Goal: Task Accomplishment & Management: Manage account settings

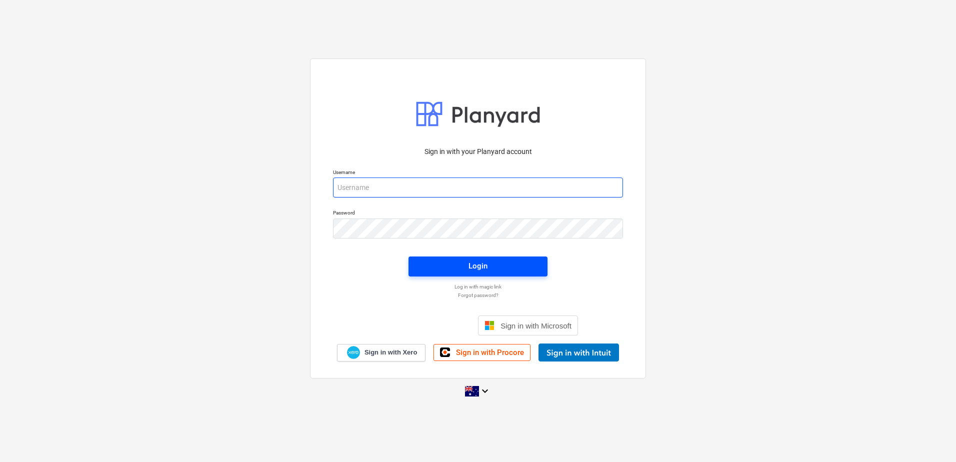
type input "[EMAIL_ADDRESS][DOMAIN_NAME]"
click at [483, 269] on div "Login" at bounding box center [477, 265] width 19 height 13
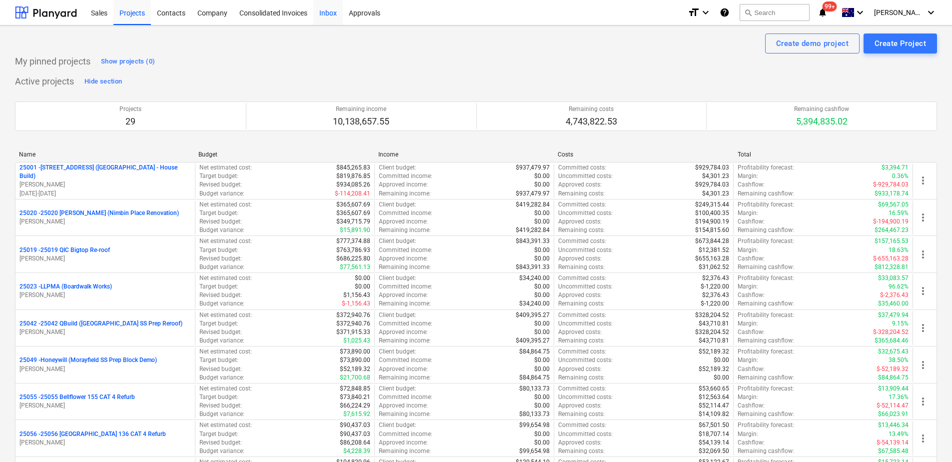
click at [325, 13] on div "Inbox" at bounding box center [327, 12] width 29 height 25
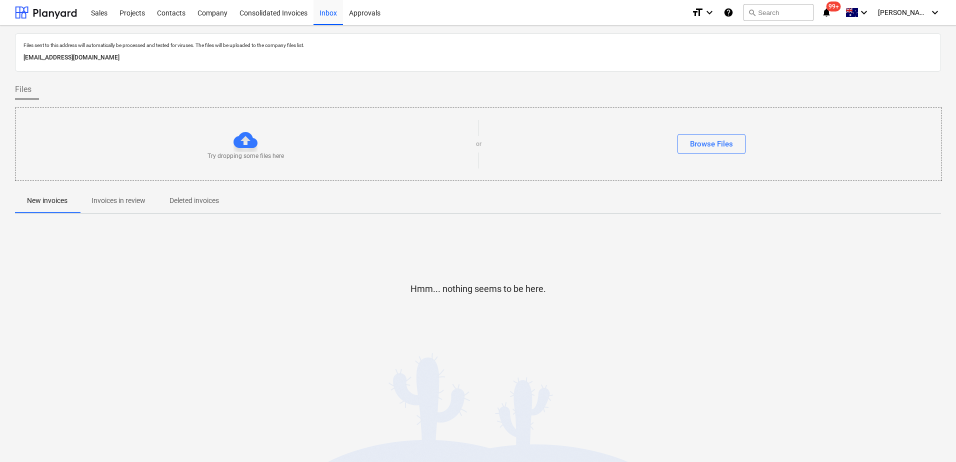
click at [127, 205] on p "Invoices in review" at bounding box center [118, 200] width 54 height 10
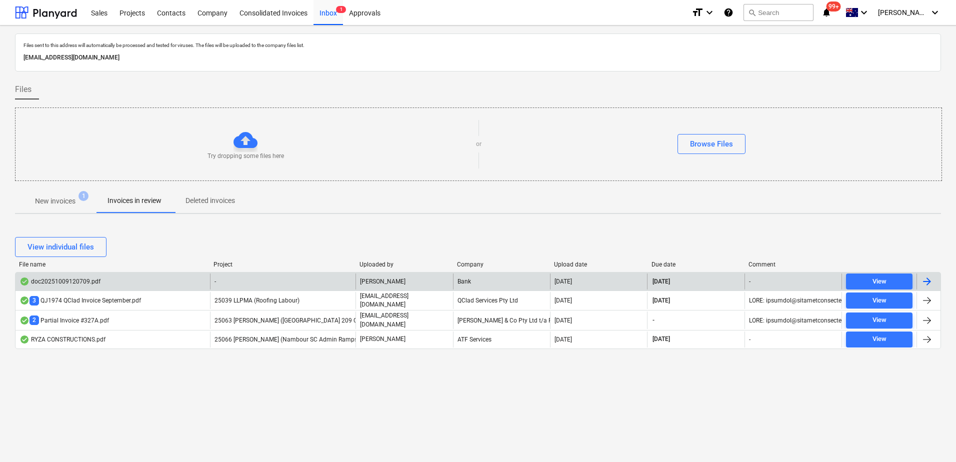
click at [233, 274] on div "-" at bounding box center [283, 281] width 146 height 16
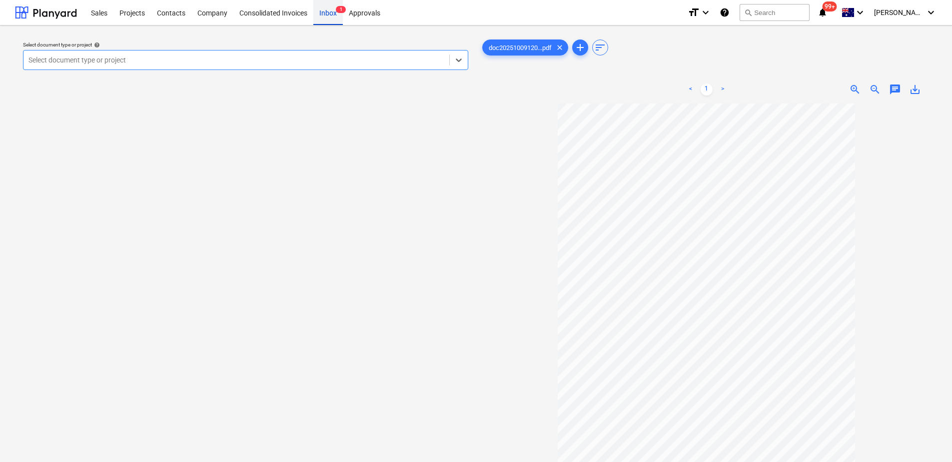
click at [328, 19] on div "Inbox 1" at bounding box center [327, 12] width 29 height 25
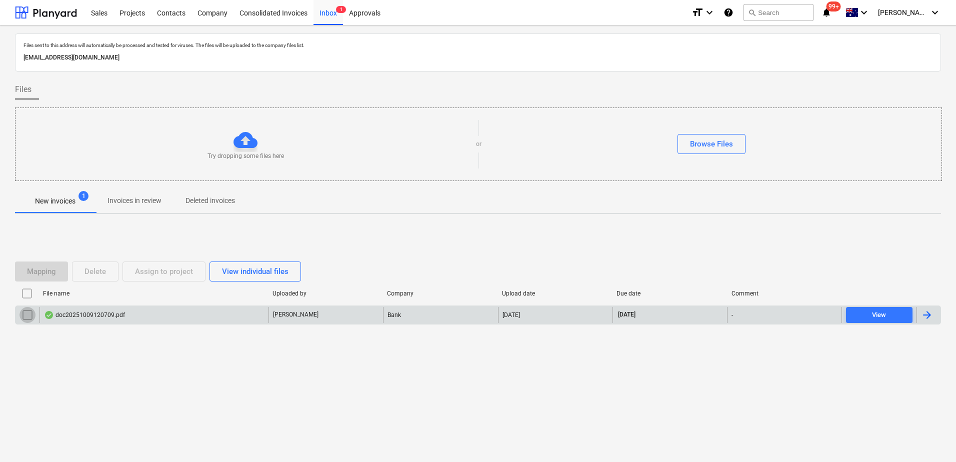
click at [26, 313] on input "checkbox" at bounding box center [27, 315] width 16 height 16
click at [102, 272] on div "Delete" at bounding box center [94, 271] width 21 height 13
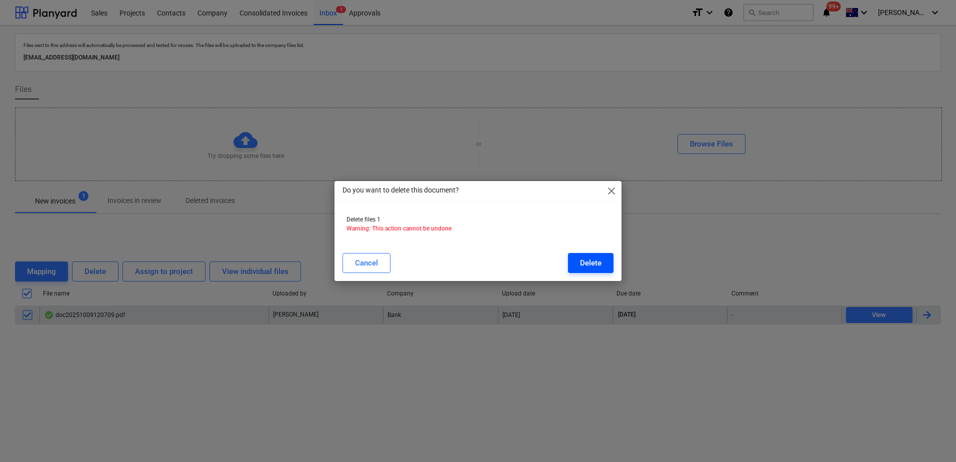
click at [592, 265] on div "Delete" at bounding box center [590, 262] width 21 height 13
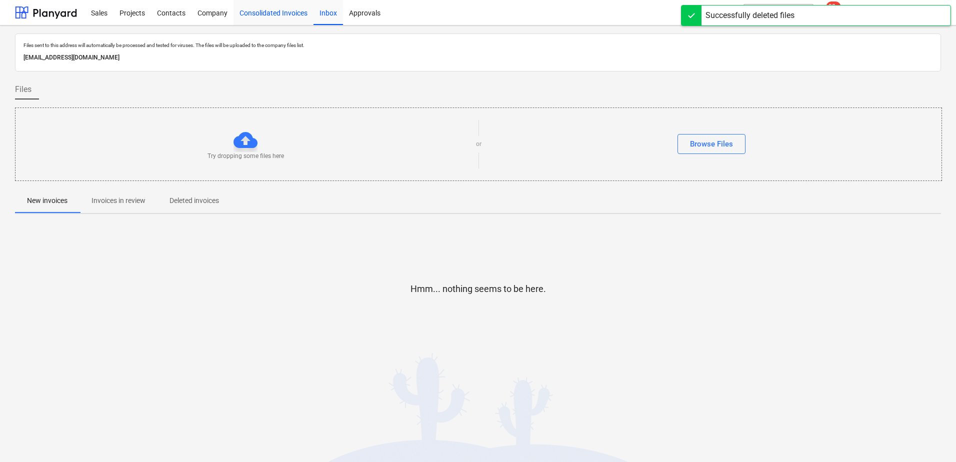
click at [268, 17] on div "Consolidated Invoices" at bounding box center [273, 12] width 80 height 25
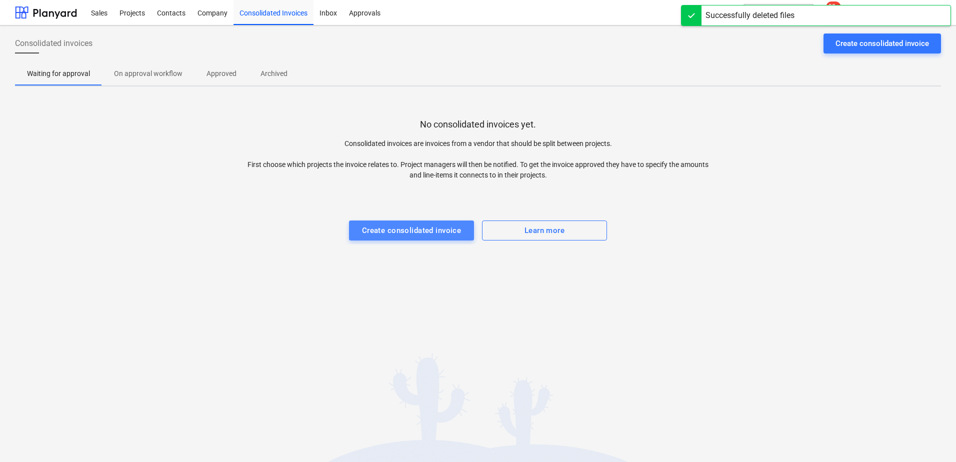
click at [412, 231] on div "Create consolidated invoice" at bounding box center [411, 230] width 99 height 13
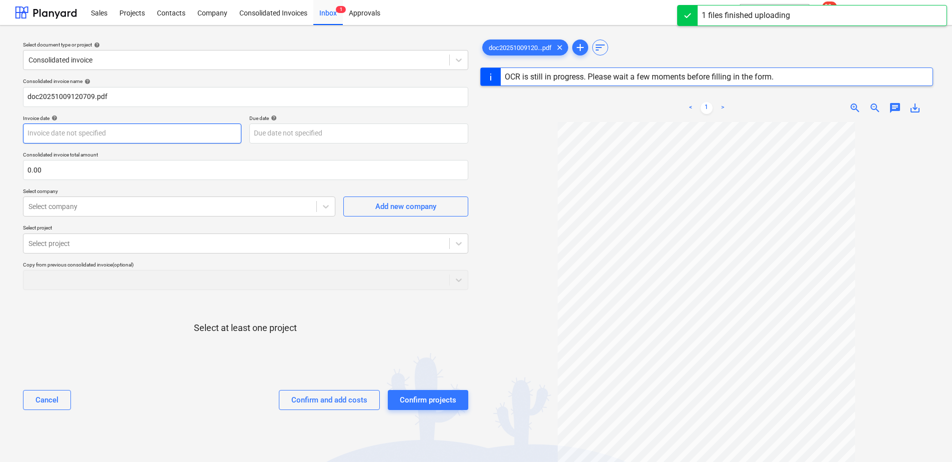
click at [101, 134] on body "Sales Projects Contacts Company Consolidated Invoices Inbox 1 Approvals format_…" at bounding box center [476, 231] width 952 height 462
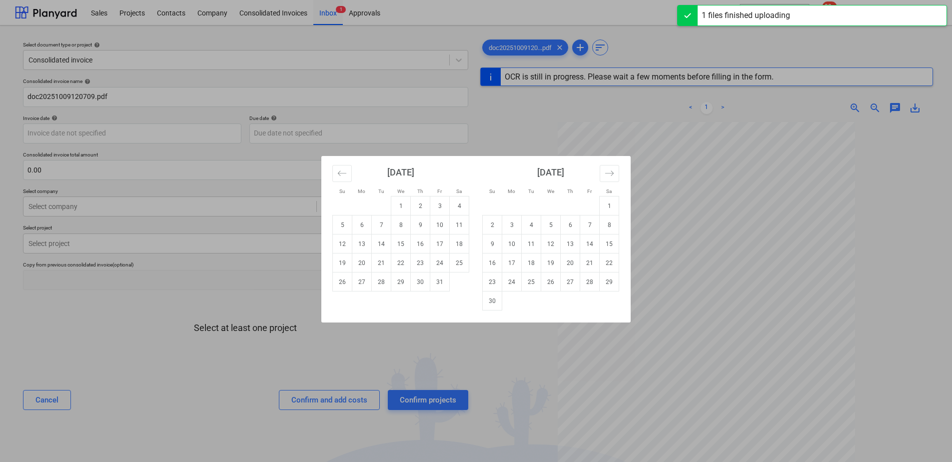
click at [330, 172] on div "[DATE] 1 2 3 4 5 6 7 8 9 10 11 12 13 14 15 16 17 18 19 20 21 22 23 24 25 26 27 …" at bounding box center [401, 223] width 150 height 135
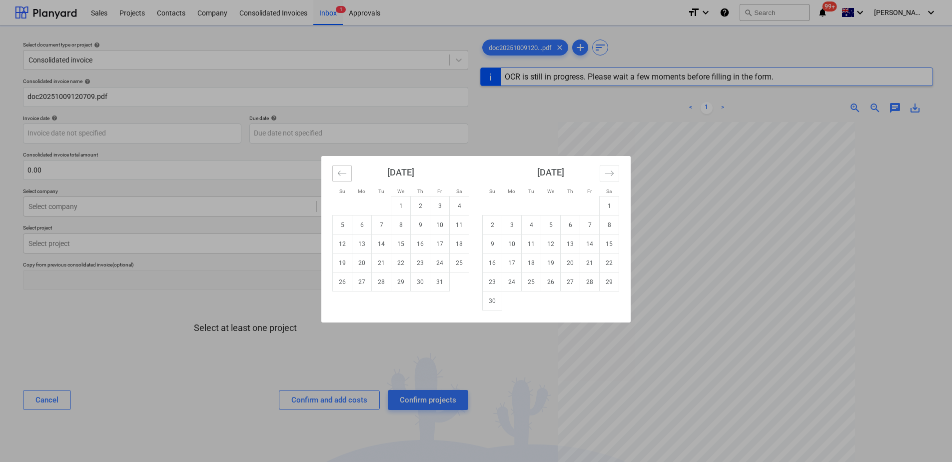
click at [335, 174] on button "Move backward to switch to the previous month." at bounding box center [341, 173] width 19 height 17
type input "535155"
type input "[DATE]"
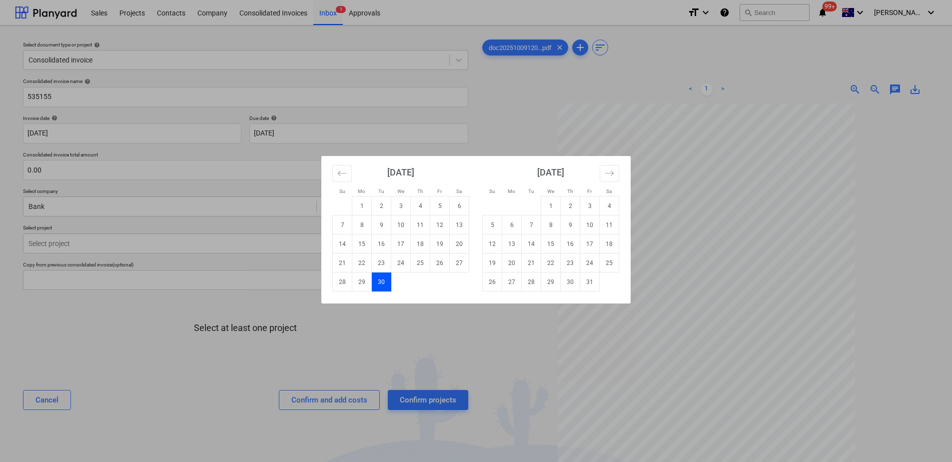
click at [382, 278] on td "30" at bounding box center [381, 281] width 19 height 19
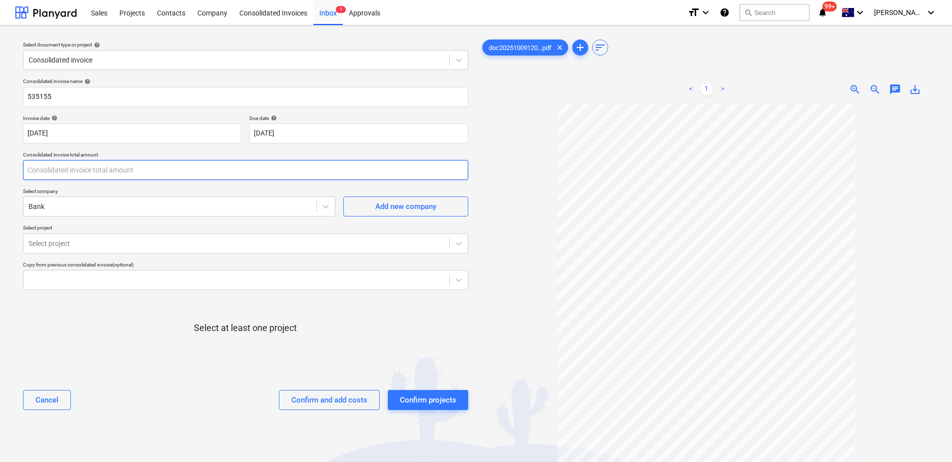
click at [114, 176] on input "text" at bounding box center [245, 170] width 445 height 20
type input "582.94"
click at [127, 203] on div at bounding box center [169, 206] width 283 height 10
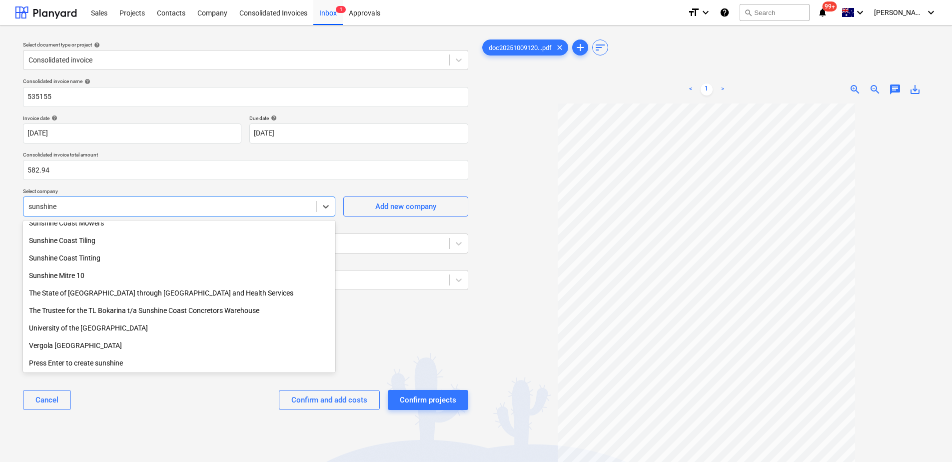
scroll to position [217, 0]
type input "sunshine coast c"
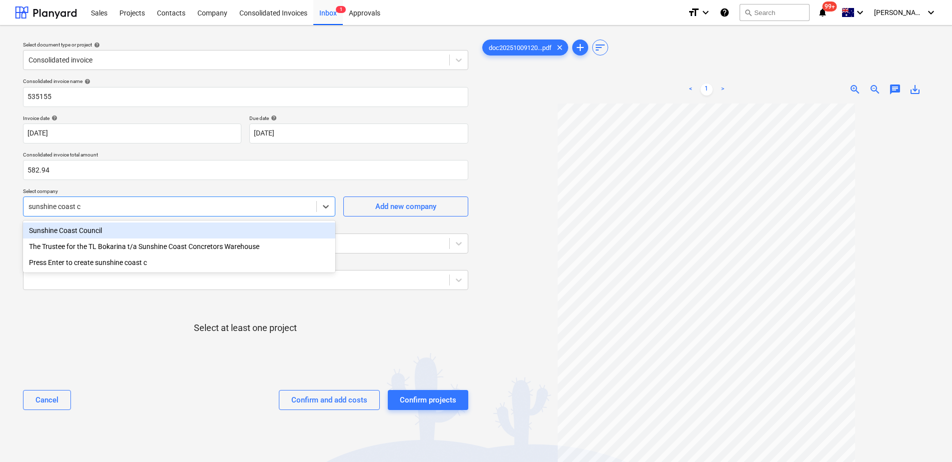
click at [117, 232] on div "Sunshine Coast Council" at bounding box center [179, 230] width 312 height 16
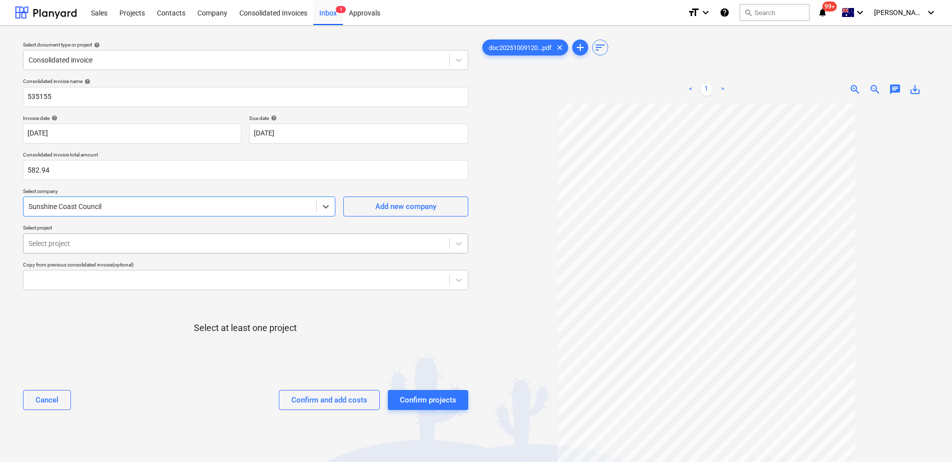
click at [121, 242] on div at bounding box center [236, 243] width 416 height 10
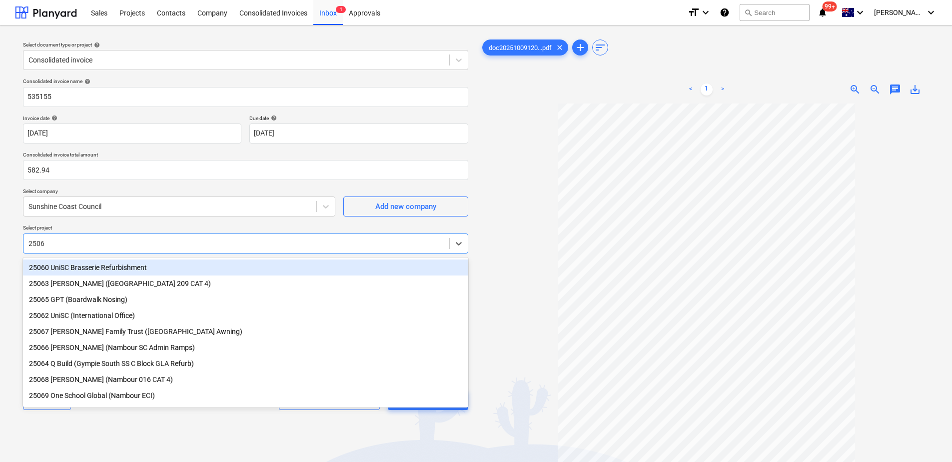
type input "25063"
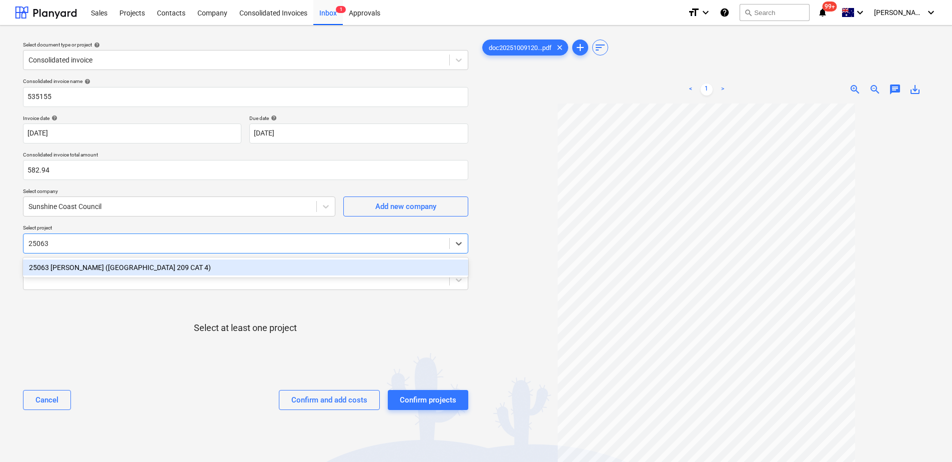
click at [126, 267] on div "25063 [PERSON_NAME] ([GEOGRAPHIC_DATA] 209 CAT 4)" at bounding box center [245, 267] width 445 height 16
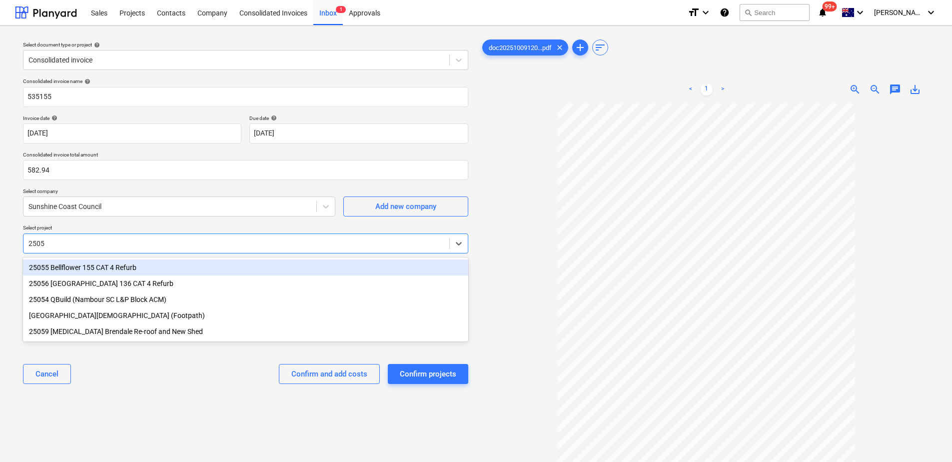
type input "25055"
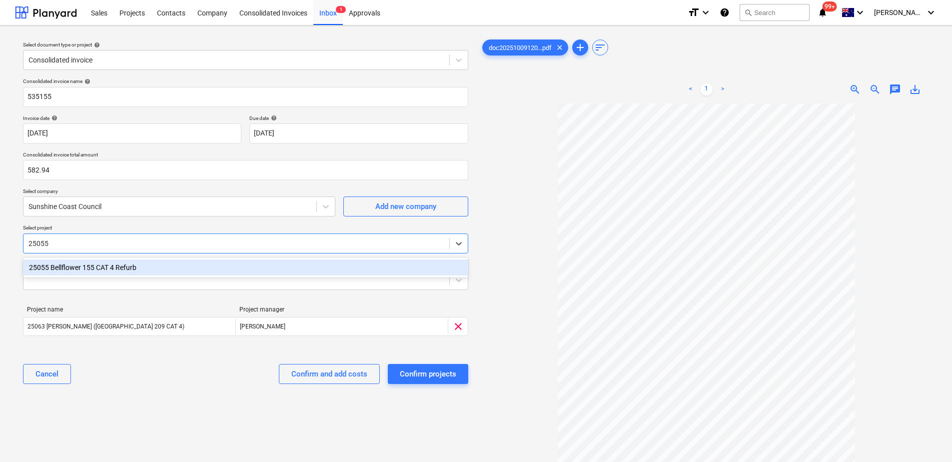
click at [126, 267] on div "25055 Bellflower 155 CAT 4 Refurb" at bounding box center [245, 267] width 445 height 16
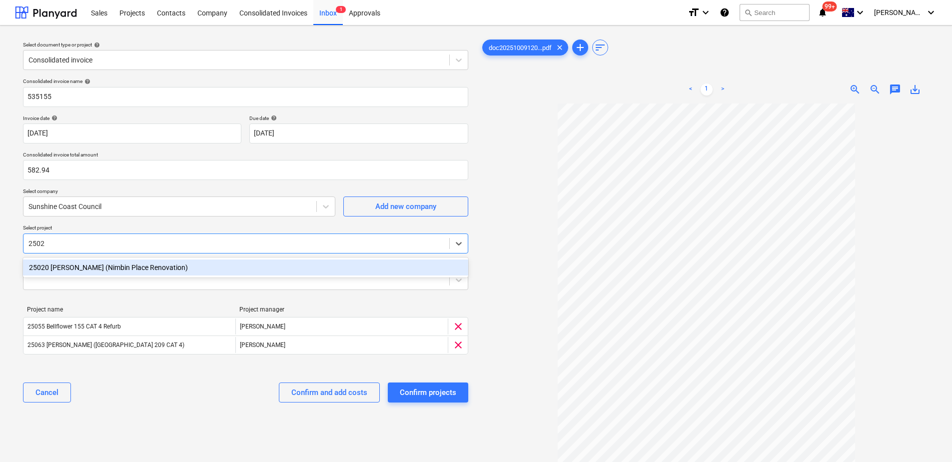
type input "25020"
click at [126, 267] on div "25020 [PERSON_NAME] (Nimbin Place Renovation)" at bounding box center [245, 267] width 445 height 16
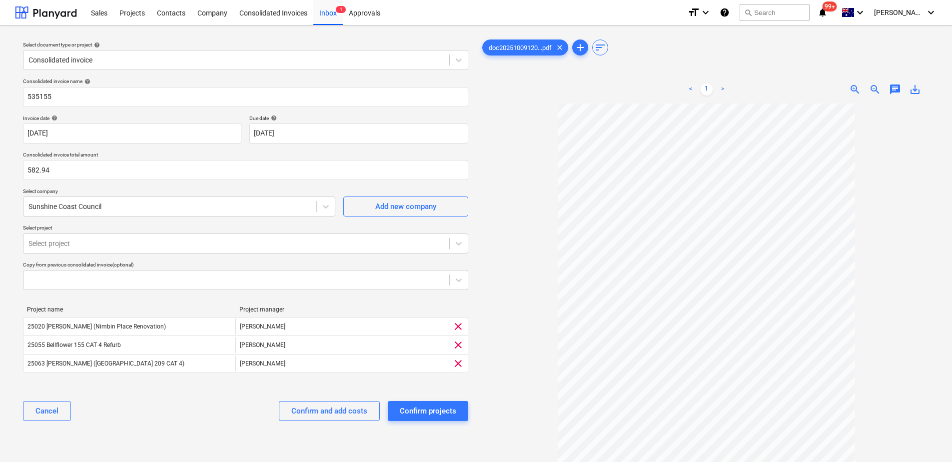
click at [15, 239] on div "Select document type or project help Consolidated invoice Consolidated invoice …" at bounding box center [245, 287] width 461 height 508
click at [63, 242] on div at bounding box center [236, 243] width 416 height 10
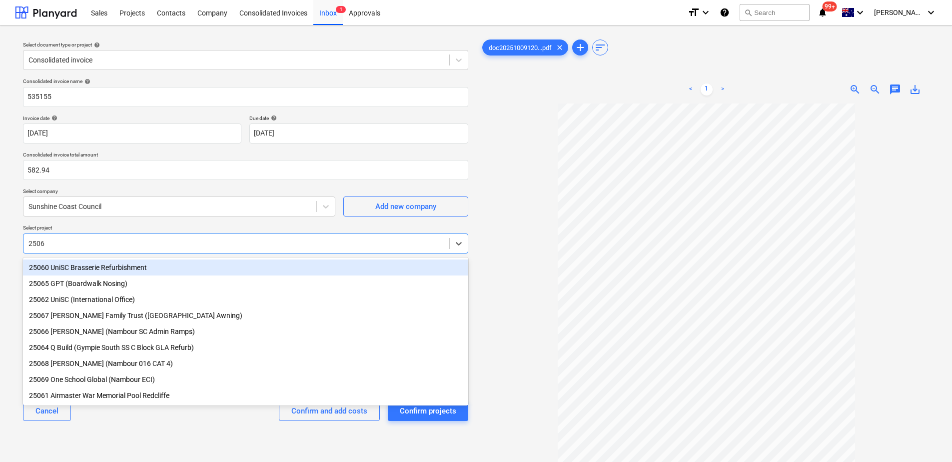
type input "25066"
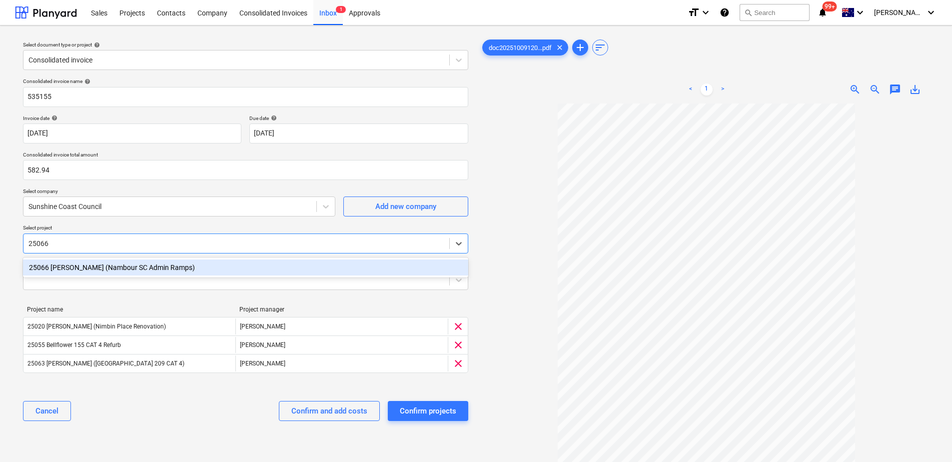
click at [79, 271] on div "25066 [PERSON_NAME] (Nambour SC Admin Ramps)" at bounding box center [245, 267] width 445 height 16
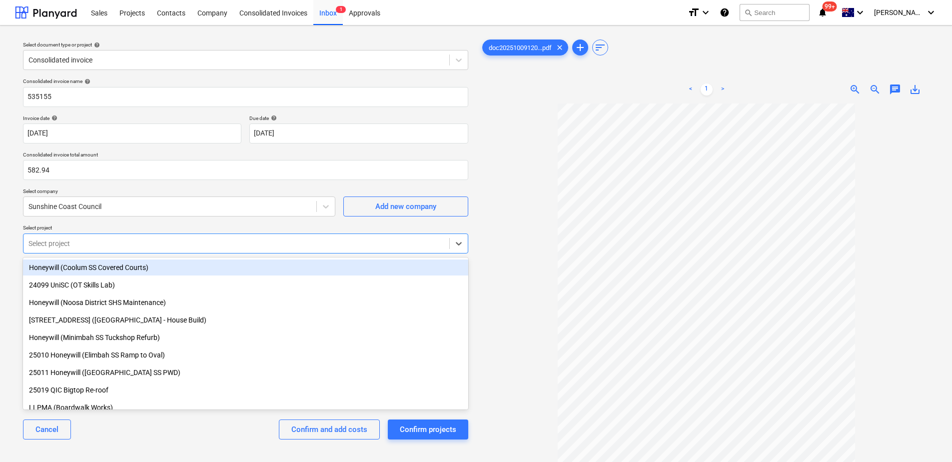
click at [0, 257] on div "Select document type or project help Consolidated invoice Consolidated invoice …" at bounding box center [476, 287] width 952 height 524
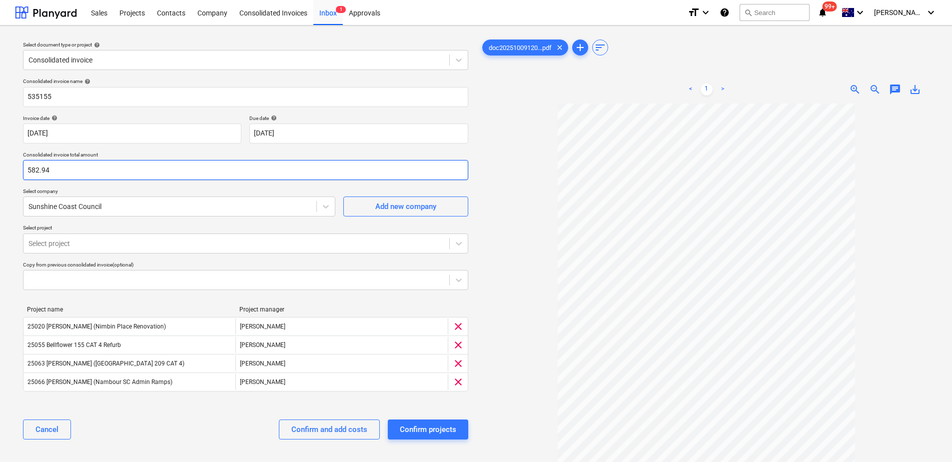
click at [90, 170] on input "582.94" at bounding box center [245, 170] width 445 height 20
type input "560.21"
click at [344, 435] on div "Confirm and add costs" at bounding box center [329, 429] width 76 height 13
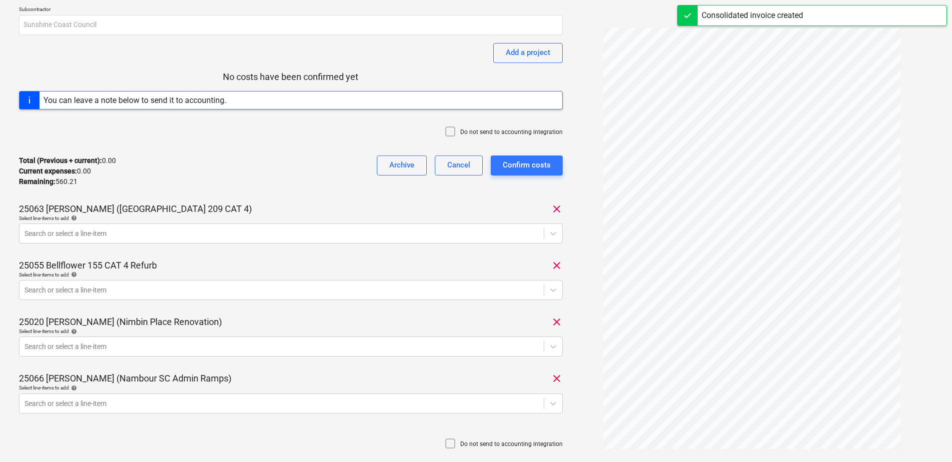
scroll to position [100, 0]
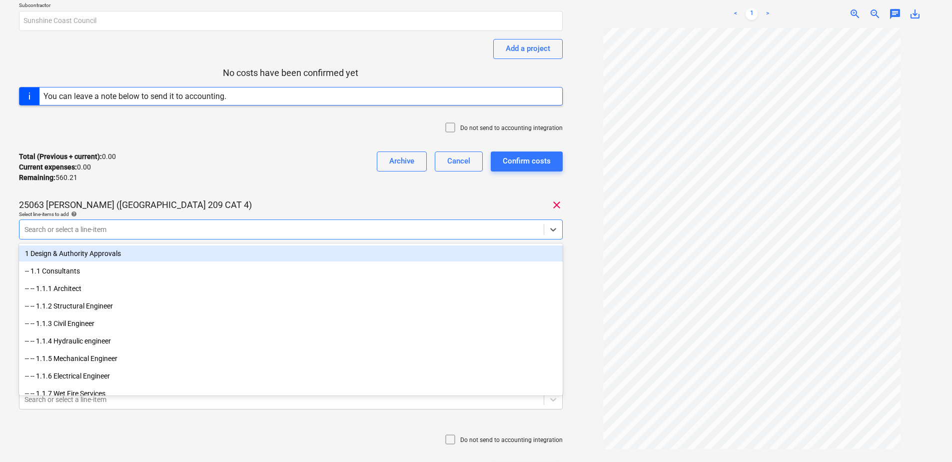
click at [94, 227] on div at bounding box center [281, 229] width 514 height 10
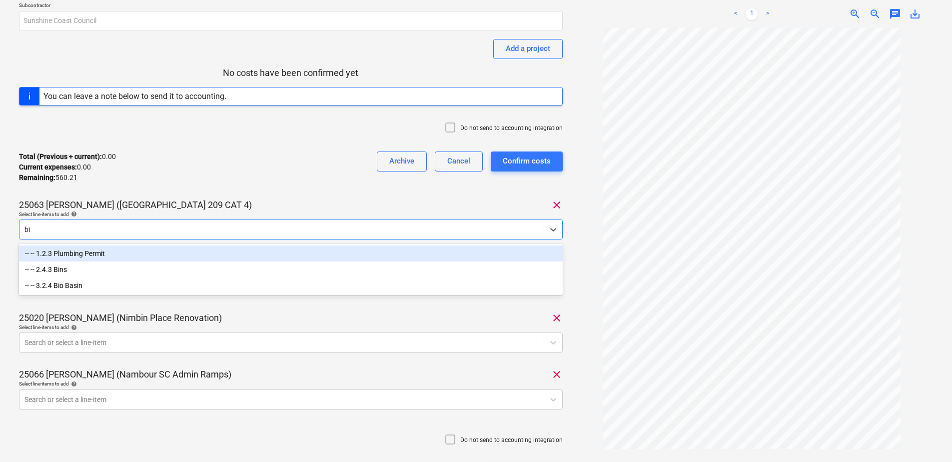
type input "bin"
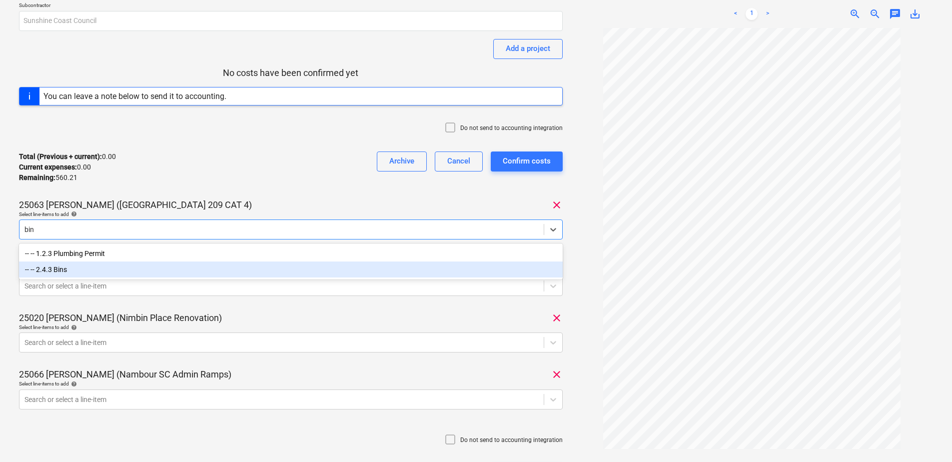
click at [80, 269] on div "-- -- 2.4.3 Bins" at bounding box center [291, 269] width 544 height 16
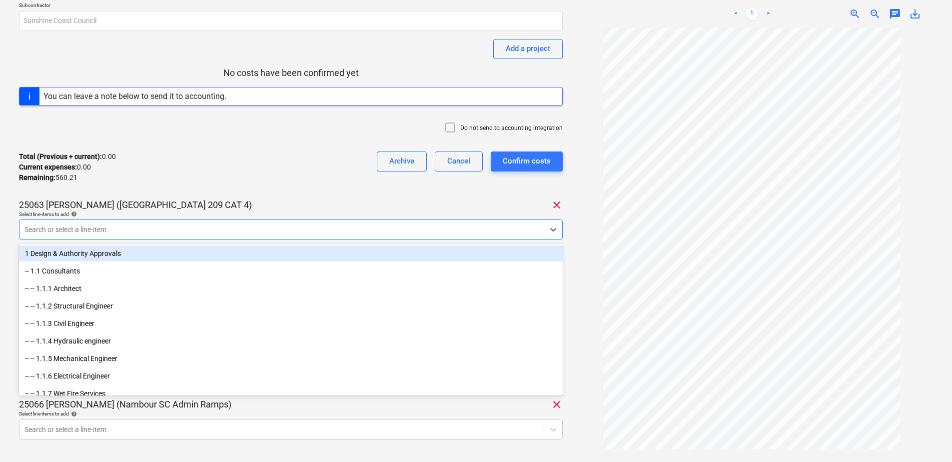
click at [10, 215] on div "535155 Consolidated invoice total amount 560.21 Subcontractor Sunshine Coast Co…" at bounding box center [476, 302] width 952 height 752
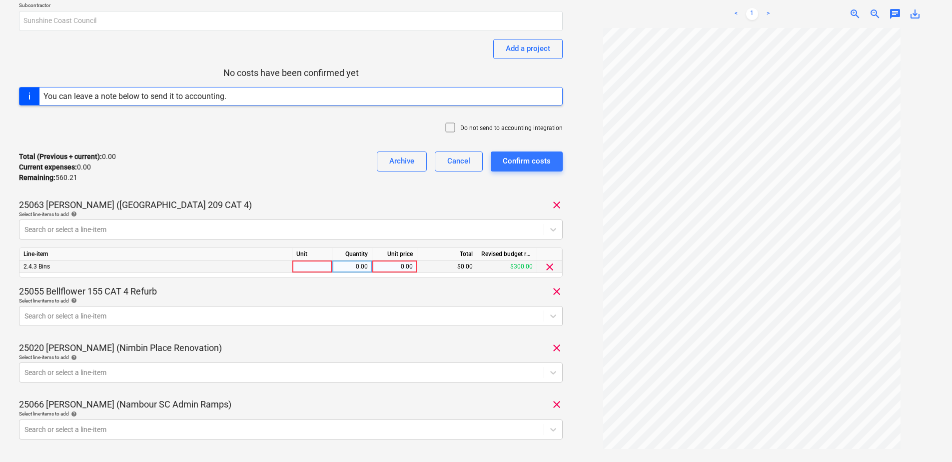
click at [316, 268] on div at bounding box center [312, 266] width 40 height 12
type input "Item"
type input "220.65"
click at [180, 318] on body "Sales Projects Contacts Company Consolidated Invoices Inbox Approvals format_si…" at bounding box center [476, 131] width 952 height 462
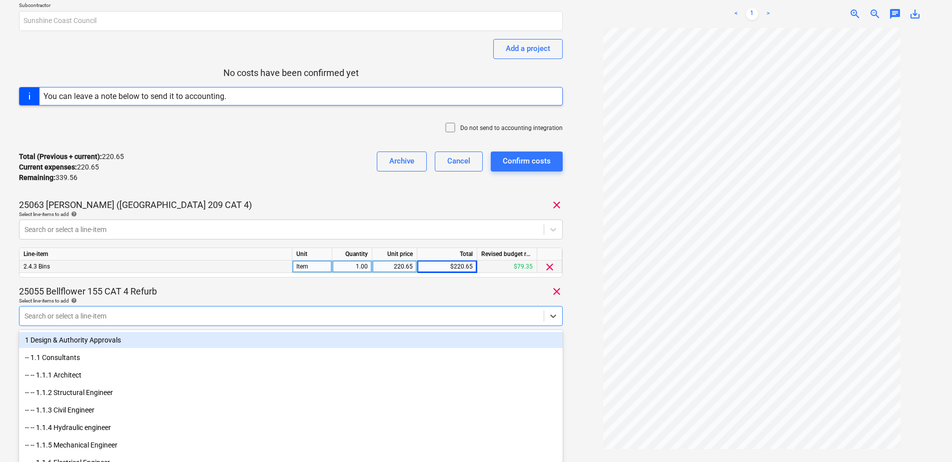
scroll to position [124, 0]
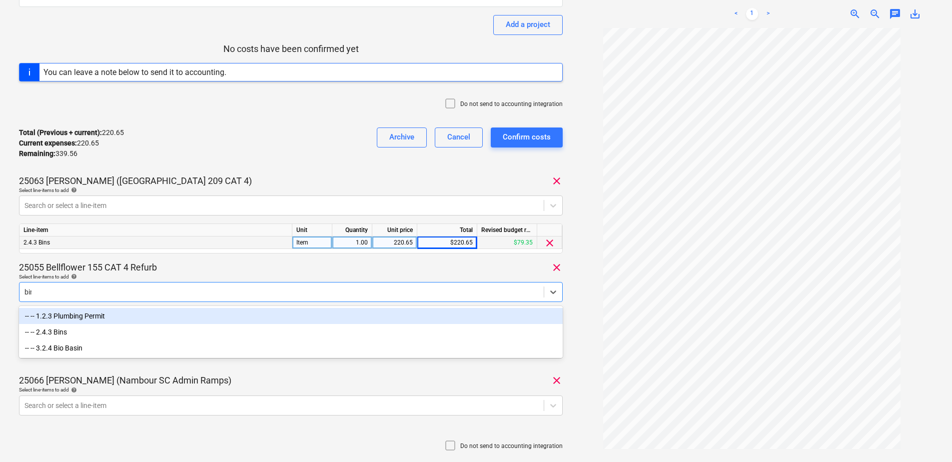
type input "bins"
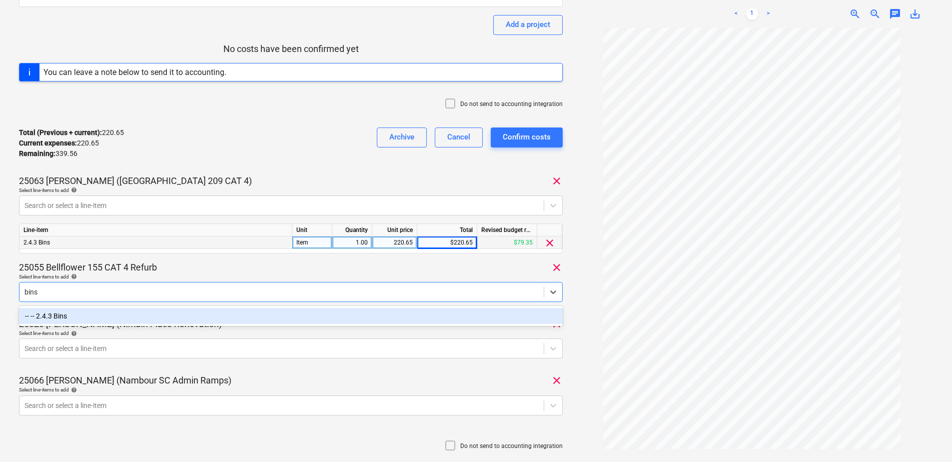
click at [180, 318] on div "-- -- 2.4.3 Bins" at bounding box center [291, 316] width 544 height 16
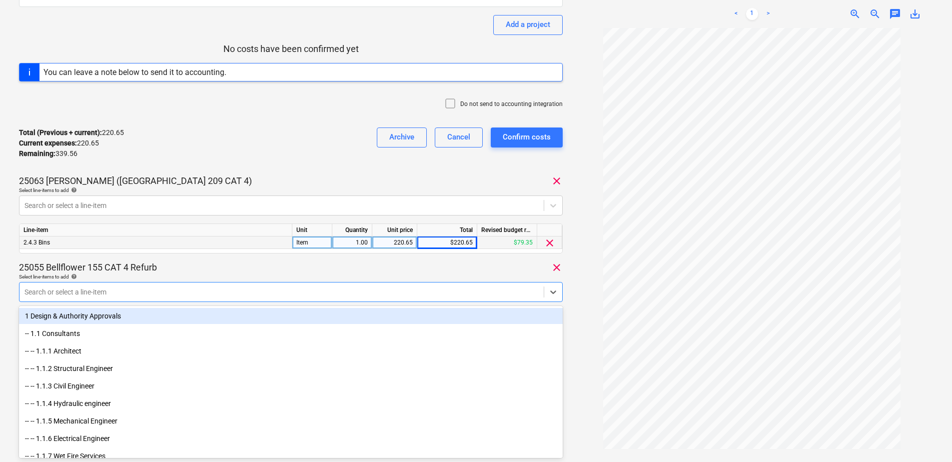
click at [3, 267] on div "535155 Consolidated invoice total amount 560.21 Subcontractor Sunshine Coast Co…" at bounding box center [476, 293] width 952 height 782
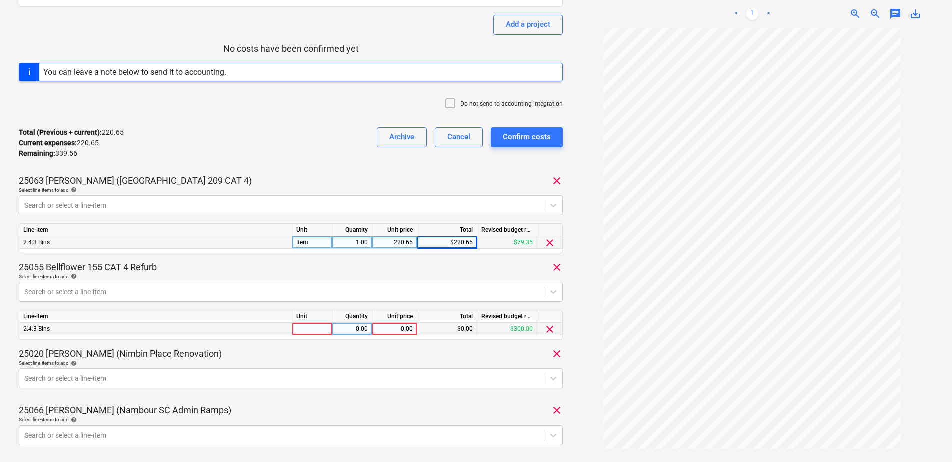
click at [310, 329] on div at bounding box center [312, 329] width 40 height 12
type input "Item"
type input "134.55"
click at [201, 338] on body "Sales Projects Contacts Company Consolidated Invoices Inbox Approvals format_si…" at bounding box center [476, 107] width 952 height 462
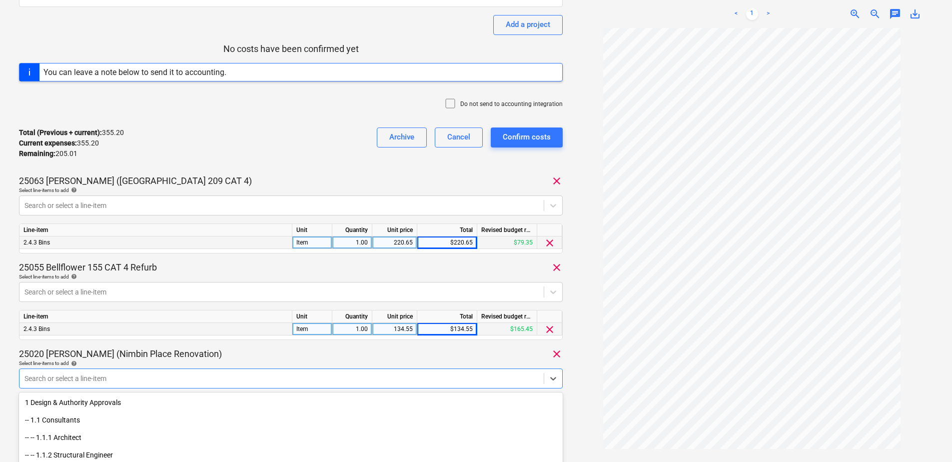
scroll to position [210, 0]
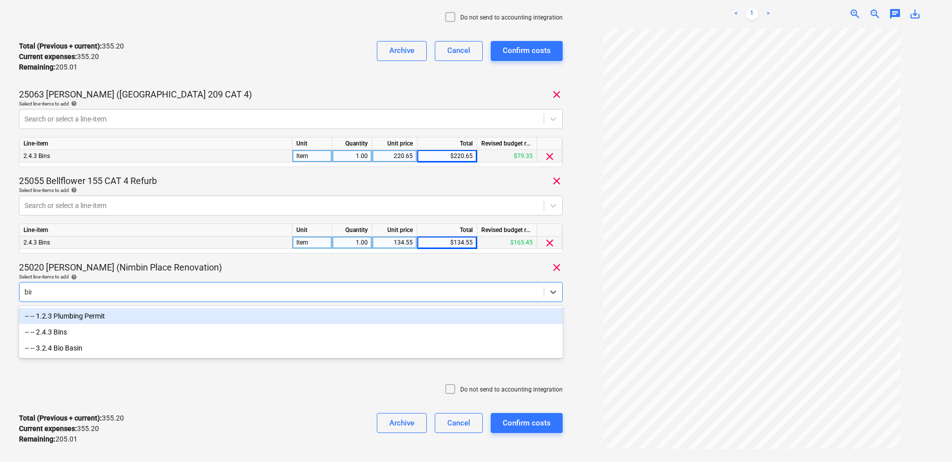
type input "bins"
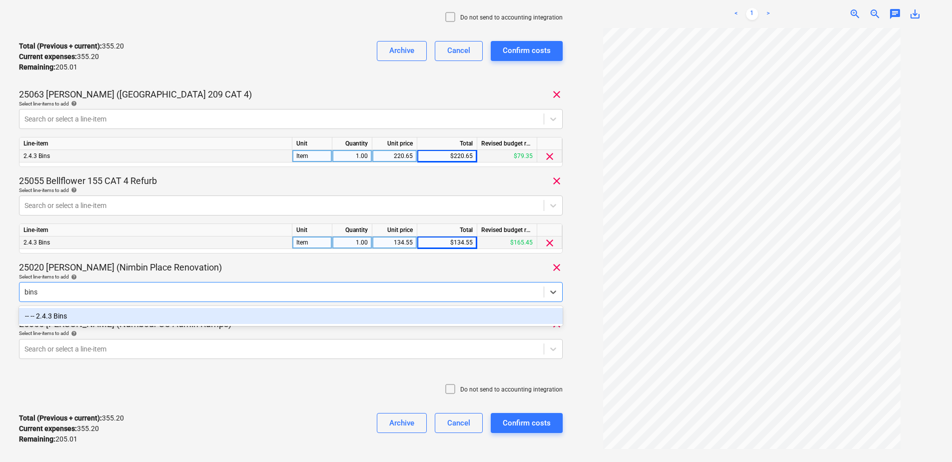
click at [205, 317] on div "-- -- 2.4.3 Bins" at bounding box center [291, 316] width 544 height 16
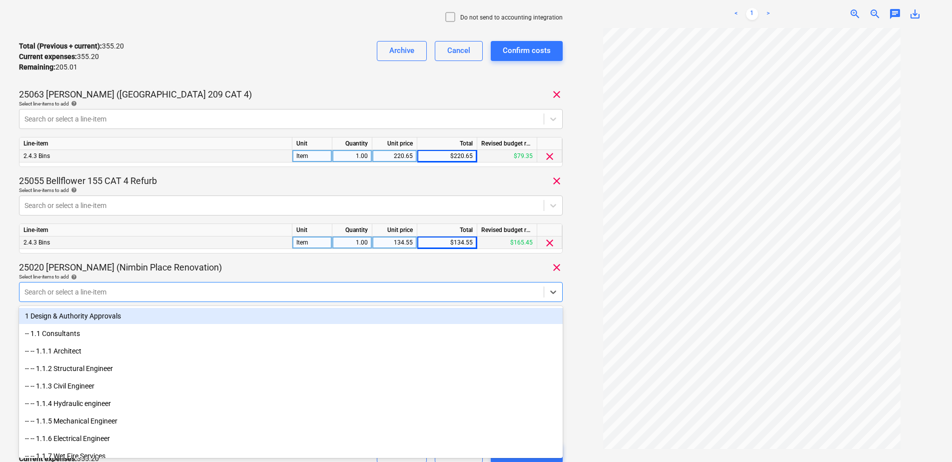
click at [219, 274] on div "Select line-items to add help" at bounding box center [291, 276] width 544 height 6
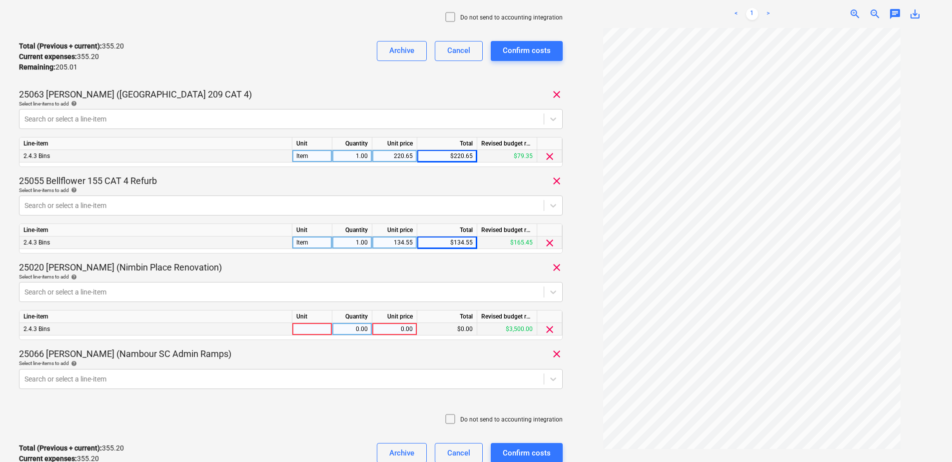
click at [297, 332] on div at bounding box center [312, 329] width 40 height 12
type input "Item"
type input "38.18"
click at [126, 251] on body "Sales Projects Contacts Company Consolidated Invoices Inbox Approvals format_si…" at bounding box center [476, 21] width 952 height 462
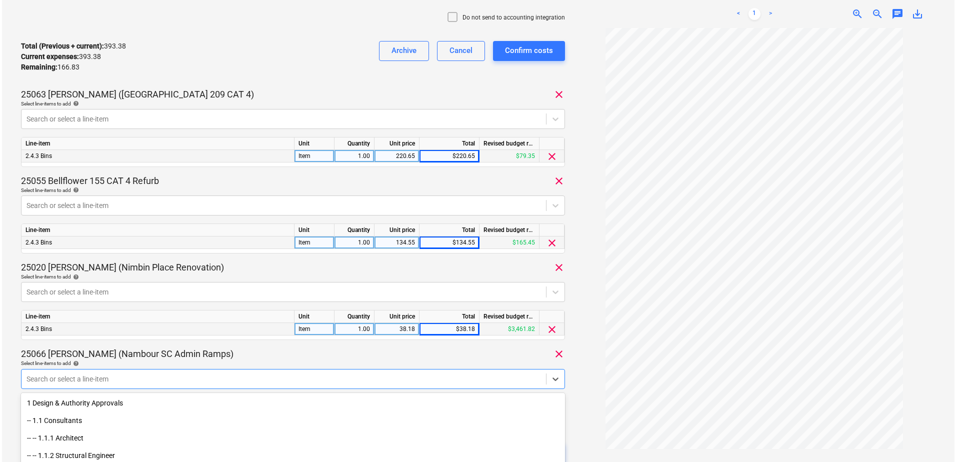
scroll to position [297, 0]
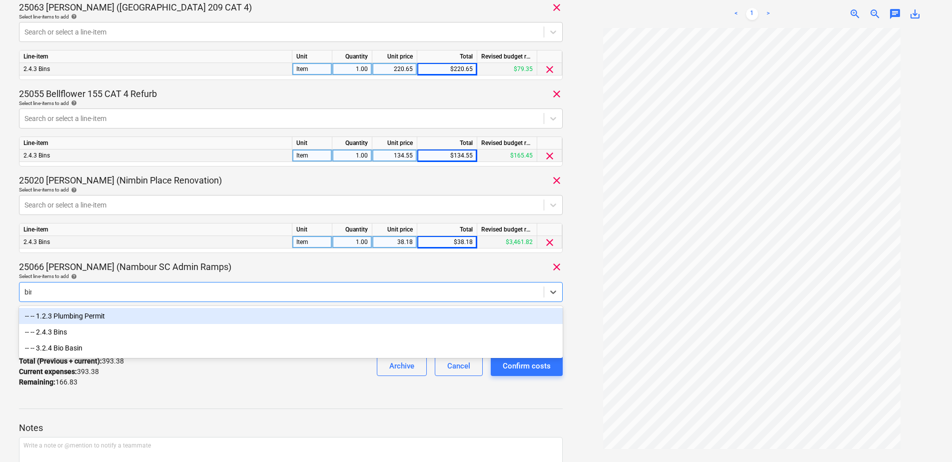
type input "bins"
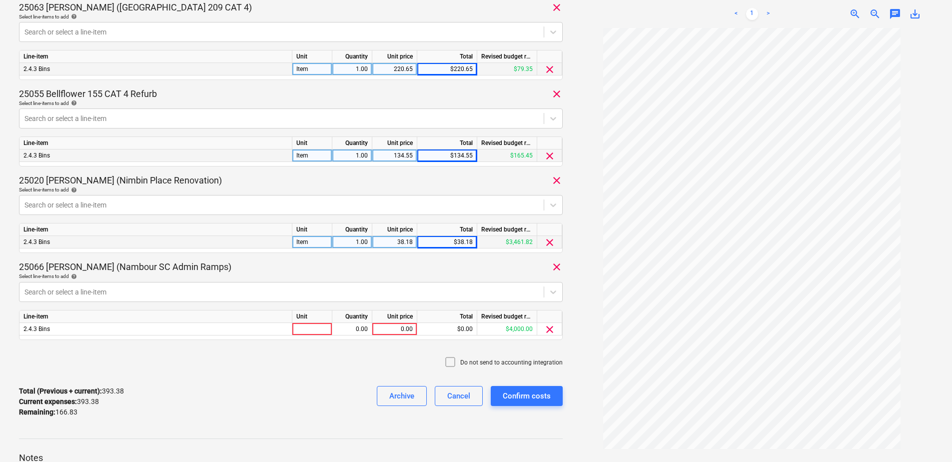
click at [6, 284] on div "535155 Consolidated invoice total amount 560.21 Subcontractor Sunshine Coast Co…" at bounding box center [476, 149] width 952 height 842
click at [305, 330] on div at bounding box center [312, 329] width 40 height 12
type input "Item"
type input "166.84"
click at [408, 329] on div "166.84" at bounding box center [394, 329] width 36 height 12
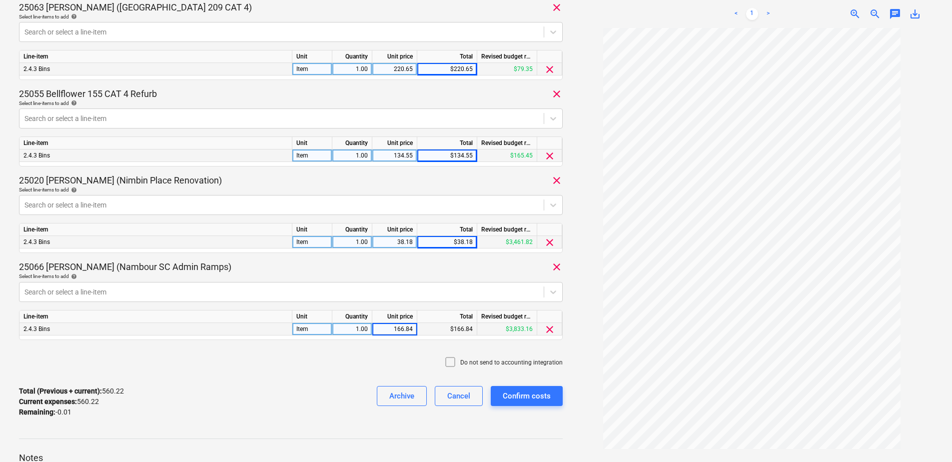
click at [411, 329] on input "166.84" at bounding box center [394, 329] width 44 height 12
type input "166.83"
click at [507, 394] on div "Confirm costs" at bounding box center [527, 395] width 48 height 13
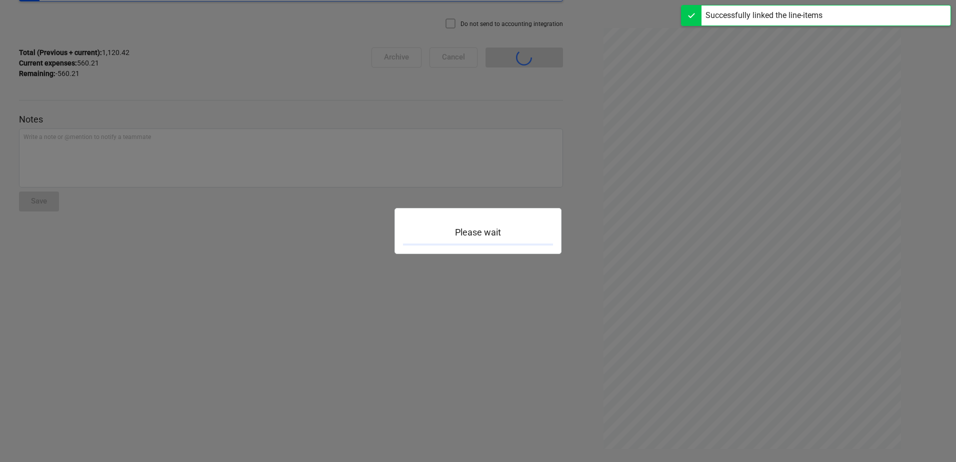
scroll to position [87, 0]
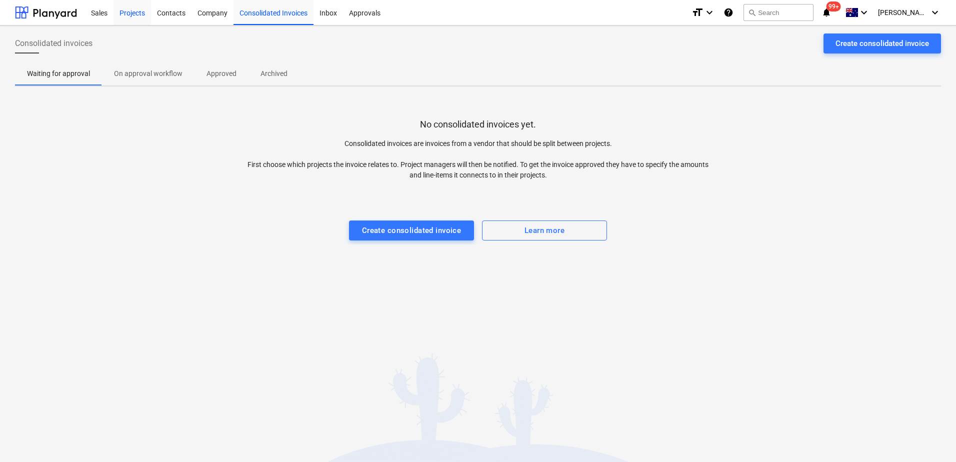
click at [130, 20] on div "Projects" at bounding box center [131, 12] width 37 height 25
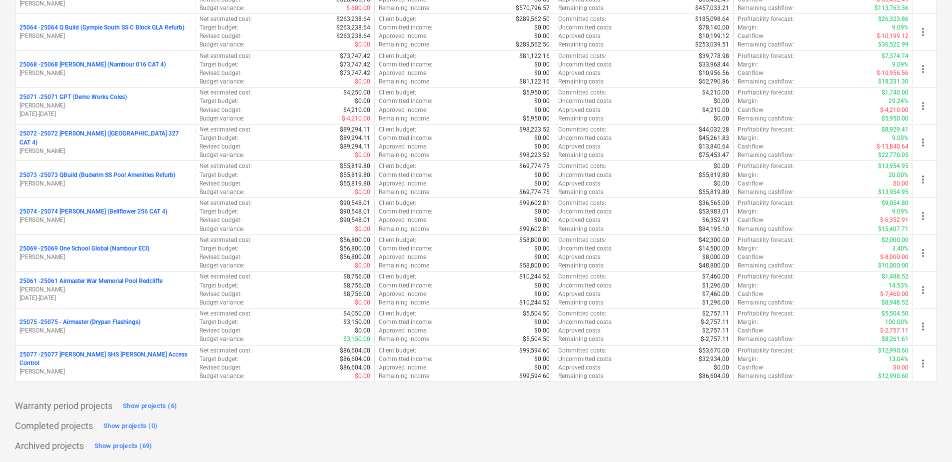
scroll to position [534, 0]
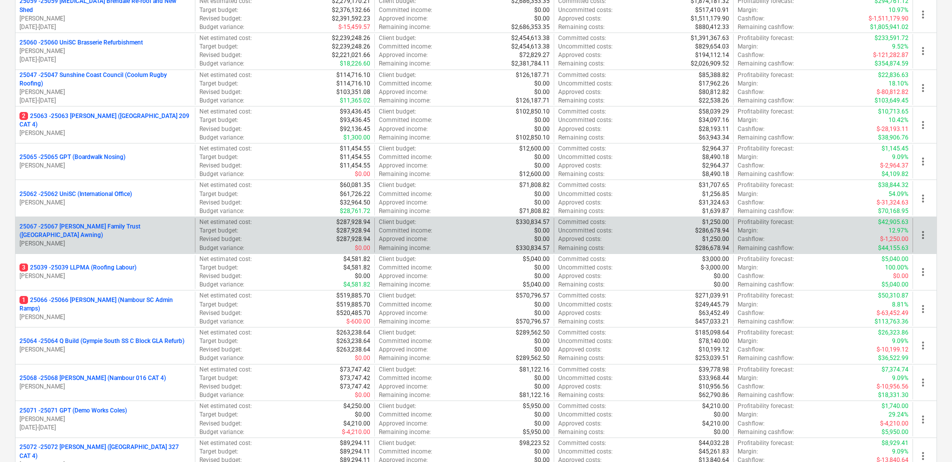
click at [110, 228] on p "25067 - 25067 [PERSON_NAME] Family Trust ([GEOGRAPHIC_DATA] Awning)" at bounding box center [104, 230] width 171 height 17
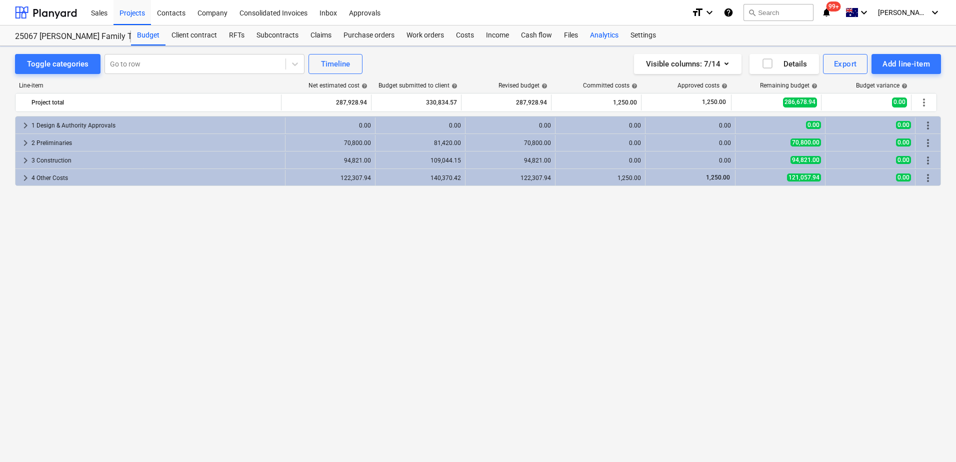
click at [597, 42] on div "Analytics" at bounding box center [604, 35] width 40 height 20
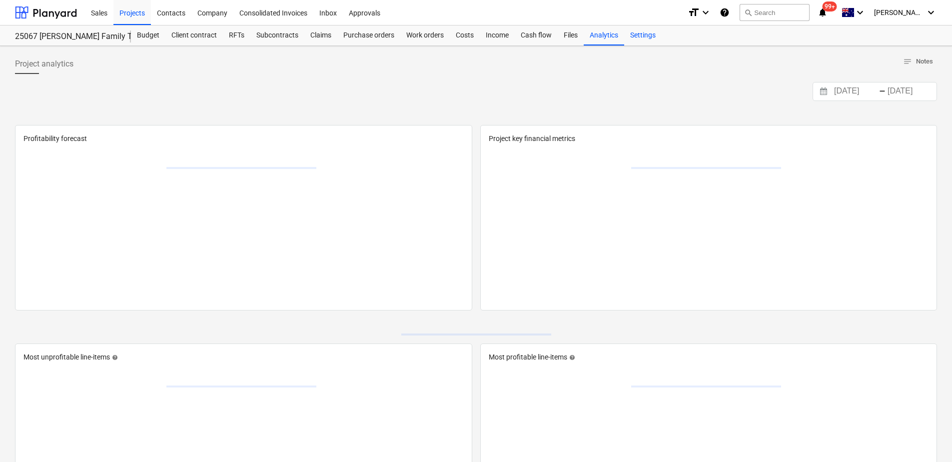
click at [640, 39] on div "Settings" at bounding box center [642, 35] width 37 height 20
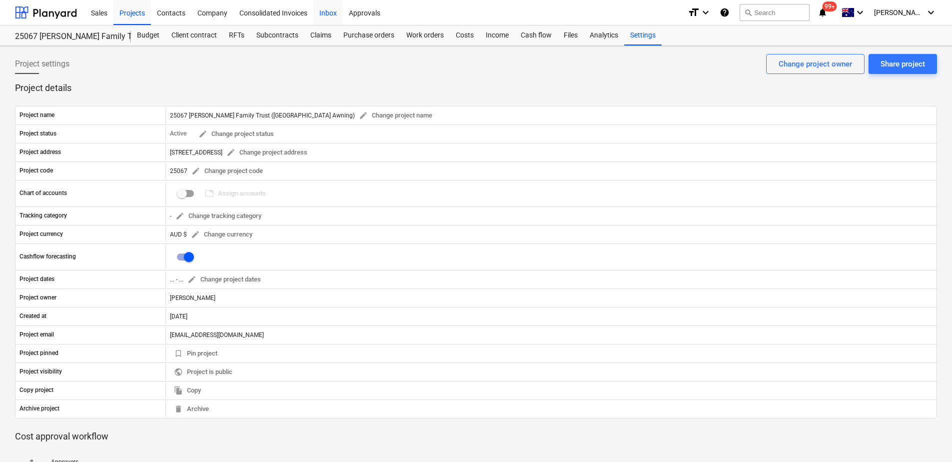
click at [330, 16] on div "Inbox" at bounding box center [327, 12] width 29 height 25
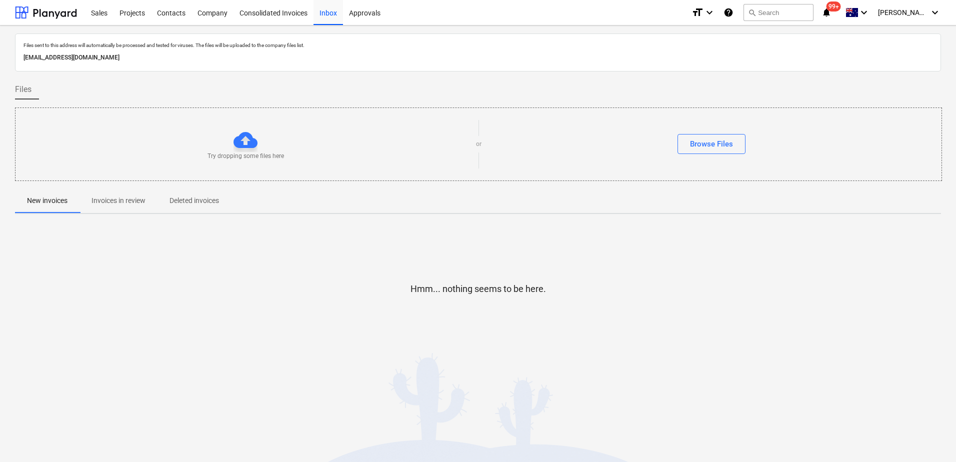
click at [119, 199] on p "Invoices in review" at bounding box center [118, 200] width 54 height 10
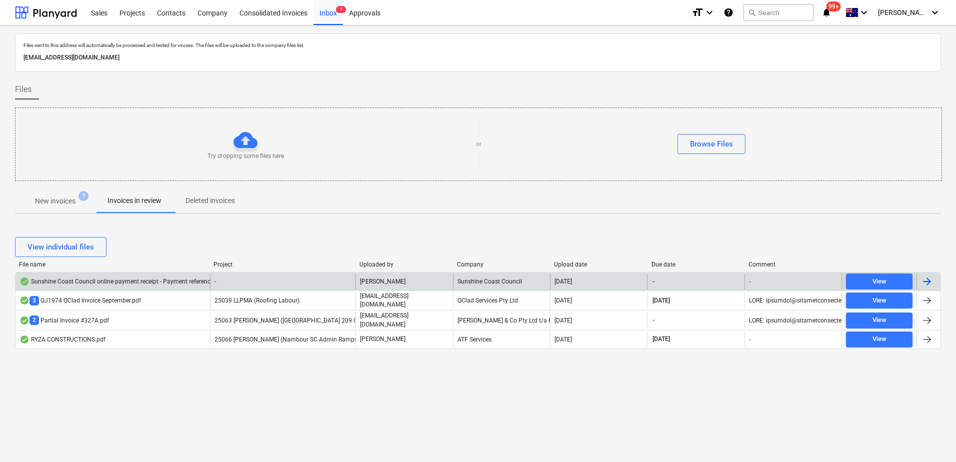
click at [287, 284] on div "-" at bounding box center [283, 281] width 146 height 16
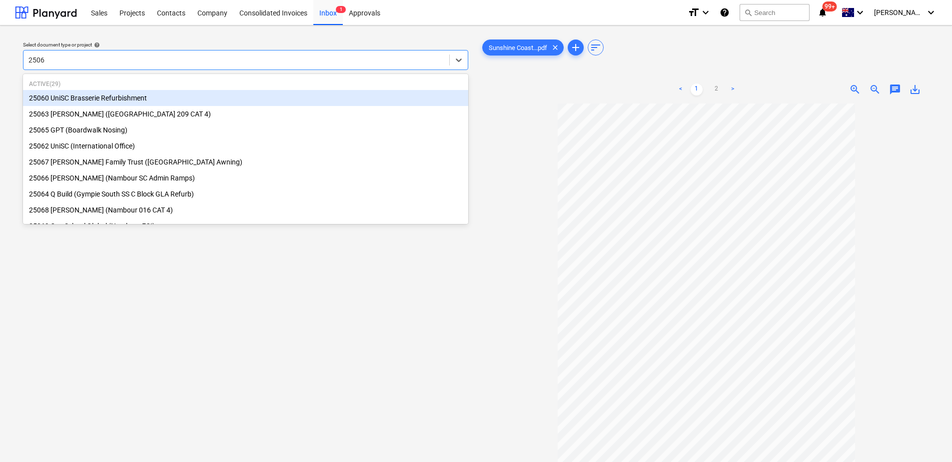
type input "25067"
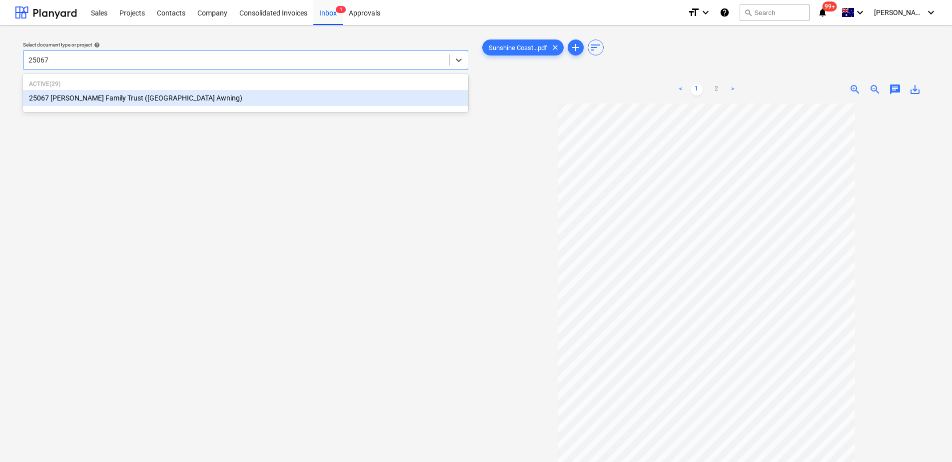
click at [168, 95] on div "25067 [PERSON_NAME] Family Trust ([GEOGRAPHIC_DATA] Awning)" at bounding box center [245, 98] width 445 height 16
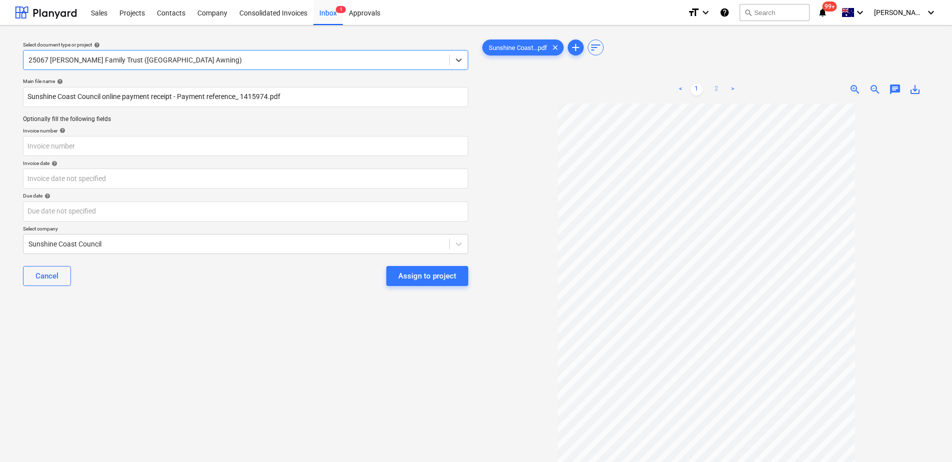
click at [717, 84] on link "2" at bounding box center [717, 89] width 12 height 12
click at [79, 151] on input "text" at bounding box center [245, 146] width 445 height 20
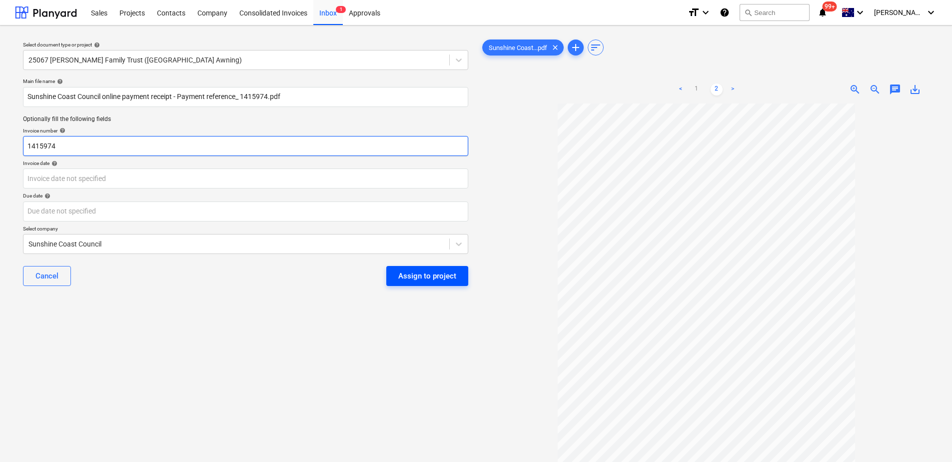
type input "1415974"
click at [404, 273] on div "Assign to project" at bounding box center [427, 275] width 58 height 13
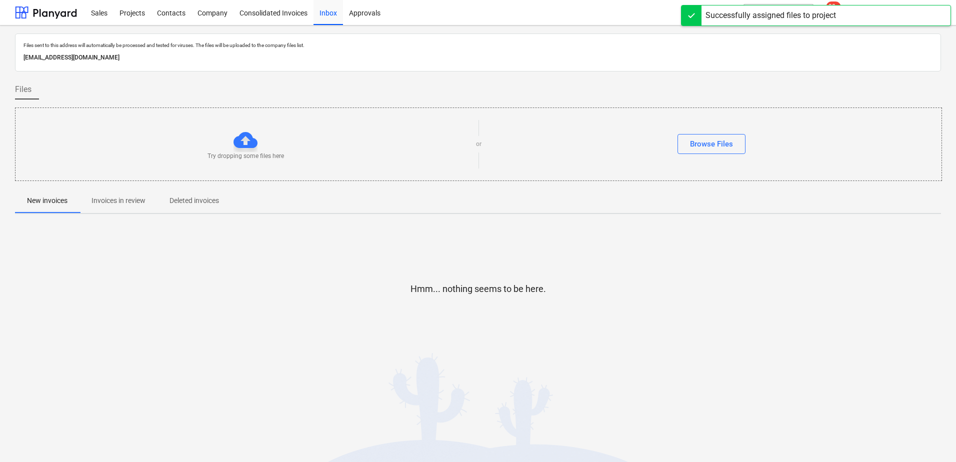
click at [144, 203] on p "Invoices in review" at bounding box center [118, 200] width 54 height 10
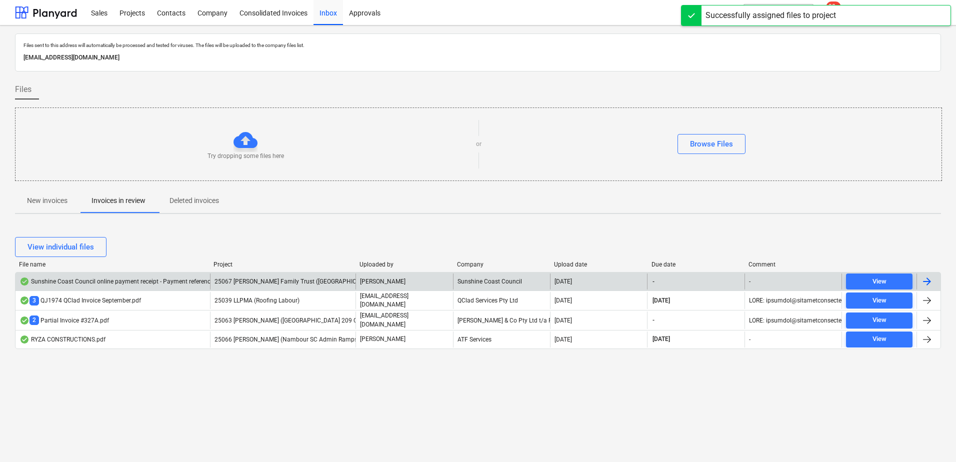
click at [249, 284] on span "25067 [PERSON_NAME] Family Trust ([GEOGRAPHIC_DATA] Awning)" at bounding box center [306, 281] width 185 height 7
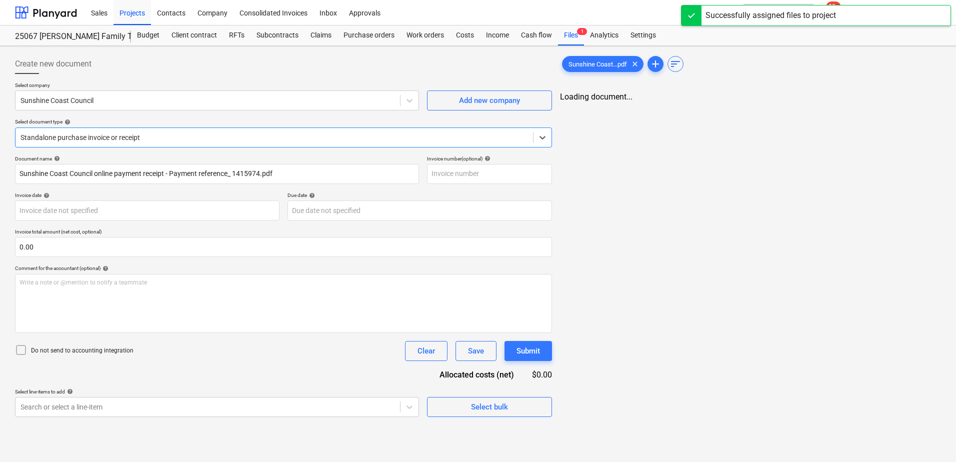
type input "1415974"
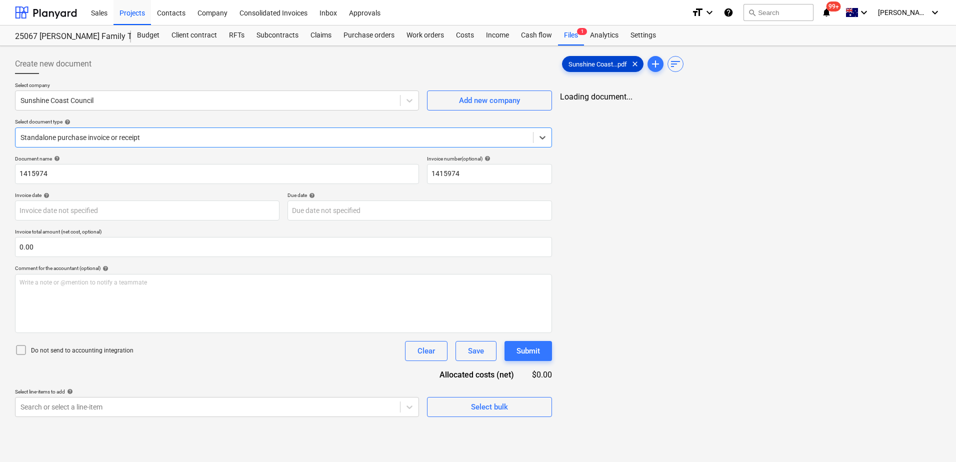
click at [596, 62] on span "Sunshine Coast...pdf" at bounding box center [597, 63] width 70 height 7
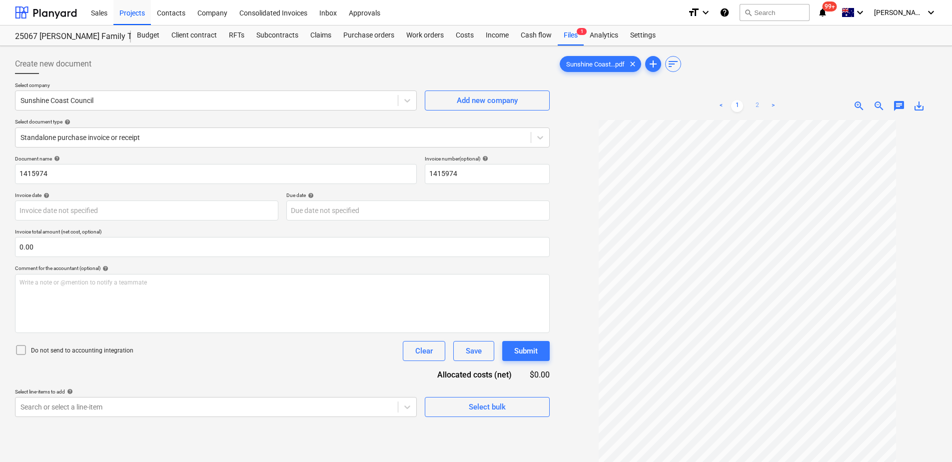
click at [759, 105] on link "2" at bounding box center [757, 106] width 12 height 12
click at [221, 210] on body "Sales Projects Contacts Company Consolidated Invoices Inbox Approvals format_si…" at bounding box center [476, 231] width 952 height 462
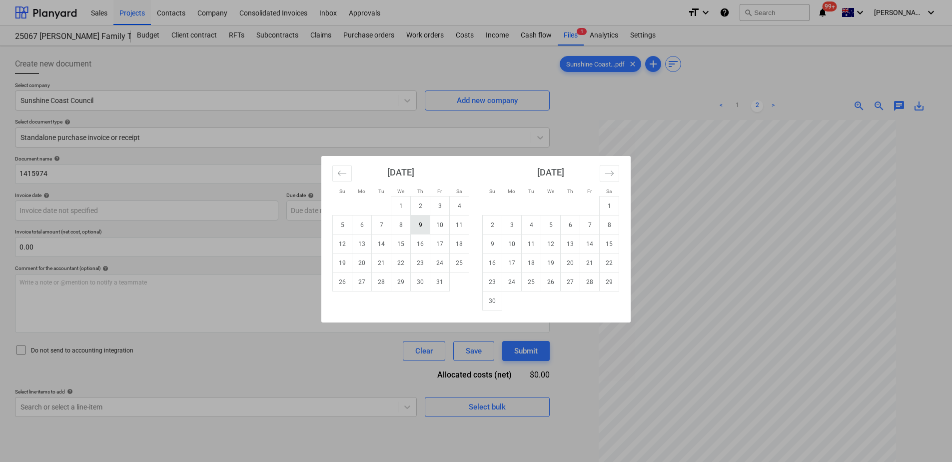
click at [426, 224] on td "9" at bounding box center [420, 224] width 19 height 19
type input "[DATE]"
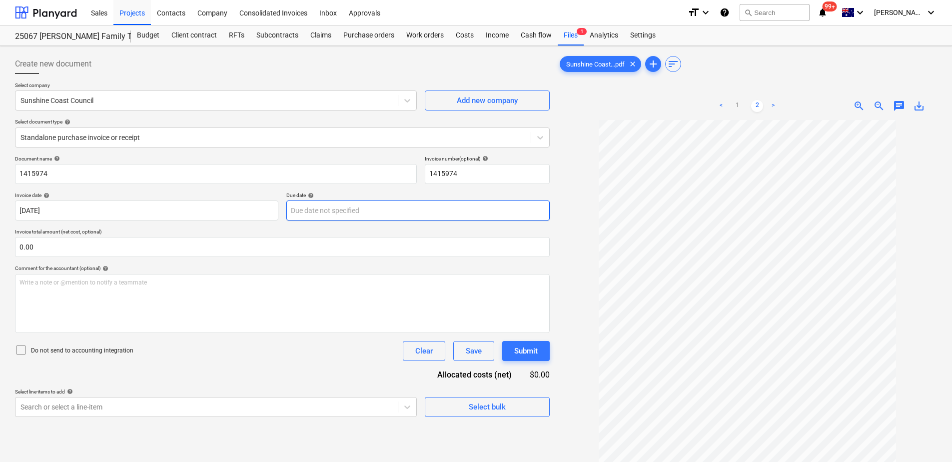
click at [377, 208] on body "Sales Projects Contacts Company Consolidated Invoices Inbox Approvals format_si…" at bounding box center [476, 231] width 952 height 462
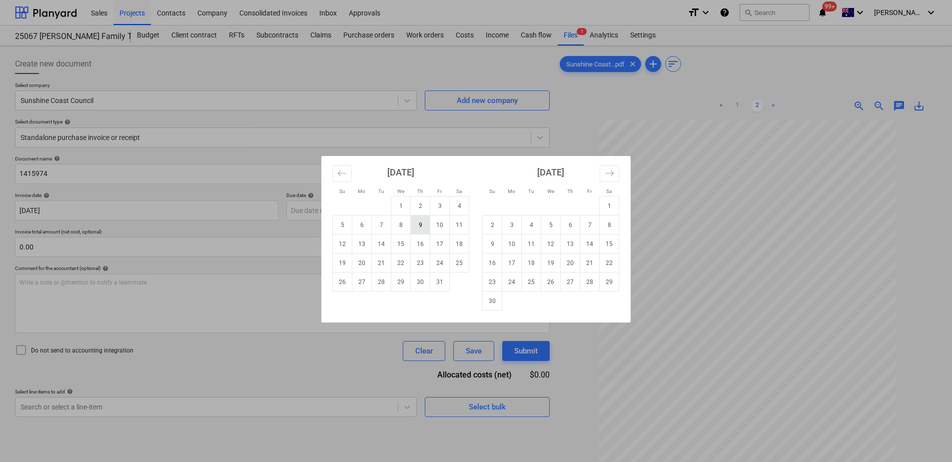
click at [424, 228] on td "9" at bounding box center [420, 224] width 19 height 19
type input "[DATE]"
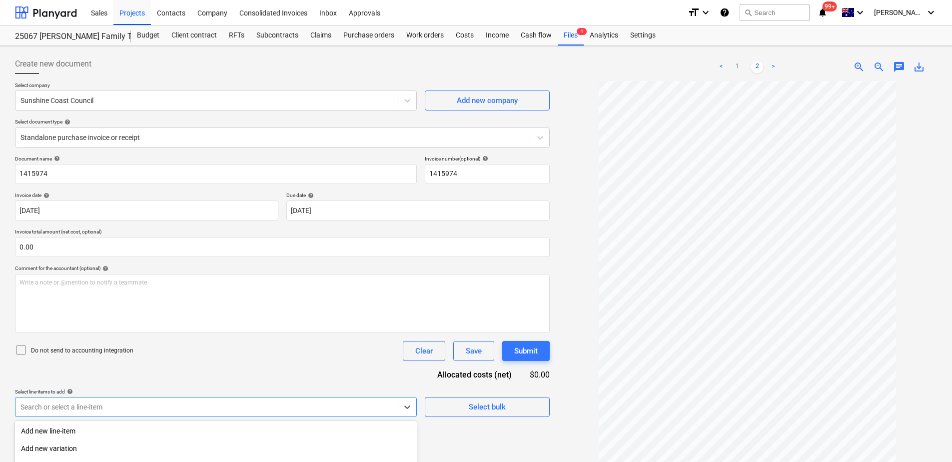
scroll to position [111, 0]
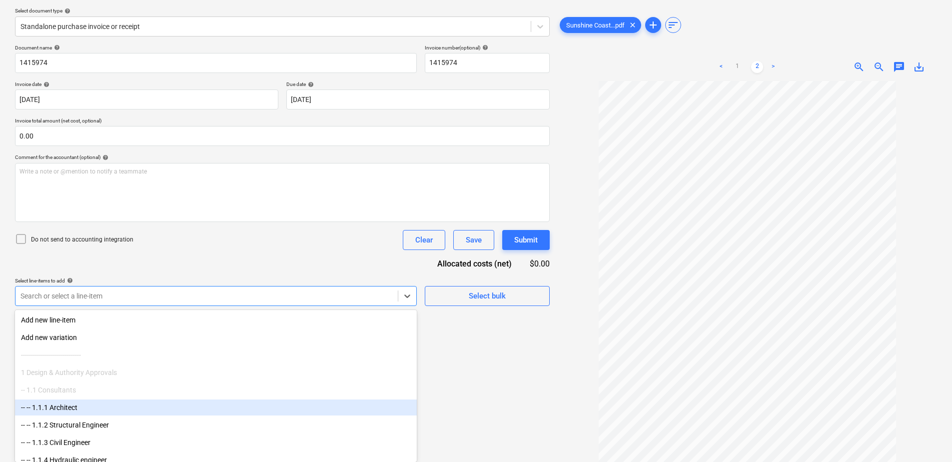
click at [233, 351] on body "Sales Projects Contacts Company Consolidated Invoices Inbox Approvals format_si…" at bounding box center [476, 120] width 952 height 462
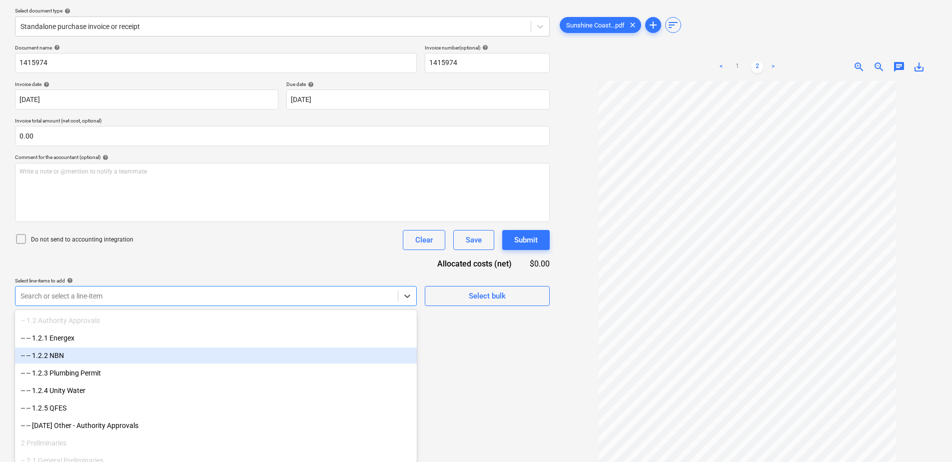
scroll to position [350, 0]
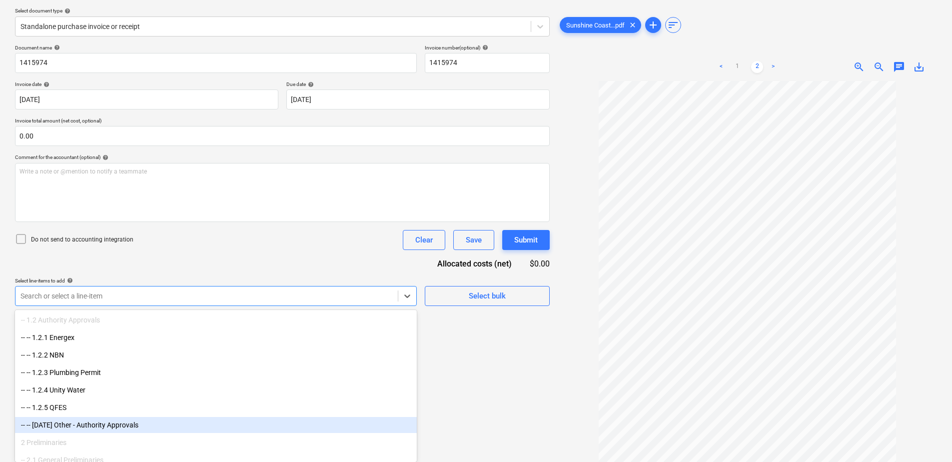
click at [114, 423] on div "-- -- [DATE] Other - Authority Approvals" at bounding box center [216, 425] width 402 height 16
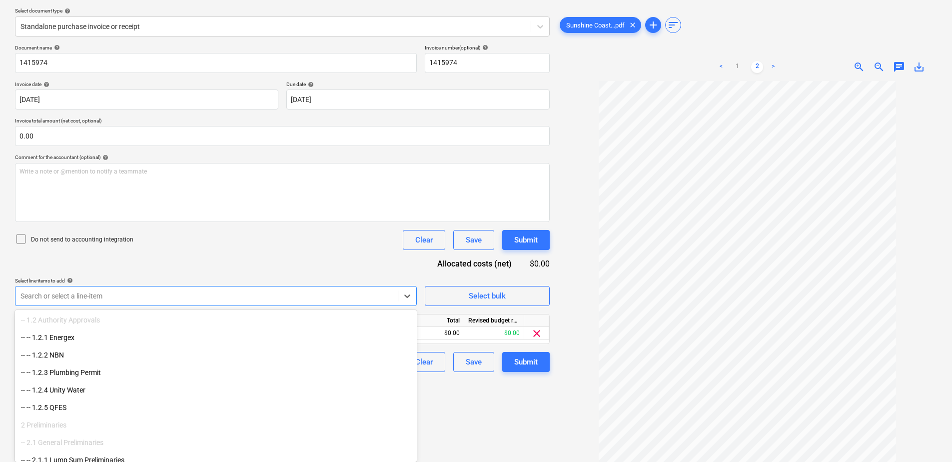
click at [534, 434] on div "Create new document Select company Sunshine Coast Council Add new company Selec…" at bounding box center [282, 193] width 543 height 508
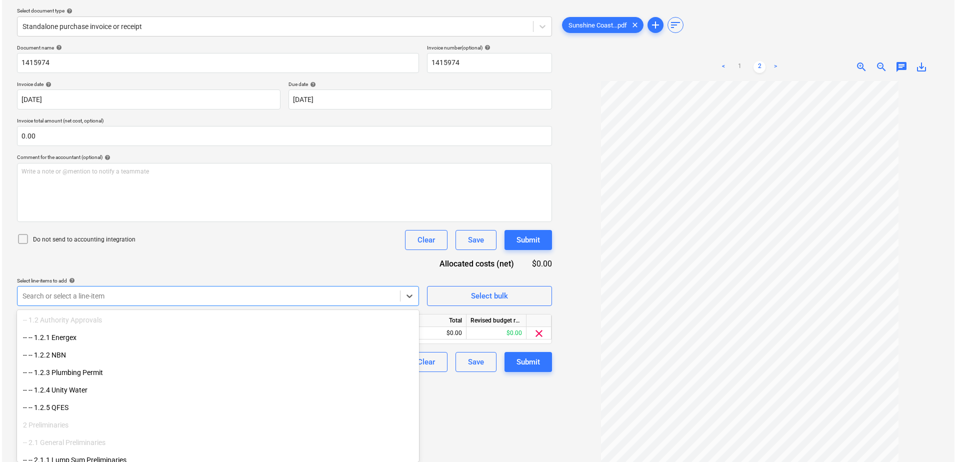
scroll to position [100, 0]
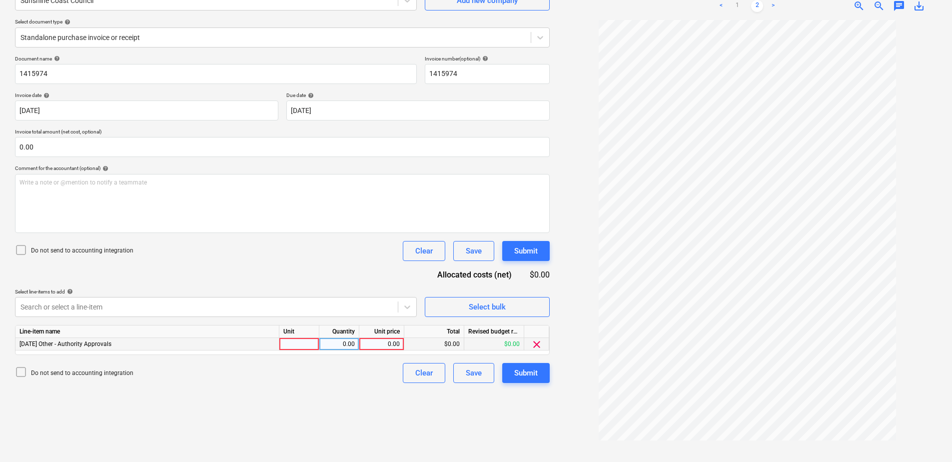
click at [307, 342] on div at bounding box center [299, 344] width 40 height 12
type input "Item"
type input "650"
click at [522, 373] on div "Submit" at bounding box center [525, 372] width 23 height 13
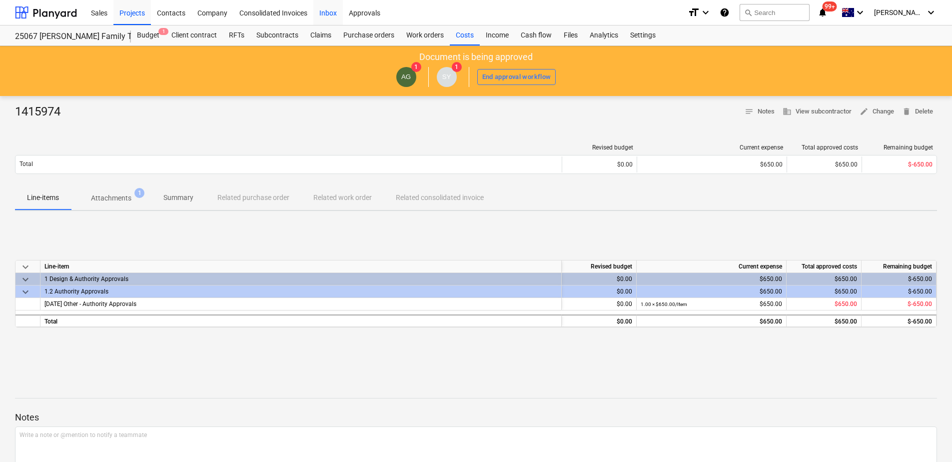
click at [331, 17] on div "Inbox" at bounding box center [327, 12] width 29 height 25
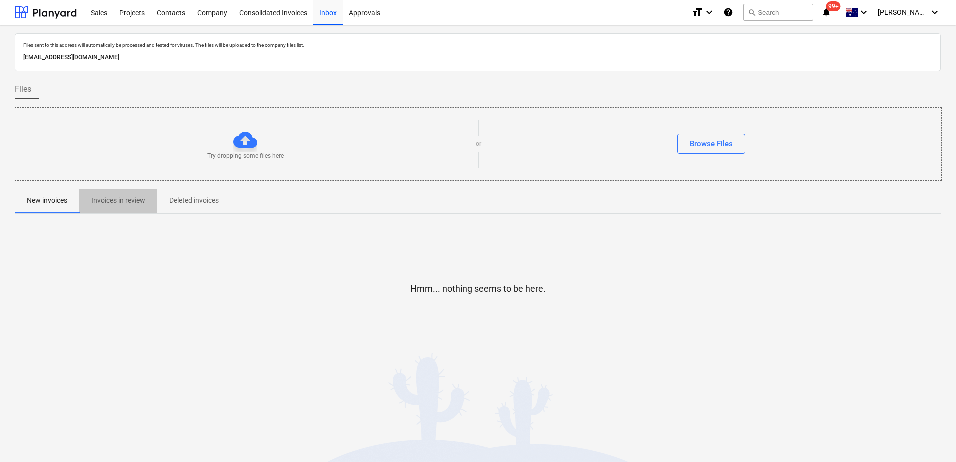
click at [116, 208] on span "Invoices in review" at bounding box center [118, 200] width 78 height 16
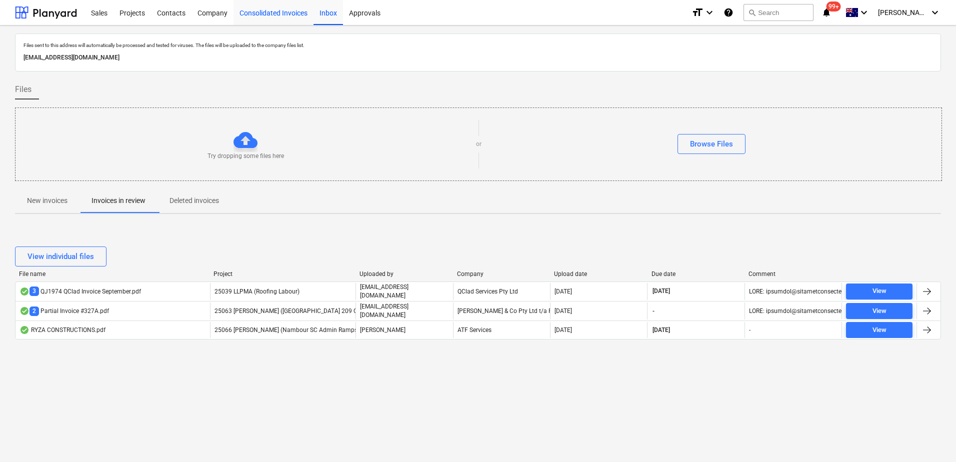
click at [281, 13] on div "Consolidated Invoices" at bounding box center [273, 12] width 80 height 25
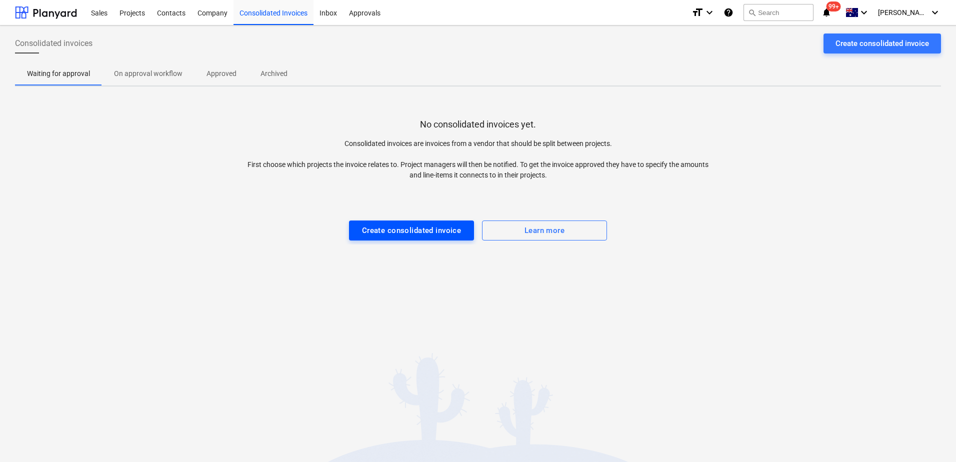
click at [391, 227] on div "Create consolidated invoice" at bounding box center [411, 230] width 99 height 13
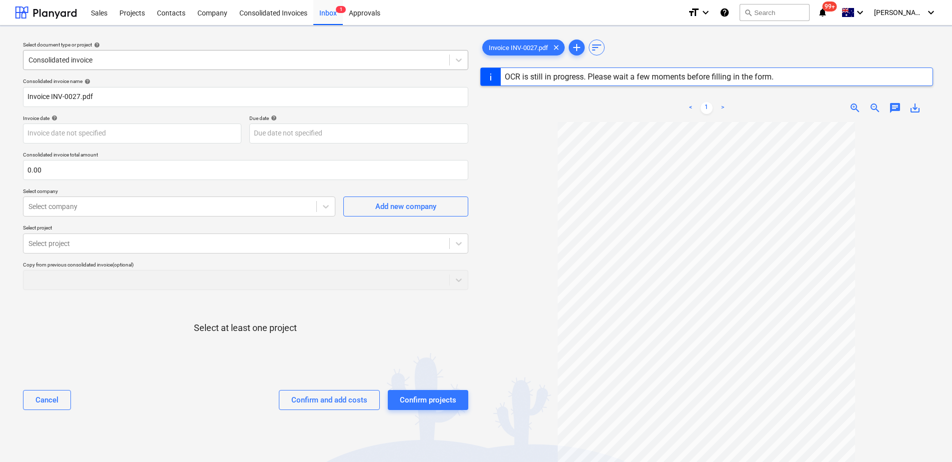
type input "INV-0027"
type input "[DATE]"
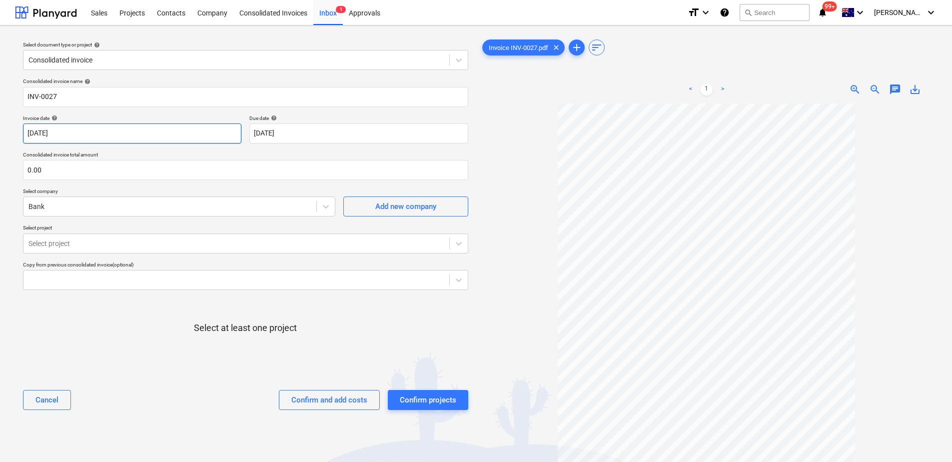
click at [79, 133] on body "Sales Projects Contacts Company Consolidated Invoices Inbox 1 Approvals format_…" at bounding box center [476, 231] width 952 height 462
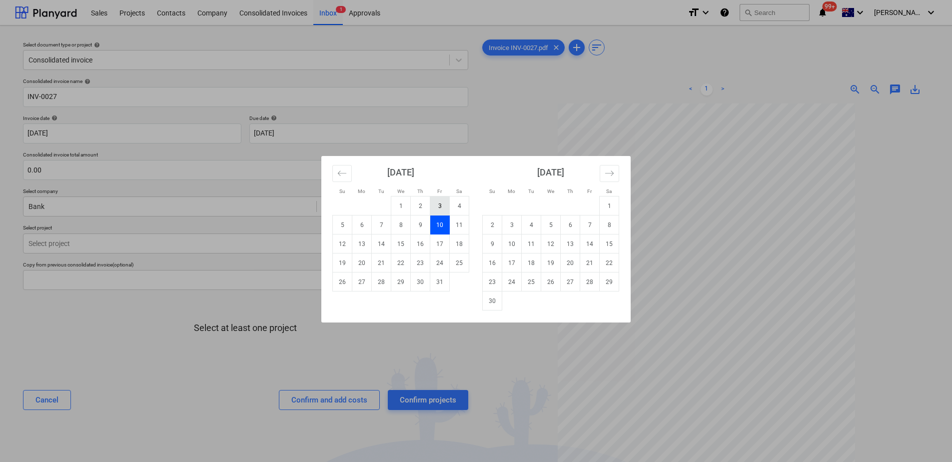
click at [442, 205] on td "3" at bounding box center [439, 205] width 19 height 19
type input "[DATE]"
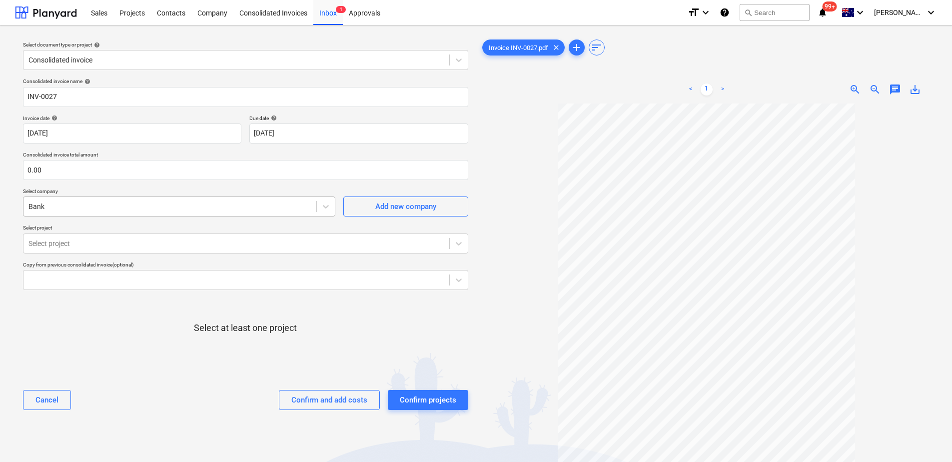
click at [60, 207] on div at bounding box center [169, 206] width 283 height 10
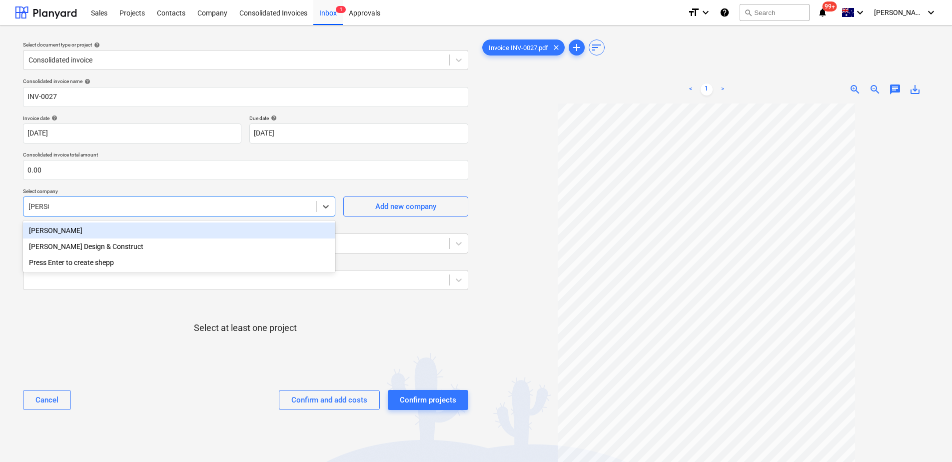
type input "sheppar"
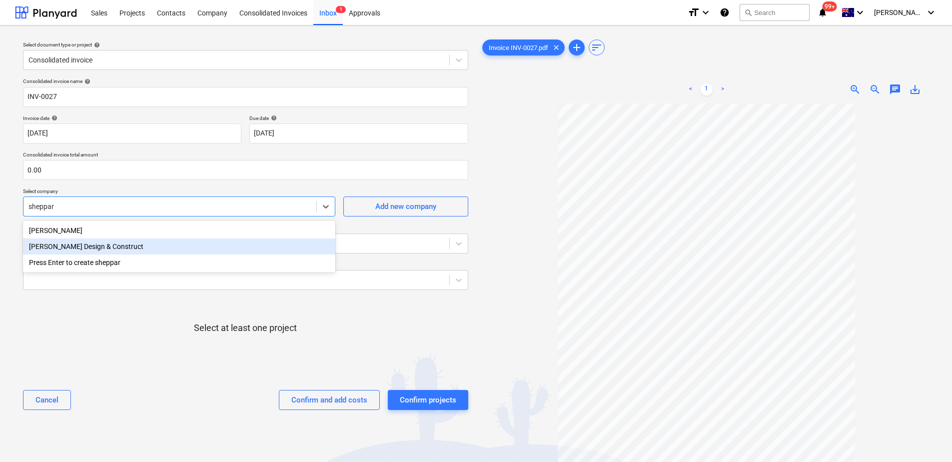
click at [96, 244] on div "[PERSON_NAME] Design & Construct" at bounding box center [179, 246] width 312 height 16
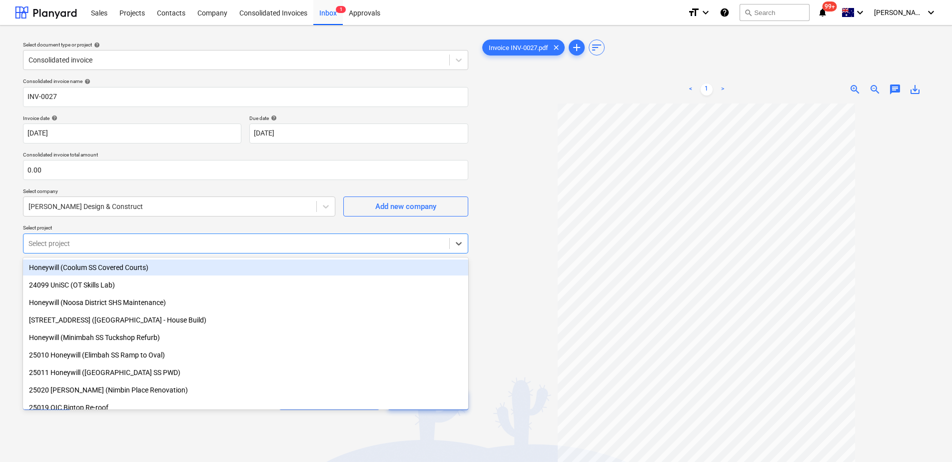
click at [96, 244] on div at bounding box center [236, 243] width 416 height 10
type input "25065"
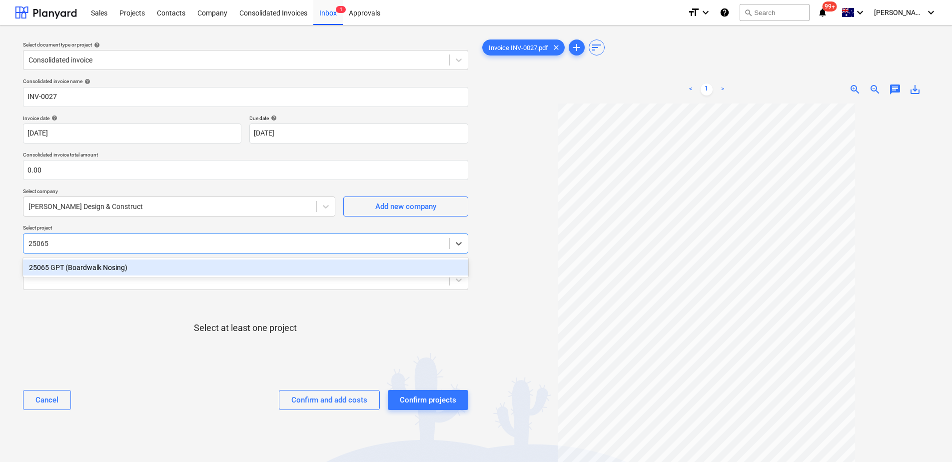
click at [99, 265] on div "25065 GPT (Boardwalk Nosing)" at bounding box center [245, 267] width 445 height 16
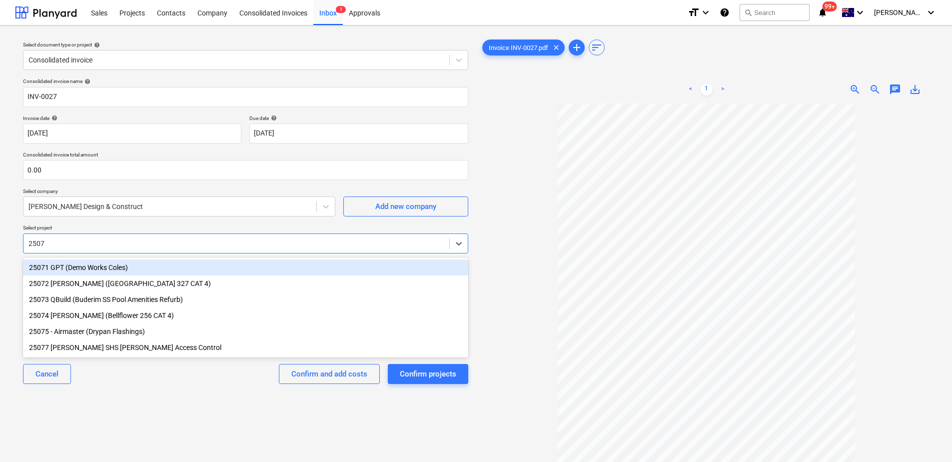
type input "25075"
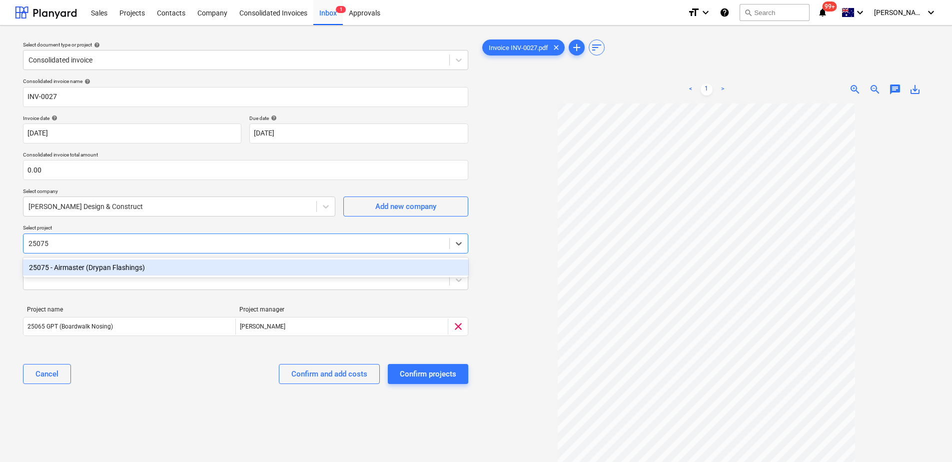
click at [99, 265] on div "25075 - Airmaster (Drypan Flashings)" at bounding box center [245, 267] width 445 height 16
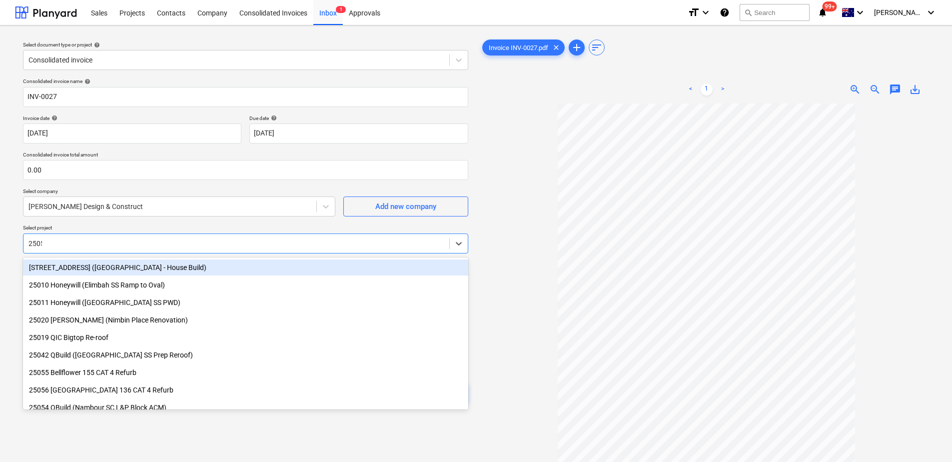
type input "25054"
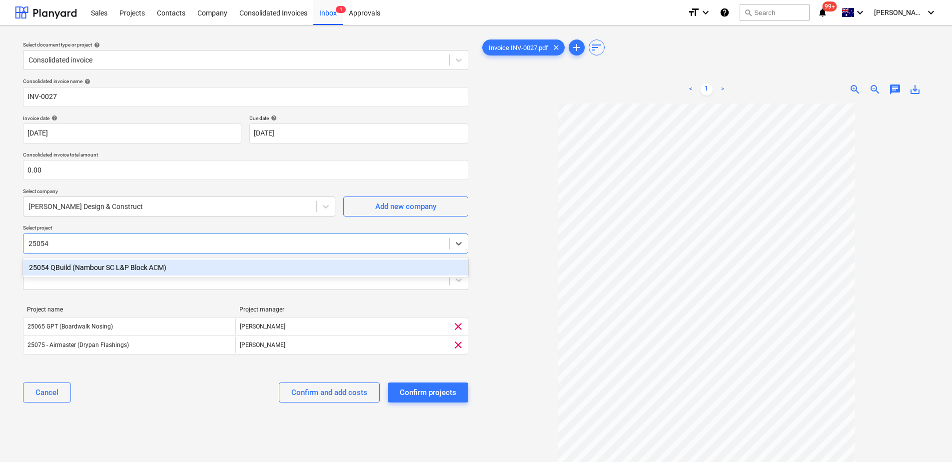
click at [99, 265] on div "25054 QBuild (Nambour SC L&P Block ACM)" at bounding box center [245, 267] width 445 height 16
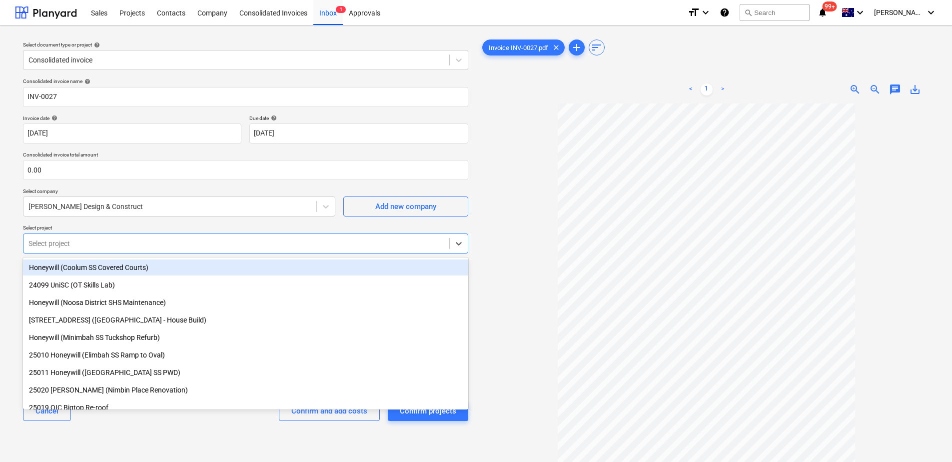
click at [16, 270] on div "Select document type or project help Consolidated invoice Consolidated invoice …" at bounding box center [245, 287] width 461 height 508
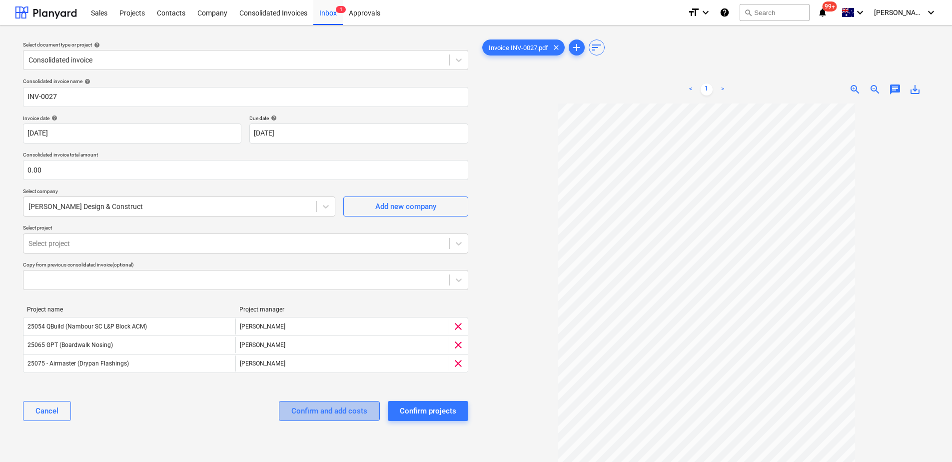
click at [333, 415] on div "Confirm and add costs" at bounding box center [329, 410] width 76 height 13
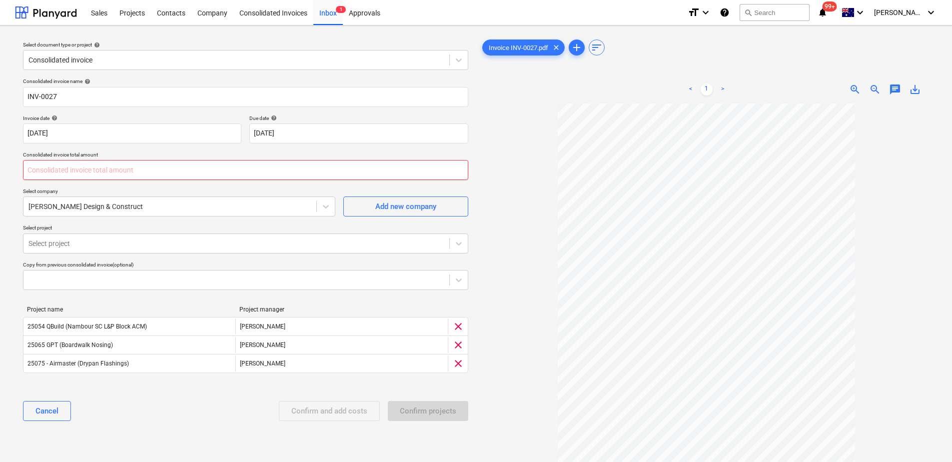
click at [63, 173] on input "text" at bounding box center [245, 170] width 445 height 20
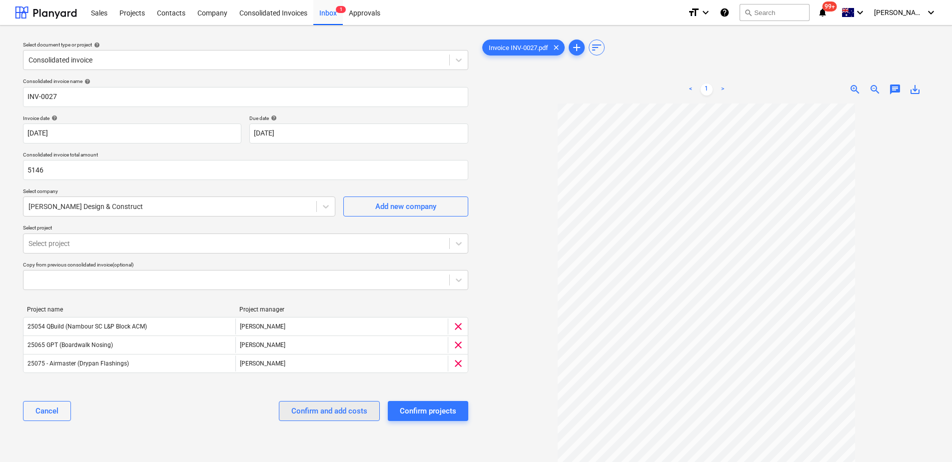
type input "5,146.00"
click at [343, 411] on div "Confirm and add costs" at bounding box center [329, 410] width 76 height 13
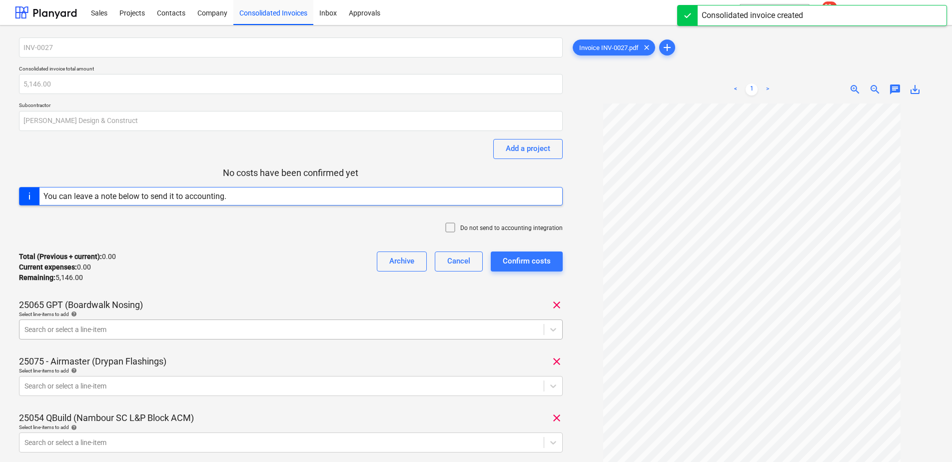
click at [117, 327] on div at bounding box center [281, 329] width 514 height 10
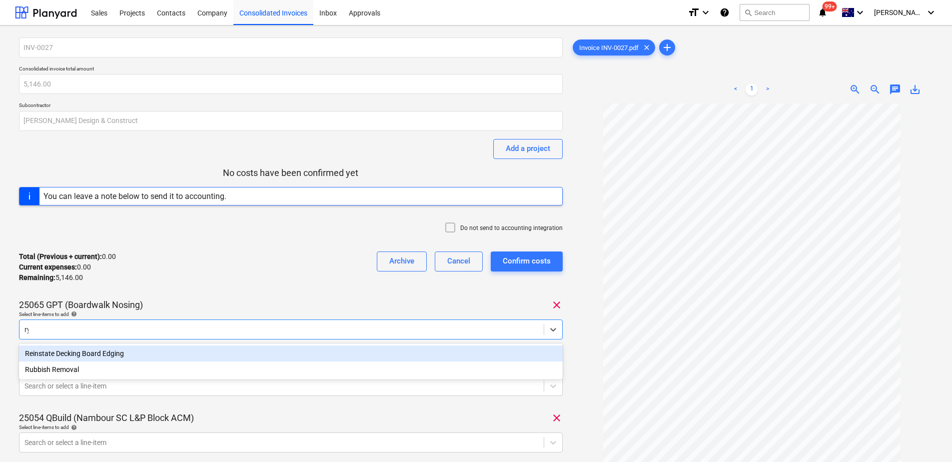
type input "r"
click at [101, 357] on div "Reinstate Decking Board Edging" at bounding box center [291, 353] width 544 height 16
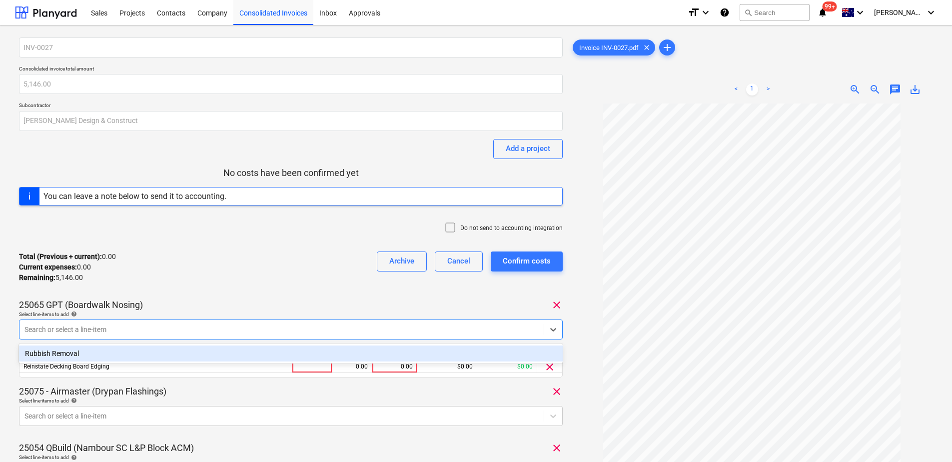
click at [193, 287] on div "Total (Previous + current) : 0.00 Current expenses : 0.00 Remaining : 5,146.00 …" at bounding box center [291, 266] width 544 height 47
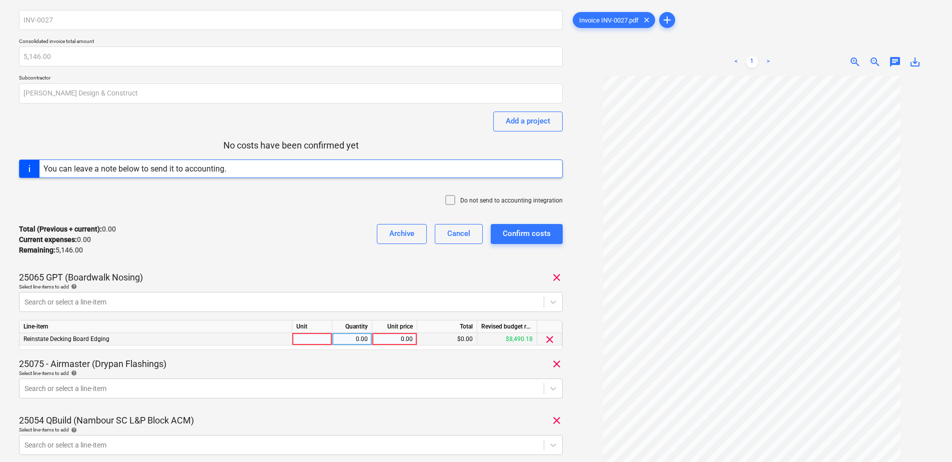
scroll to position [50, 0]
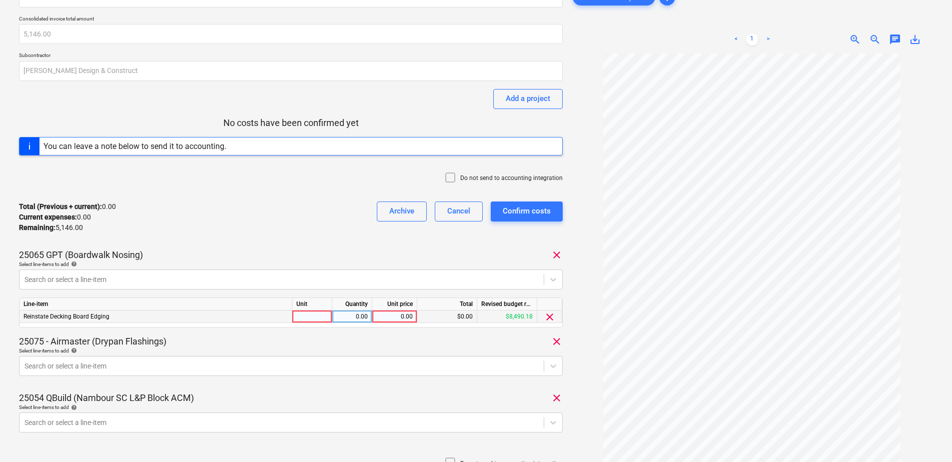
click at [304, 314] on div at bounding box center [312, 316] width 40 height 12
type input "Item"
type input "2139"
click at [111, 367] on div at bounding box center [281, 366] width 514 height 10
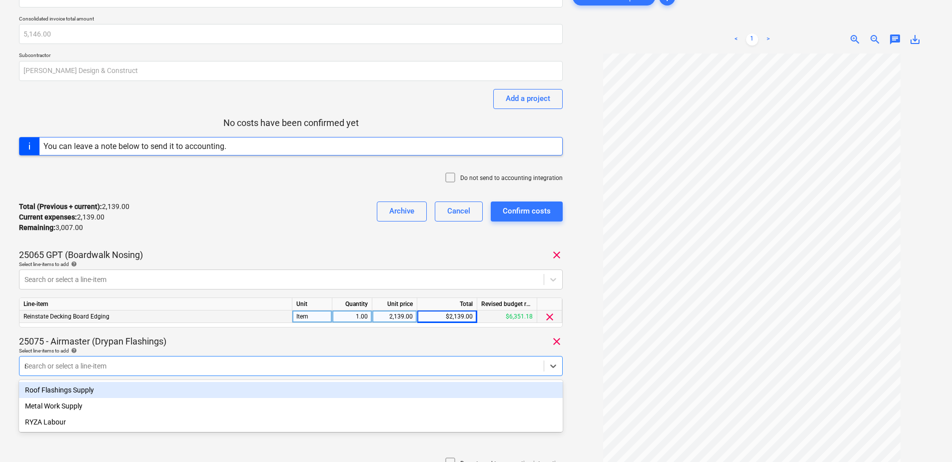
type input "ry"
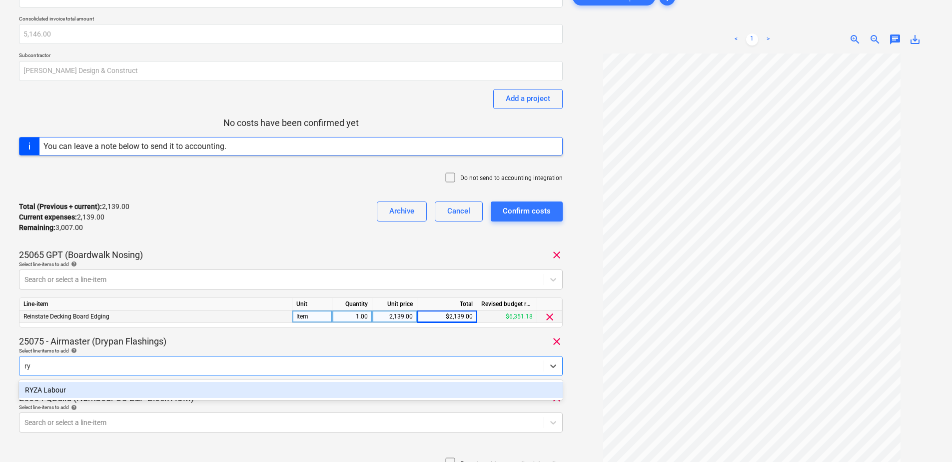
click at [106, 389] on div "RYZA Labour" at bounding box center [291, 390] width 544 height 16
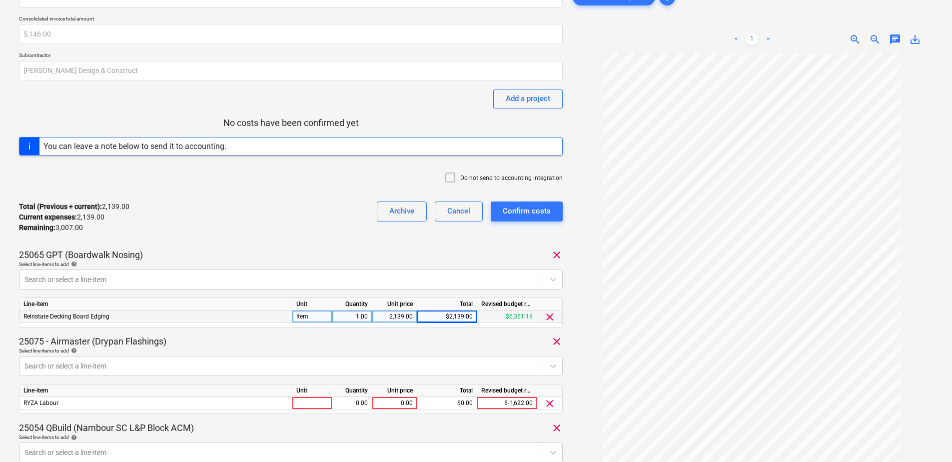
click at [241, 336] on div "25075 - Airmaster (Drypan Flashings) clear" at bounding box center [291, 341] width 544 height 12
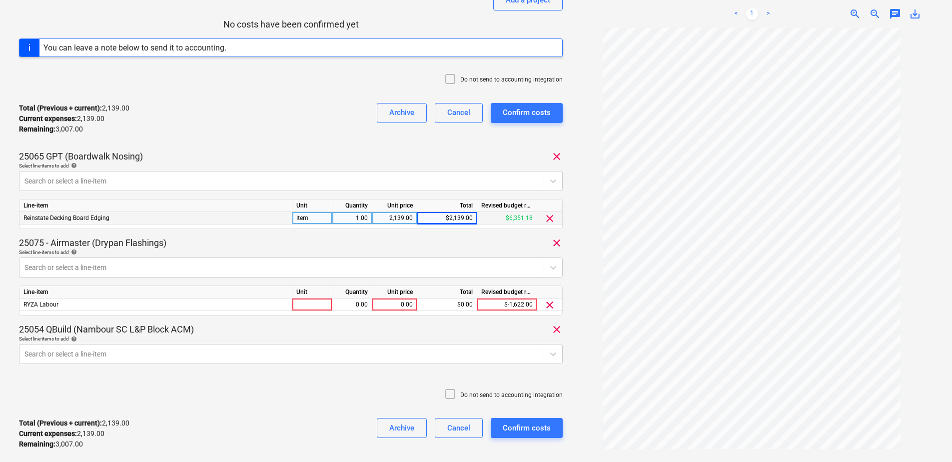
scroll to position [150, 0]
click at [304, 303] on div at bounding box center [312, 303] width 40 height 12
type input "Item"
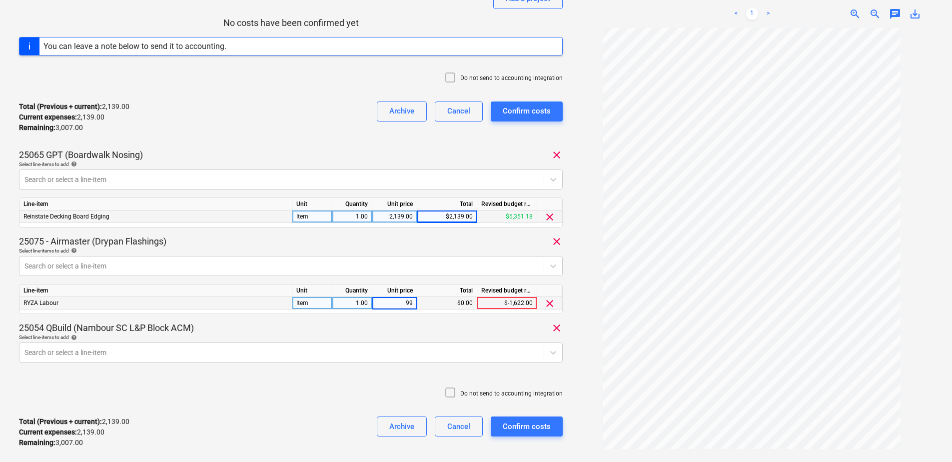
type input "992"
click at [348, 214] on div "1.00" at bounding box center [351, 216] width 31 height 12
click at [298, 215] on div "Item" at bounding box center [312, 216] width 40 height 12
type input "Hours"
type input "23"
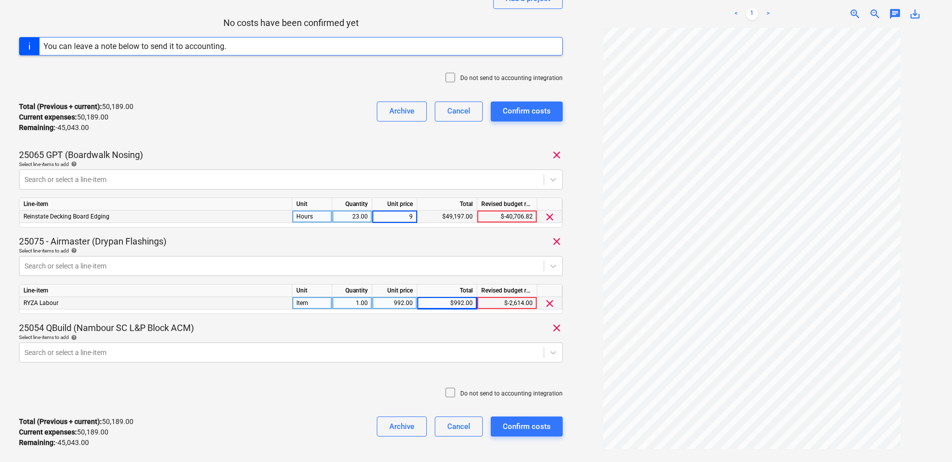
type input "93"
click at [323, 303] on div "Item" at bounding box center [312, 303] width 40 height 12
type input "Hours"
type input "62"
click at [205, 312] on body "Sales Projects Contacts Company Consolidated Invoices Inbox Approvals format_si…" at bounding box center [476, 81] width 952 height 462
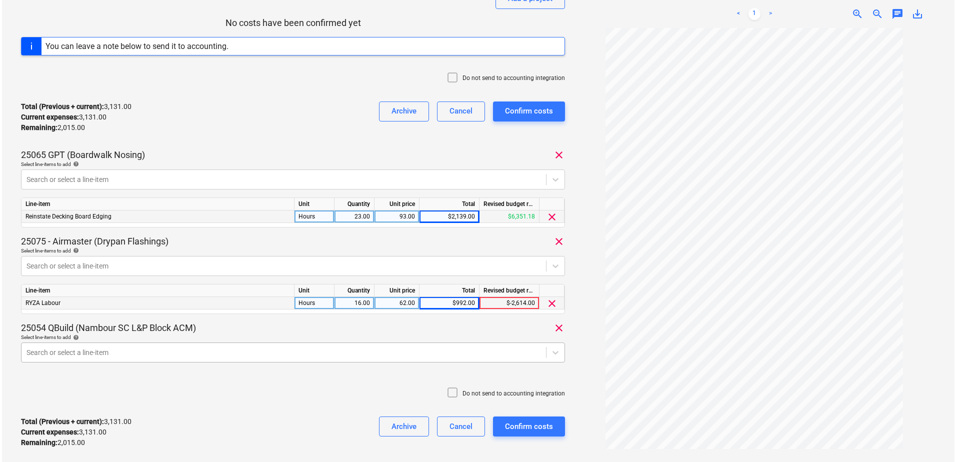
scroll to position [210, 0]
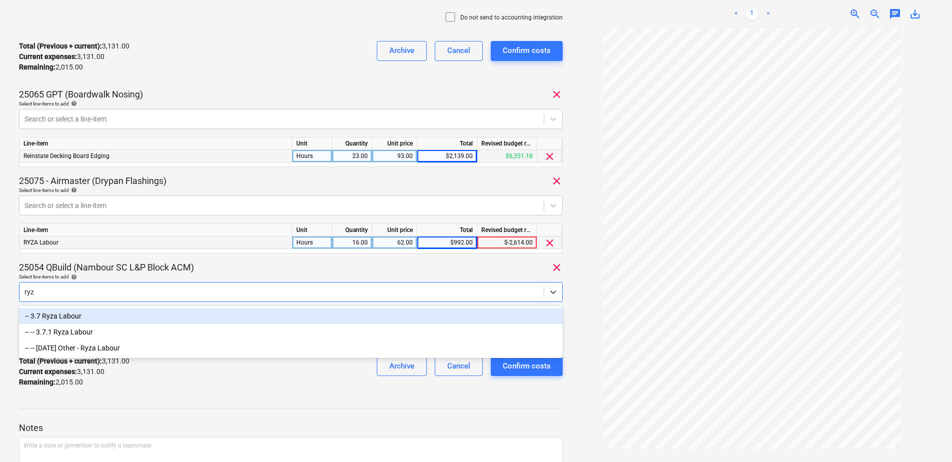
type input "ryza"
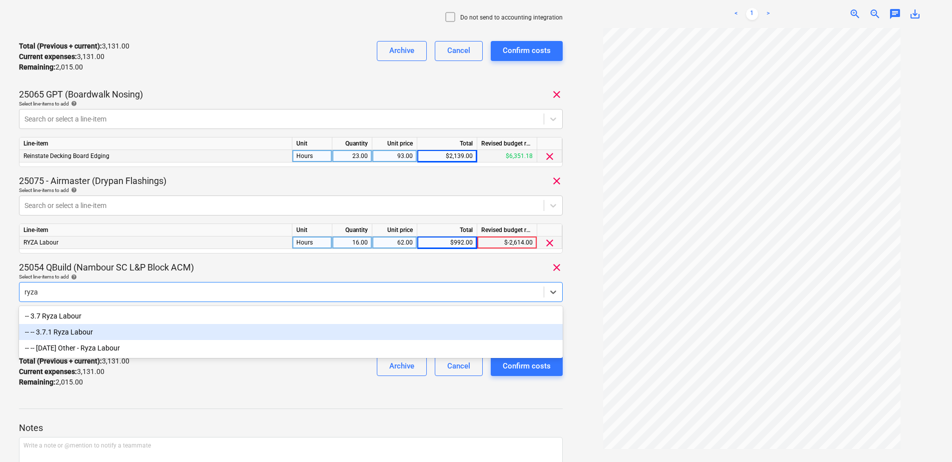
click at [93, 330] on div "-- -- 3.7.1 Ryza Labour" at bounding box center [291, 332] width 544 height 16
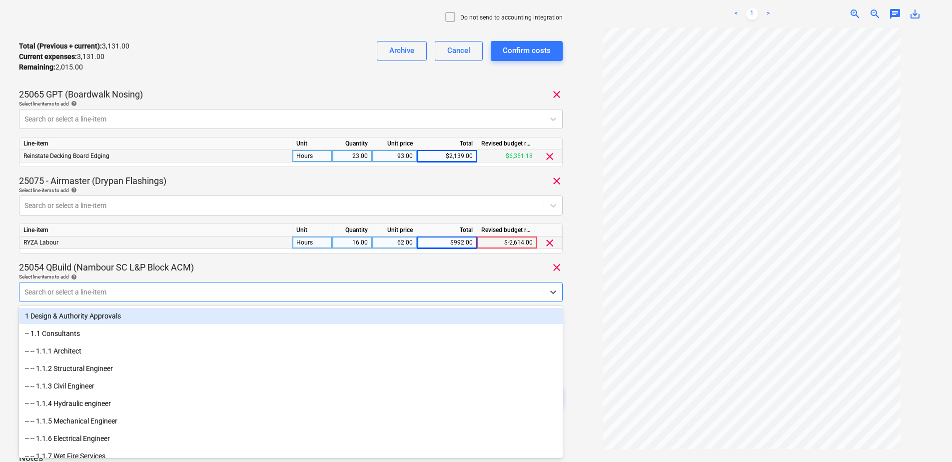
click at [4, 286] on div "INV-0027 Consolidated invoice total amount 5,146.00 Subcontractor [PERSON_NAME]…" at bounding box center [476, 192] width 952 height 755
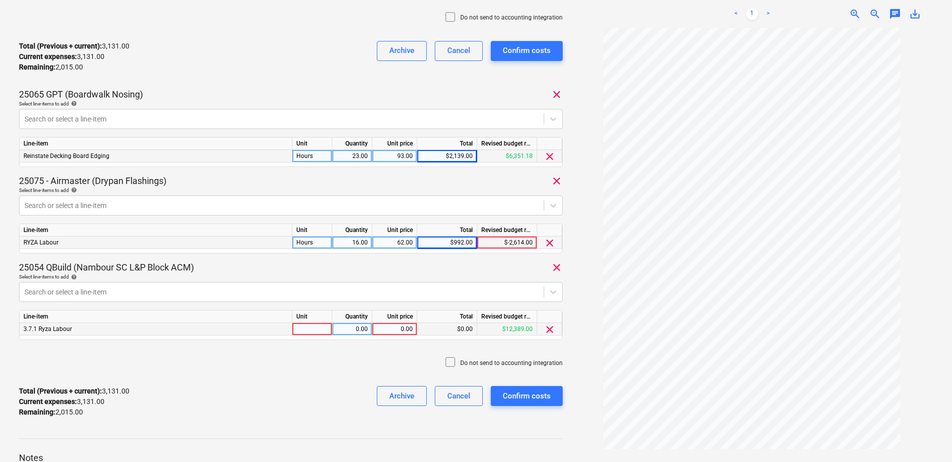
click at [322, 331] on div at bounding box center [312, 329] width 40 height 12
type input "I"
type input "Hours"
type input "32.50"
type input "62"
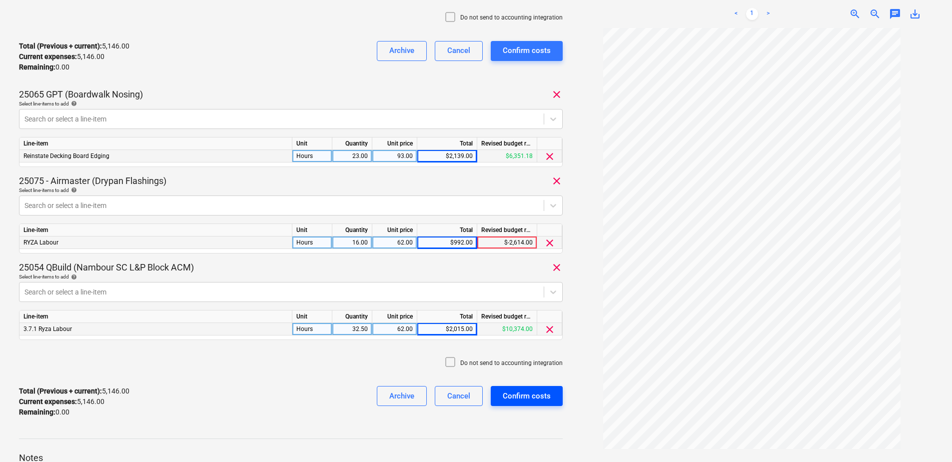
click at [512, 394] on div "Confirm costs" at bounding box center [527, 395] width 48 height 13
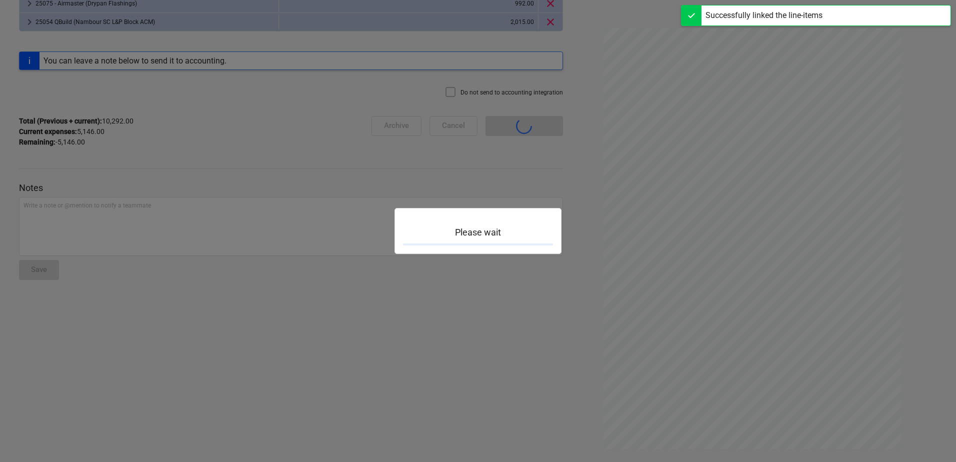
scroll to position [87, 0]
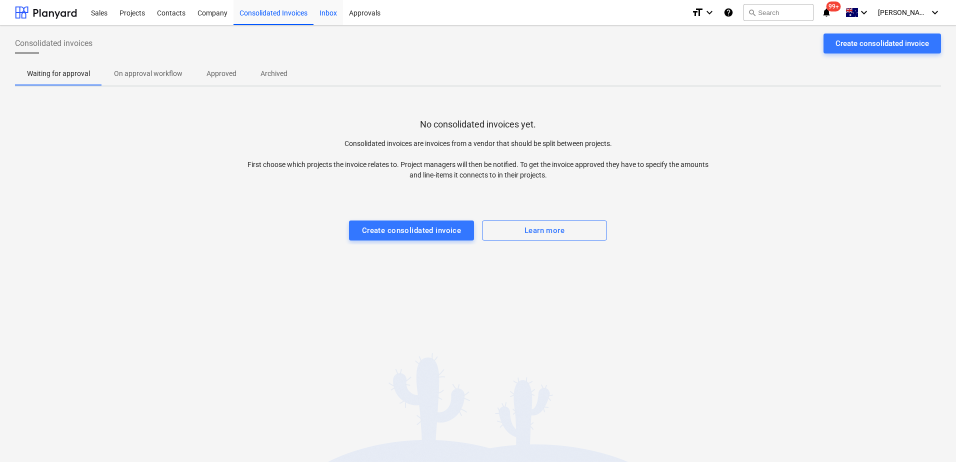
click at [334, 14] on div "Inbox" at bounding box center [327, 12] width 29 height 25
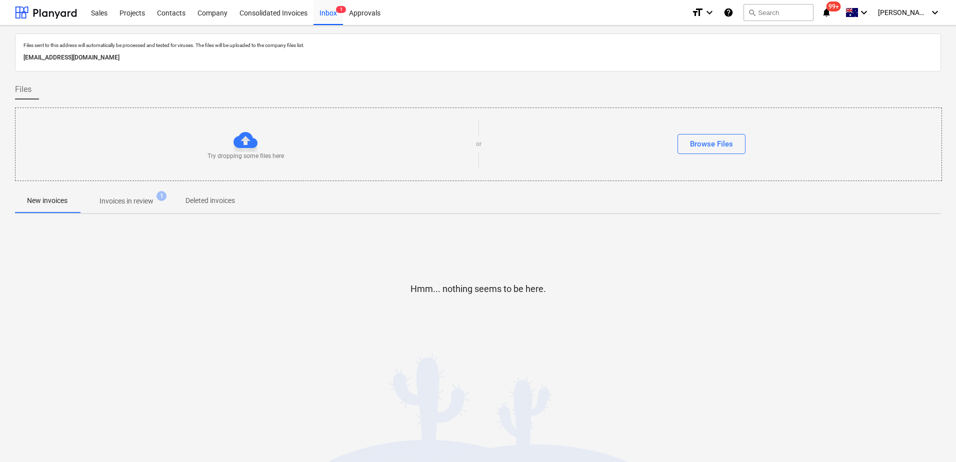
click at [110, 201] on p "Invoices in review" at bounding box center [126, 201] width 54 height 10
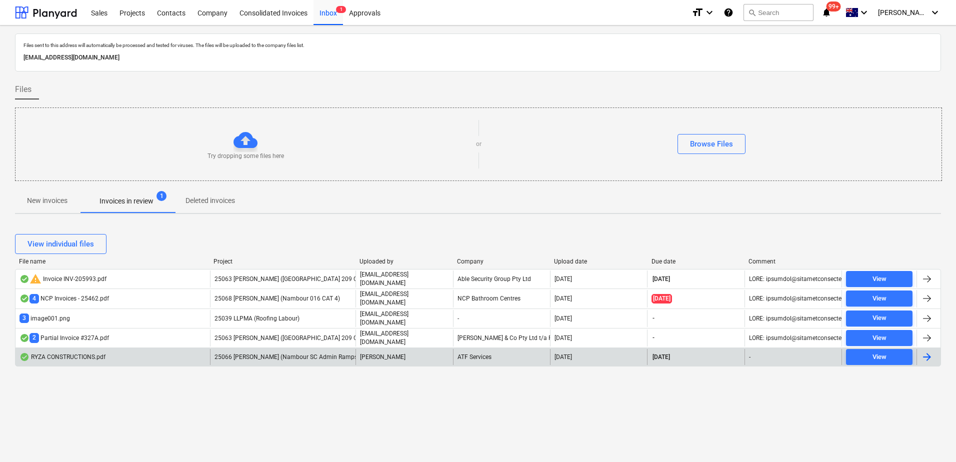
click at [335, 353] on span "25066 [PERSON_NAME] (Nambour SC Admin Ramps)" at bounding box center [286, 356] width 145 height 7
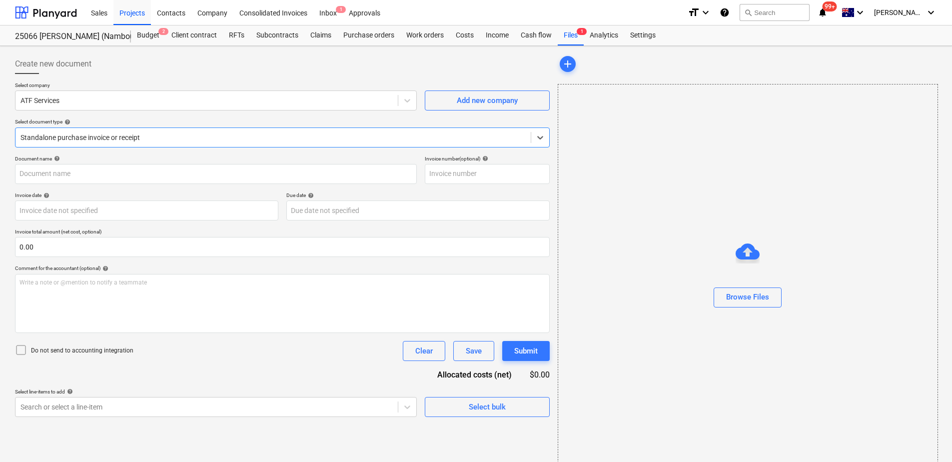
type input "2928113"
type input "[DATE]"
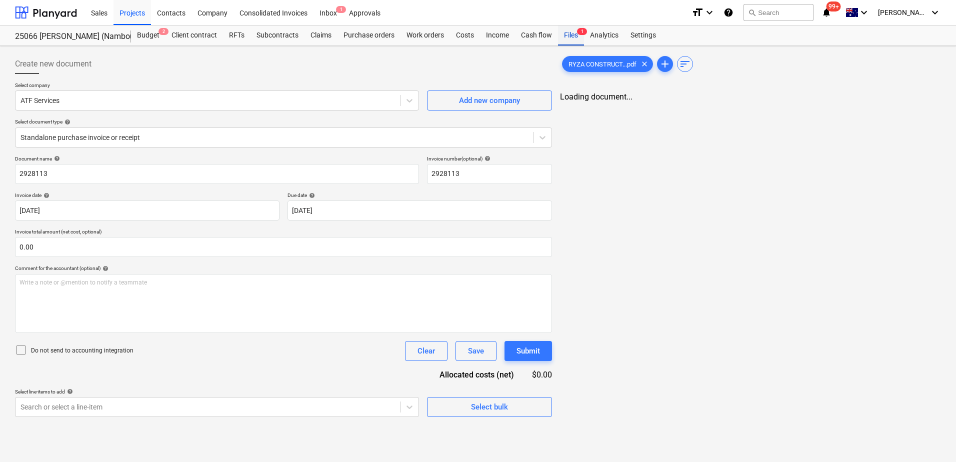
click at [569, 39] on div "Files 1" at bounding box center [571, 35] width 26 height 20
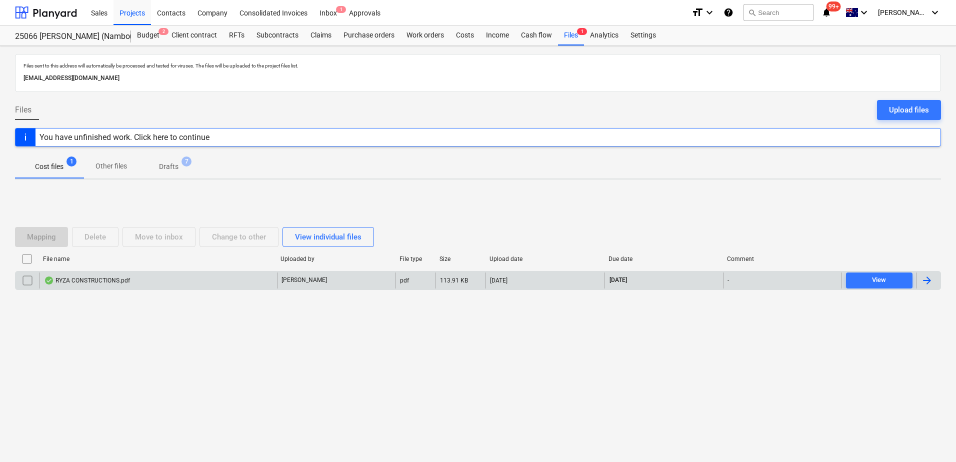
click at [29, 279] on input "checkbox" at bounding box center [27, 280] width 16 height 16
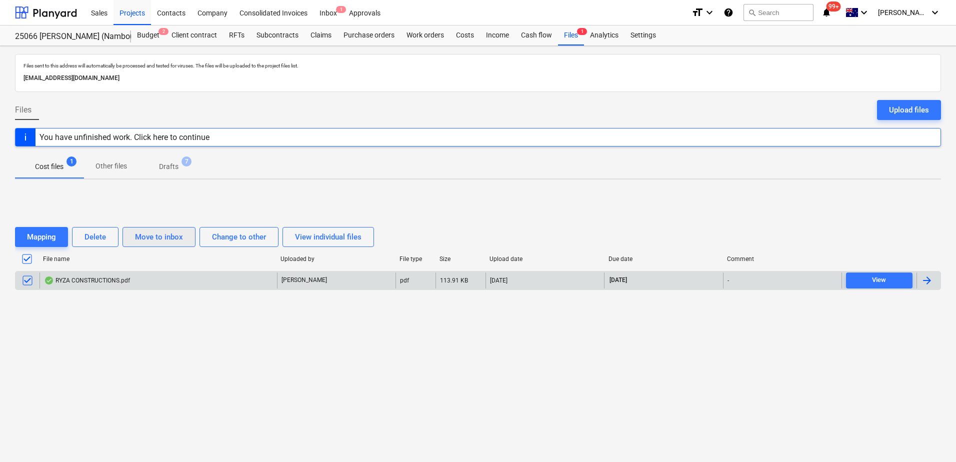
click at [144, 235] on div "Move to inbox" at bounding box center [159, 236] width 48 height 13
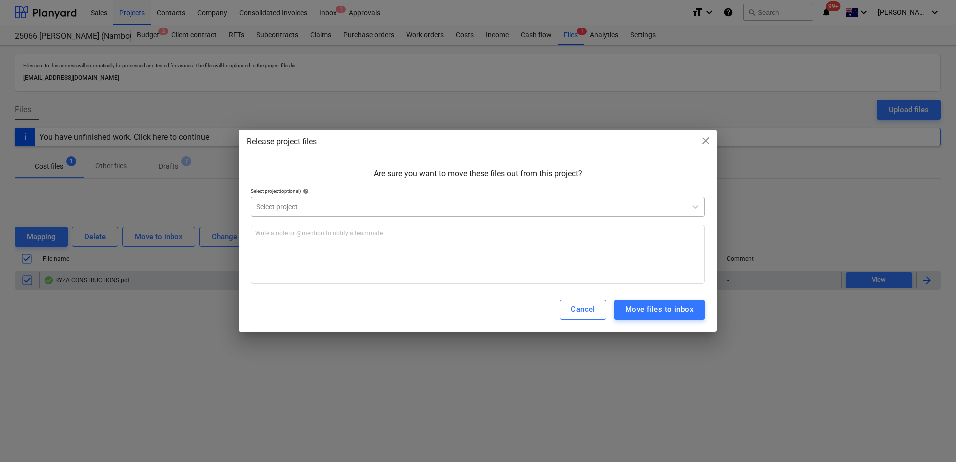
click at [412, 200] on div "Select project" at bounding box center [468, 207] width 434 height 14
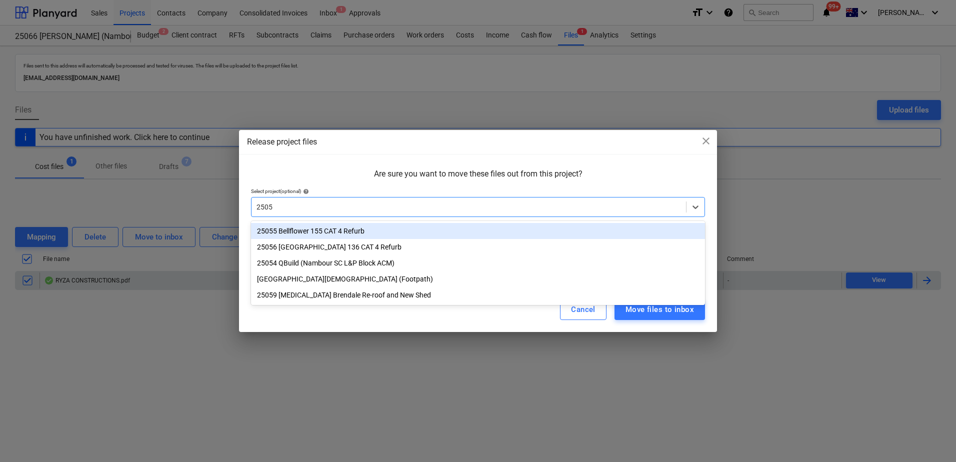
type input "25054"
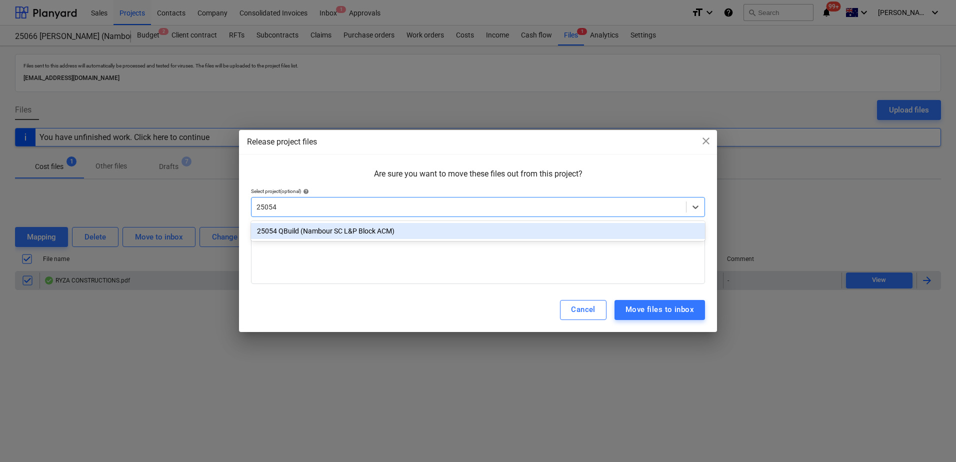
click at [429, 231] on div "25054 QBuild (Nambour SC L&P Block ACM)" at bounding box center [478, 231] width 454 height 16
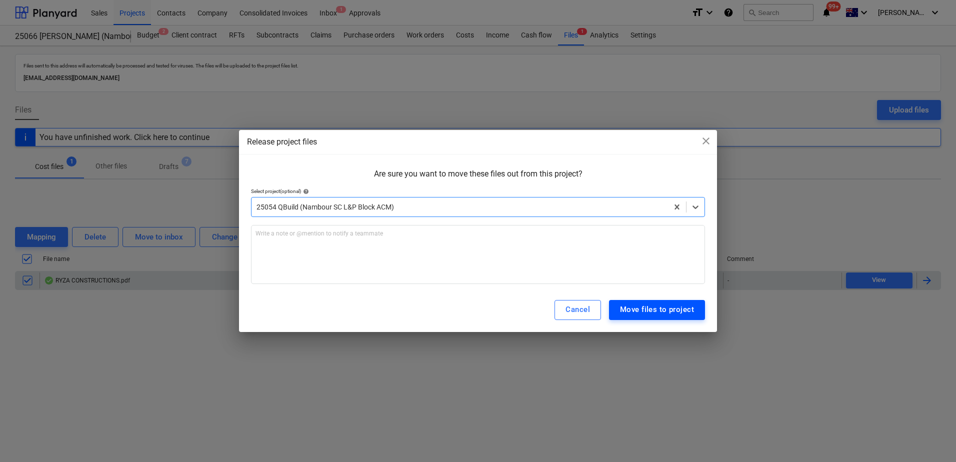
click at [680, 312] on div "Move files to project" at bounding box center [657, 309] width 74 height 13
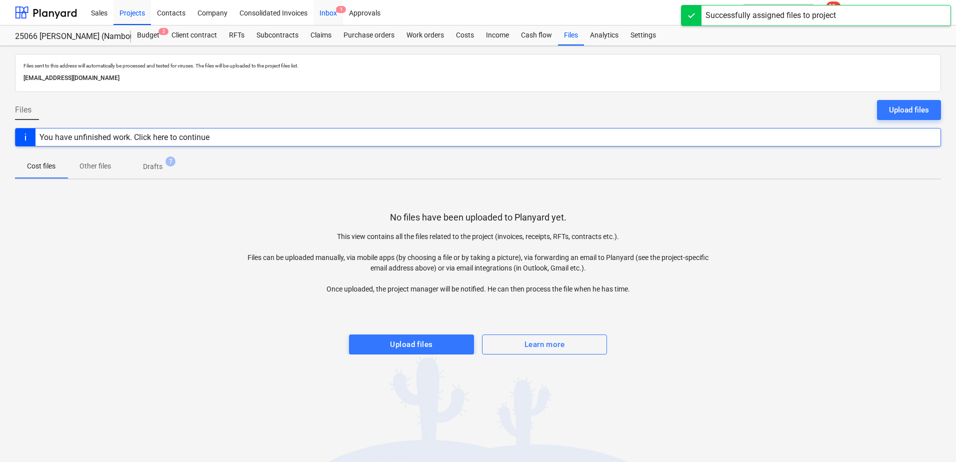
drag, startPoint x: 327, startPoint y: 15, endPoint x: 322, endPoint y: 24, distance: 10.1
click at [327, 15] on div "Inbox 1" at bounding box center [327, 12] width 29 height 25
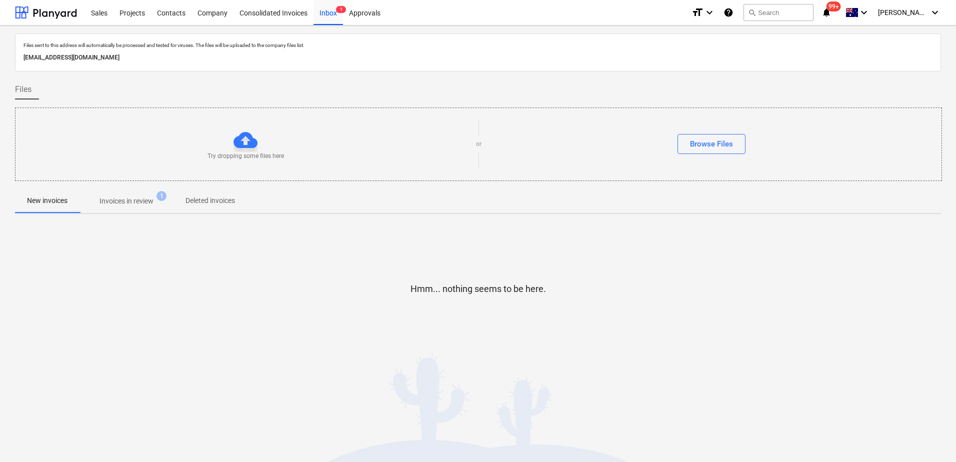
click at [120, 192] on span "Invoices in review 1" at bounding box center [126, 201] width 94 height 18
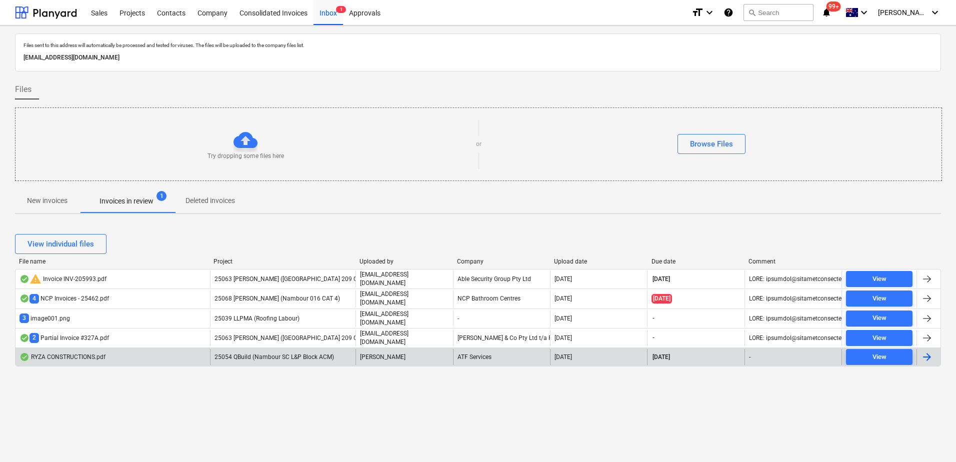
click at [283, 354] on span "25054 QBuild (Nambour SC L&P Block ACM)" at bounding box center [273, 356] width 119 height 7
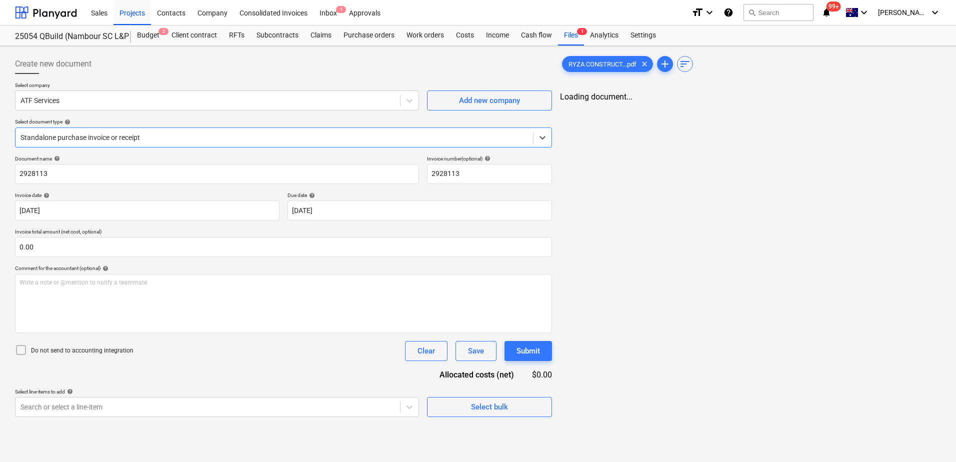
click at [96, 136] on div at bounding box center [273, 137] width 507 height 10
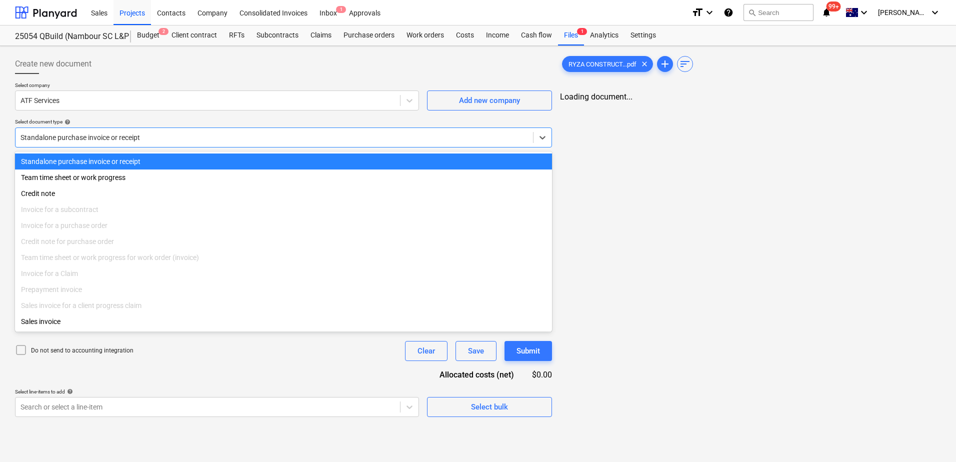
click at [94, 133] on div at bounding box center [273, 137] width 507 height 10
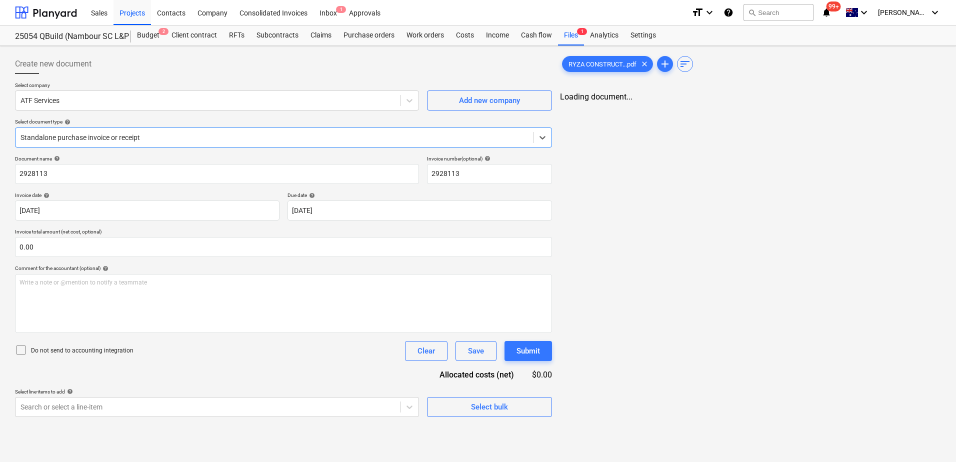
click at [94, 133] on div at bounding box center [273, 137] width 507 height 10
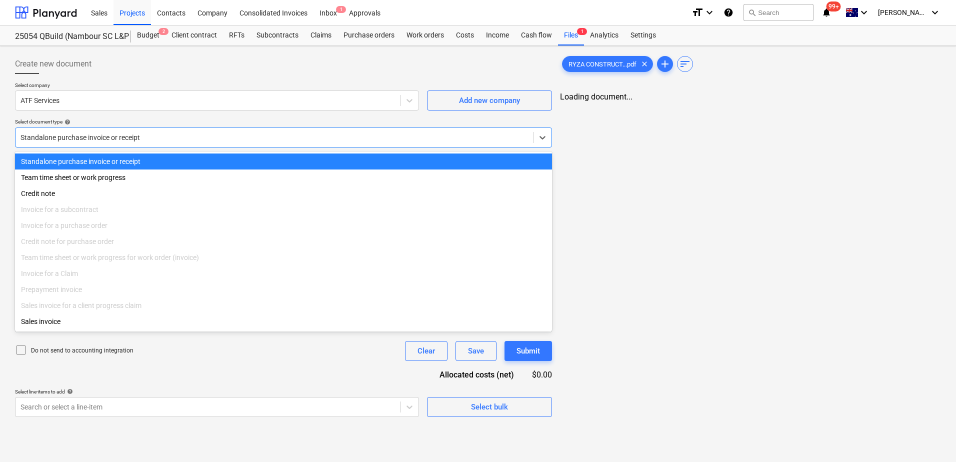
click at [94, 133] on div at bounding box center [273, 137] width 507 height 10
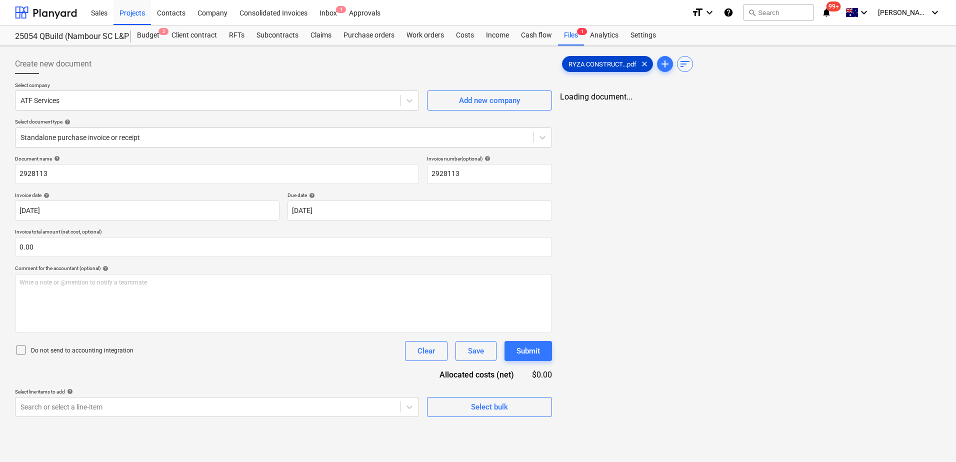
click at [584, 63] on span "RYZA CONSTRUCT...pdf" at bounding box center [602, 63] width 80 height 7
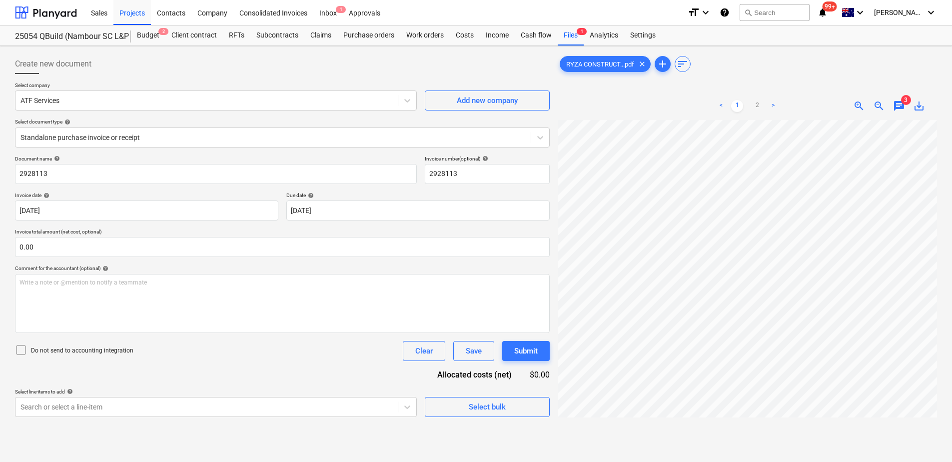
scroll to position [0, 47]
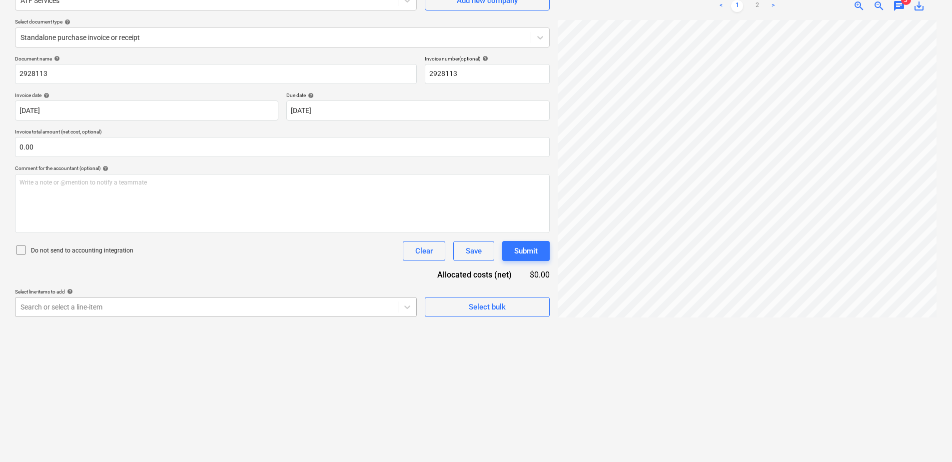
click at [168, 362] on body "Sales Projects Contacts Company Consolidated Invoices Inbox 1 Approvals format_…" at bounding box center [476, 131] width 952 height 462
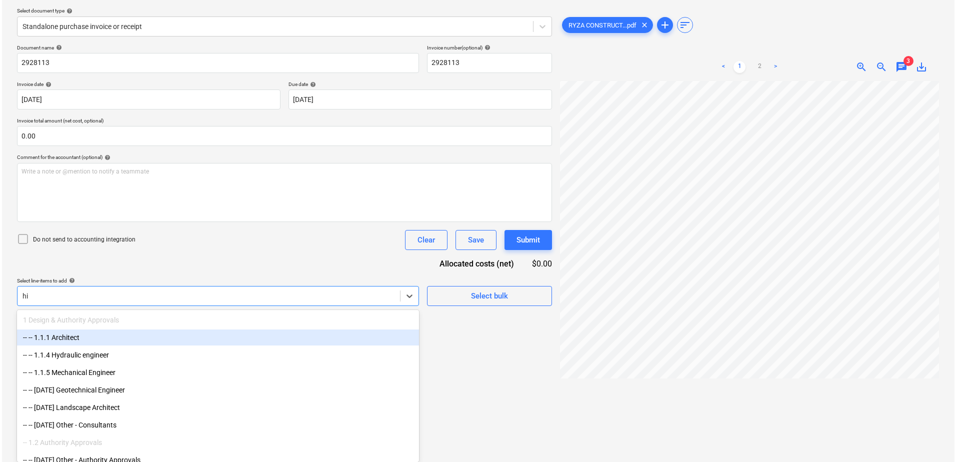
scroll to position [100, 0]
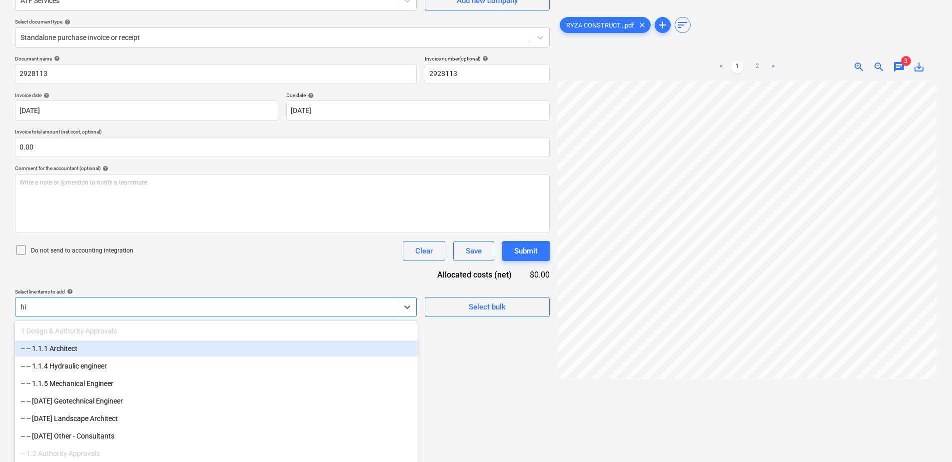
type input "hire"
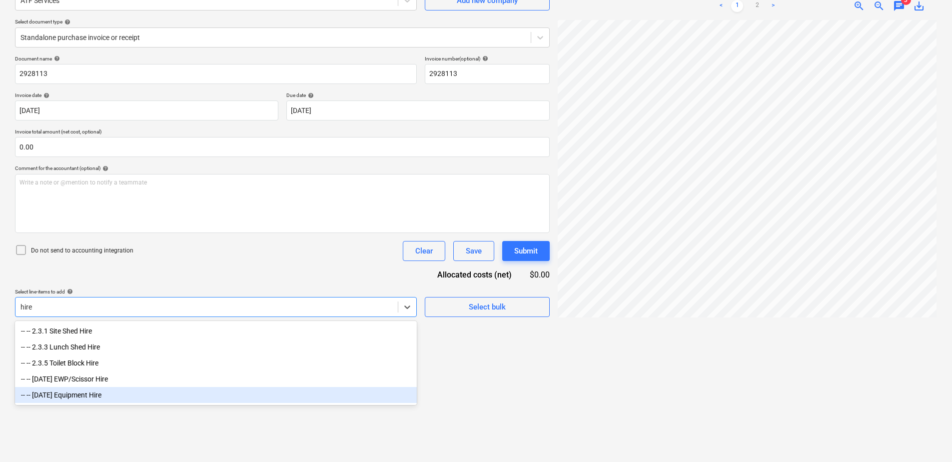
click at [161, 396] on div "-- -- [DATE] Equipment Hire" at bounding box center [216, 395] width 402 height 16
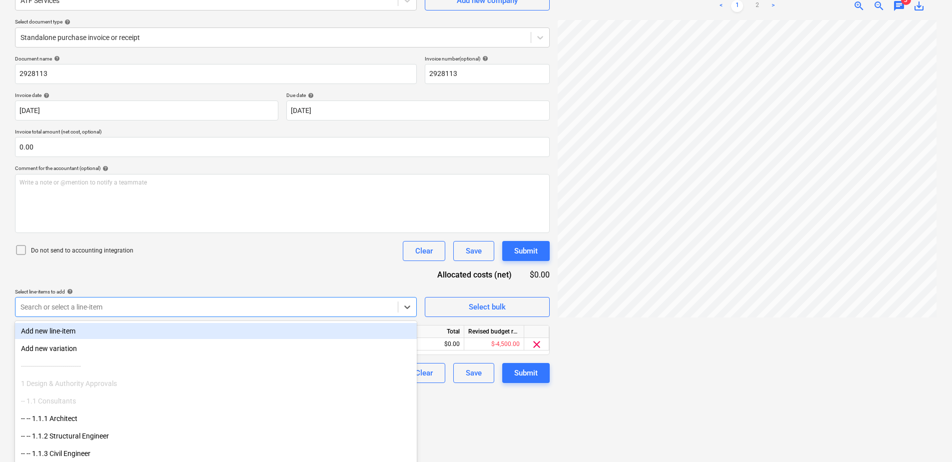
click at [254, 272] on div "Document name help 2928113 Invoice number (optional) help 2928113 Invoice date …" at bounding box center [282, 218] width 535 height 327
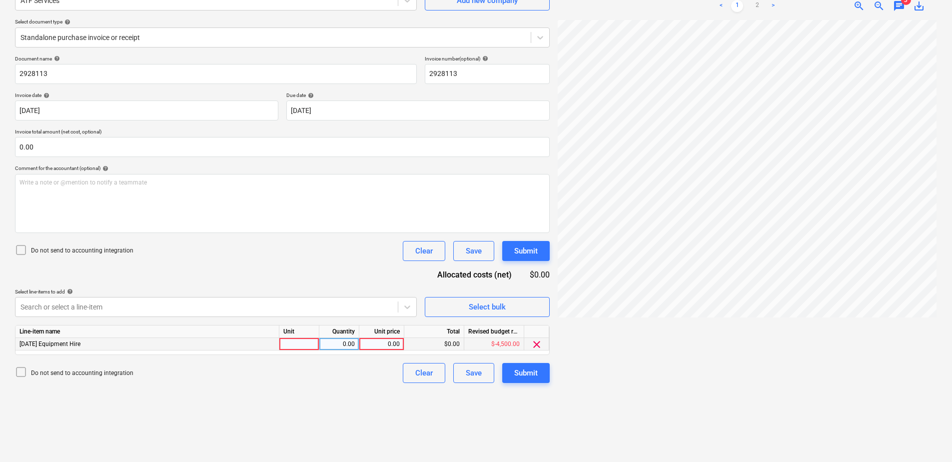
click at [306, 338] on div at bounding box center [299, 344] width 40 height 12
type input "Item"
type input "1255"
click at [529, 378] on div "Submit" at bounding box center [525, 372] width 23 height 13
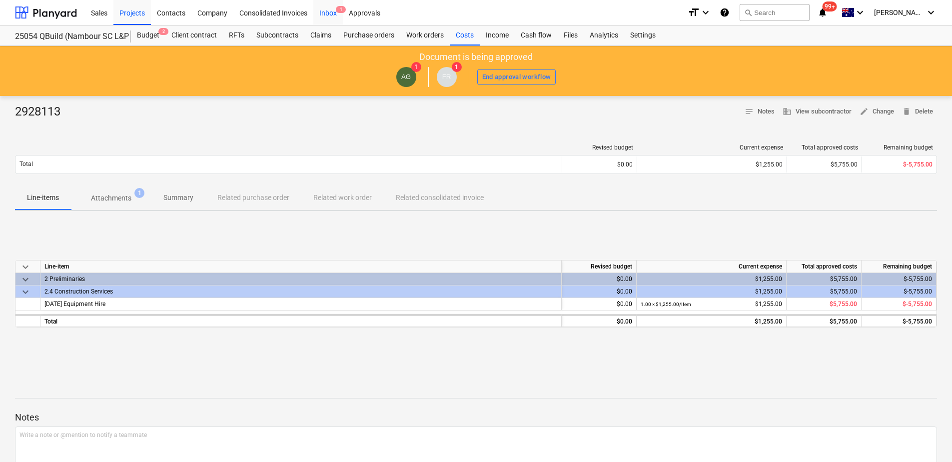
click at [332, 10] on div "Inbox 1" at bounding box center [327, 12] width 29 height 25
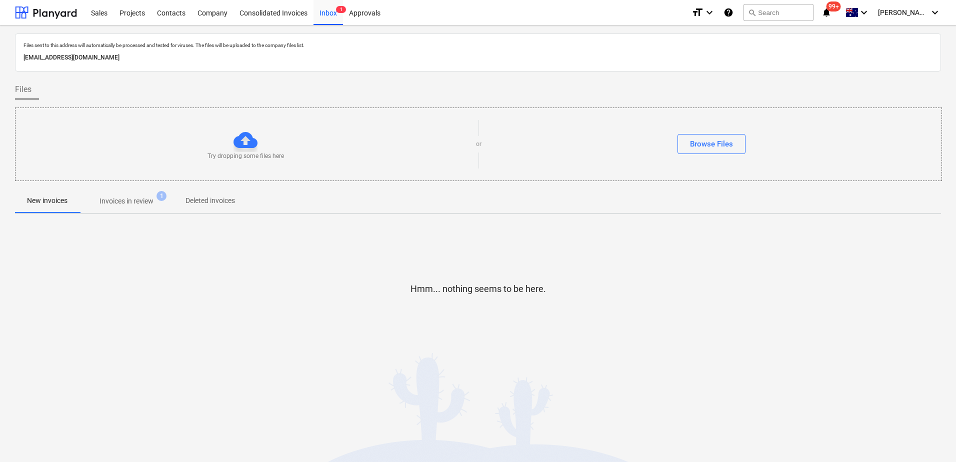
click at [129, 201] on p "Invoices in review" at bounding box center [126, 201] width 54 height 10
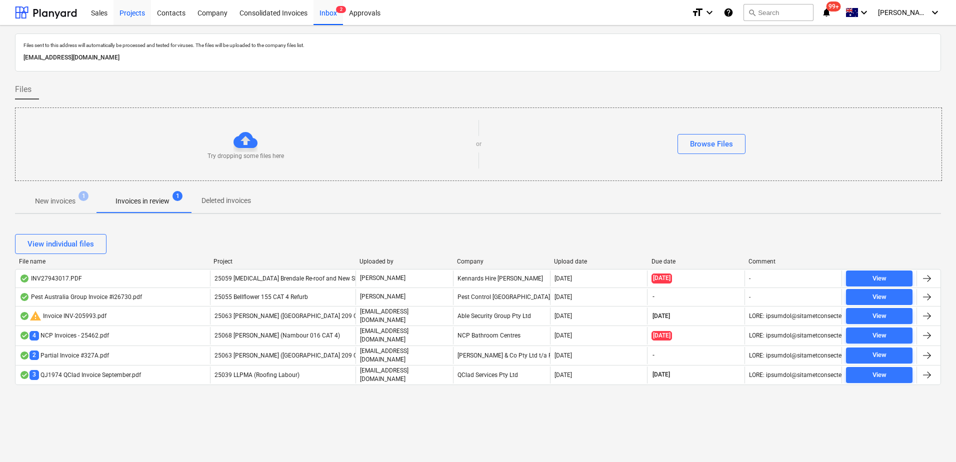
click at [135, 16] on div "Projects" at bounding box center [131, 12] width 37 height 25
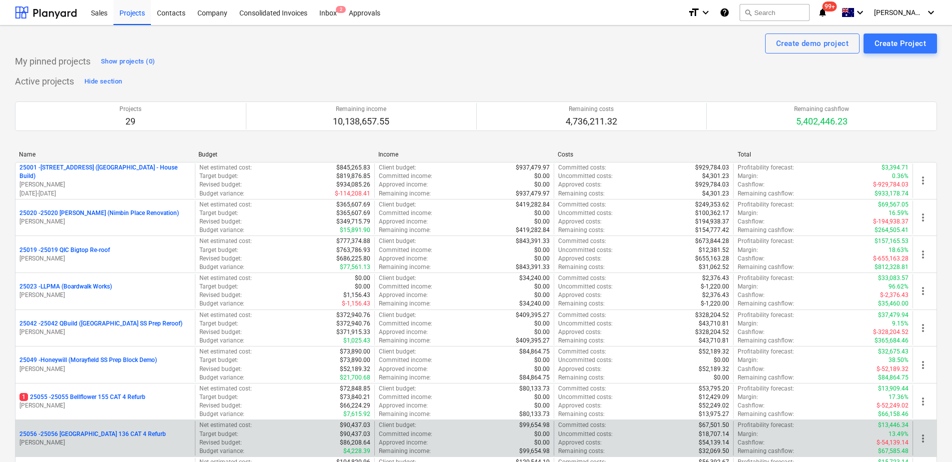
click at [149, 433] on p "25056 - 25056 [GEOGRAPHIC_DATA] 136 CAT 4 Refurb" at bounding box center [92, 434] width 146 height 8
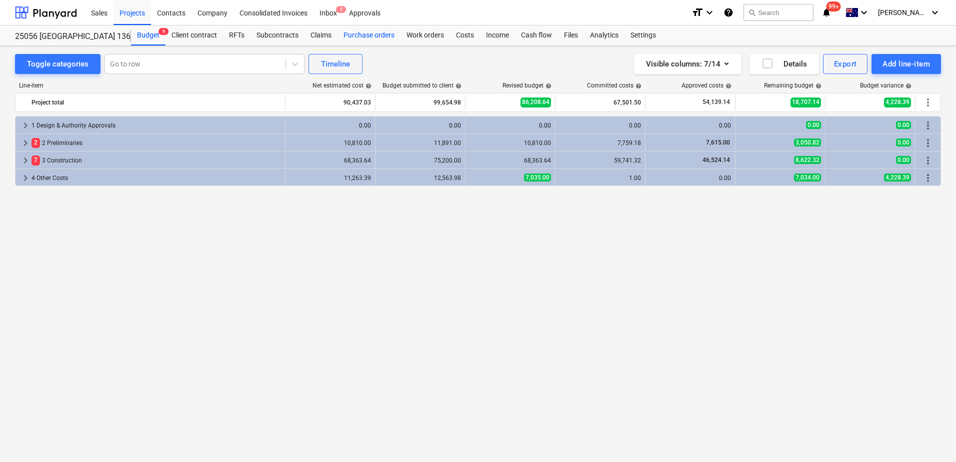
click at [375, 39] on div "Purchase orders" at bounding box center [368, 35] width 63 height 20
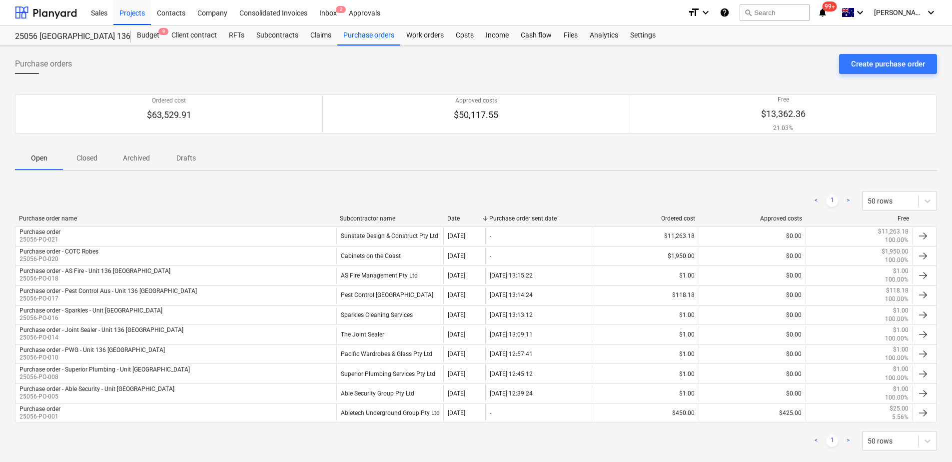
click at [87, 157] on p "Closed" at bounding box center [87, 158] width 24 height 10
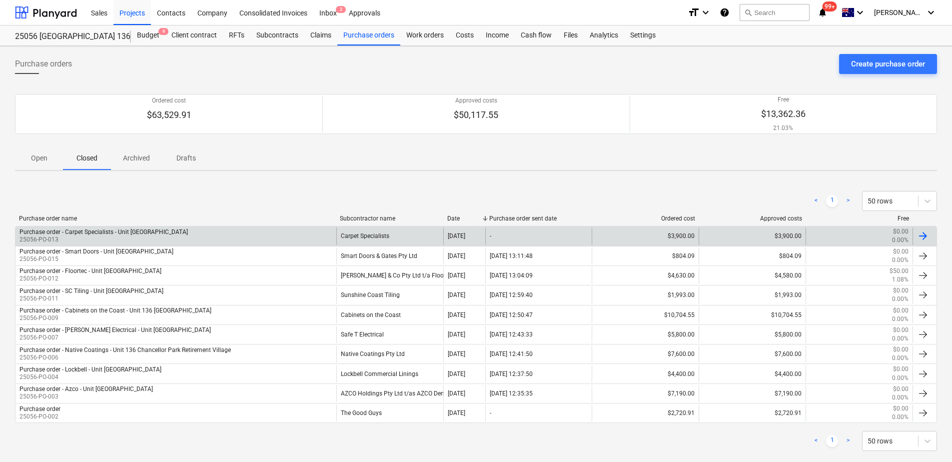
click at [352, 233] on div "Carpet Specialists" at bounding box center [389, 235] width 107 height 17
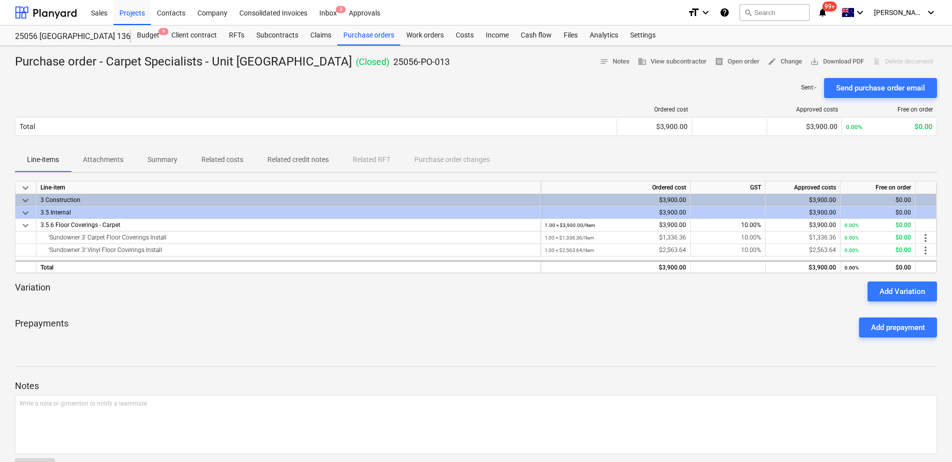
click at [237, 158] on p "Related costs" at bounding box center [222, 159] width 42 height 10
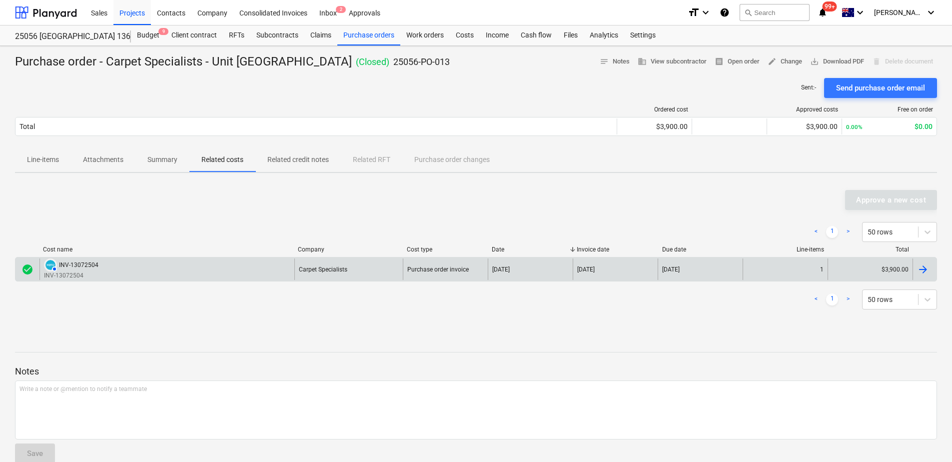
click at [86, 268] on div "INV-13072504" at bounding box center [78, 264] width 39 height 7
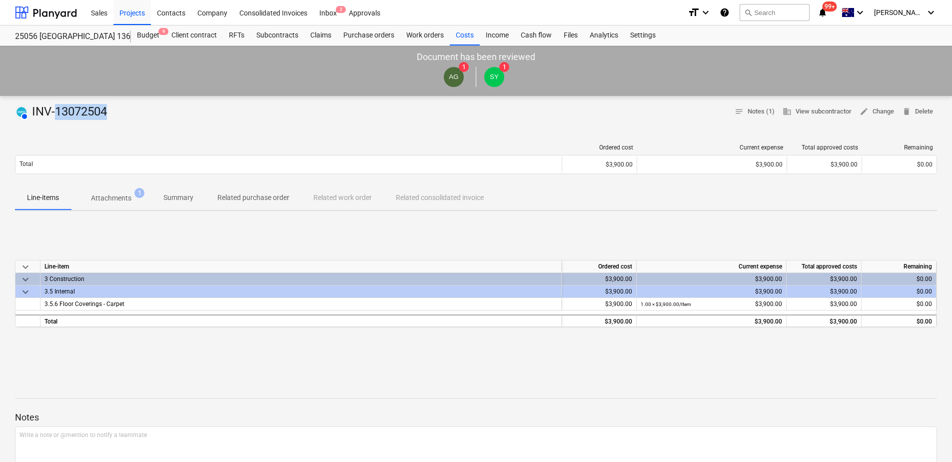
drag, startPoint x: 54, startPoint y: 112, endPoint x: 109, endPoint y: 114, distance: 55.0
click at [109, 114] on div "AUTHORISED INV-13072504" at bounding box center [63, 112] width 96 height 16
drag, startPoint x: 109, startPoint y: 114, endPoint x: 94, endPoint y: 115, distance: 15.5
copy div "13072504"
click at [331, 16] on div "Inbox 2" at bounding box center [327, 12] width 29 height 25
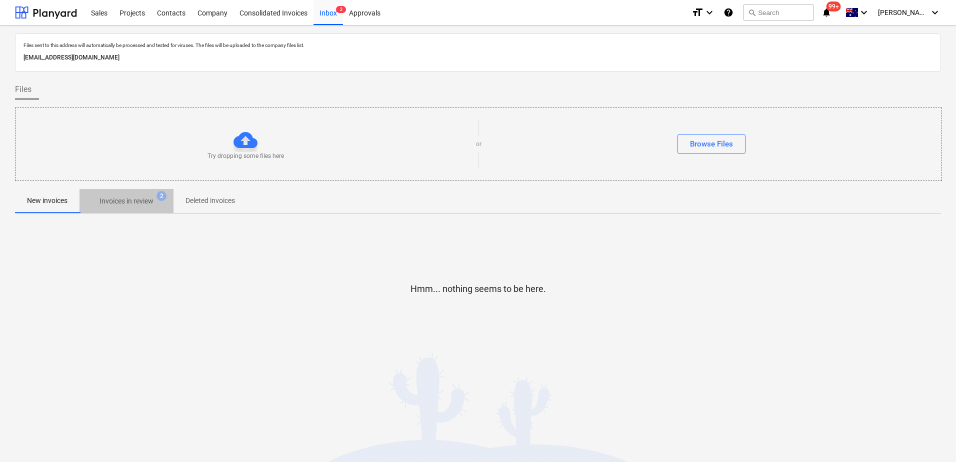
click at [140, 203] on p "Invoices in review" at bounding box center [126, 201] width 54 height 10
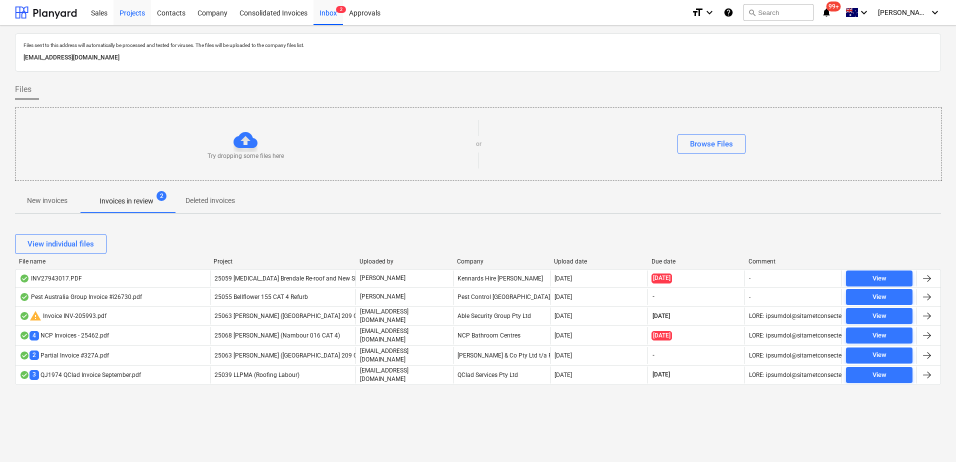
click at [128, 15] on div "Projects" at bounding box center [131, 12] width 37 height 25
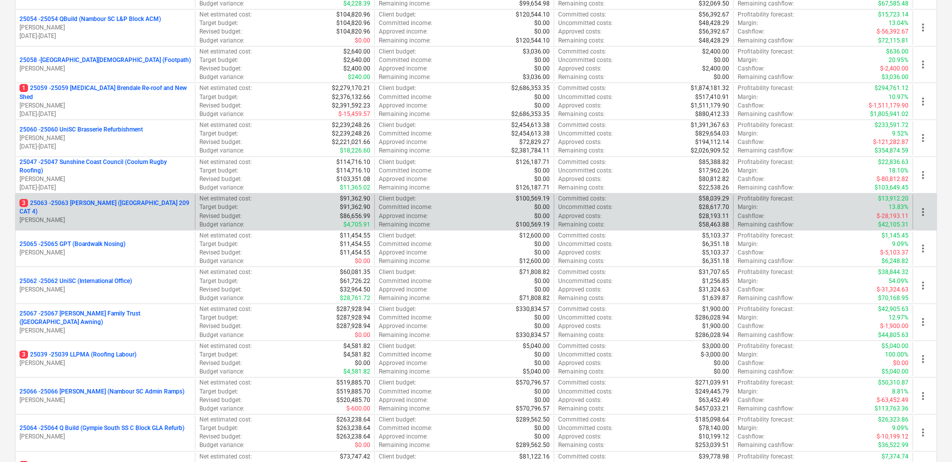
scroll to position [450, 0]
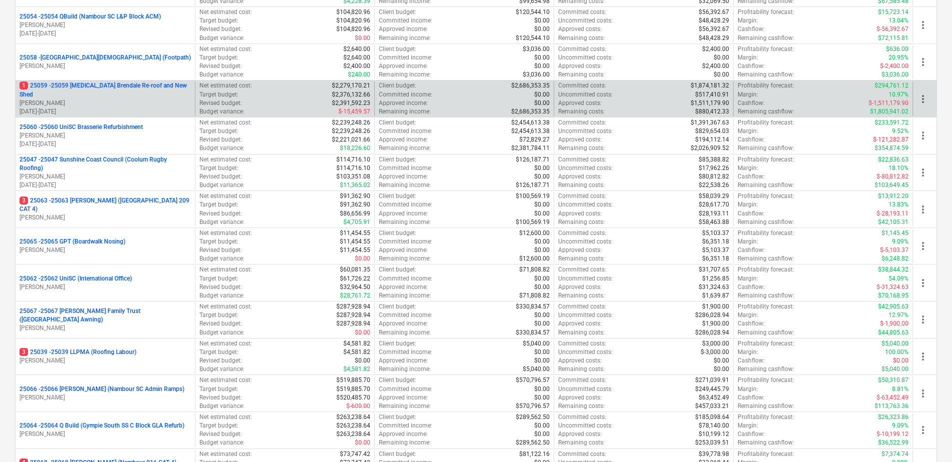
click at [168, 99] on p "[PERSON_NAME]" at bounding box center [104, 103] width 171 height 8
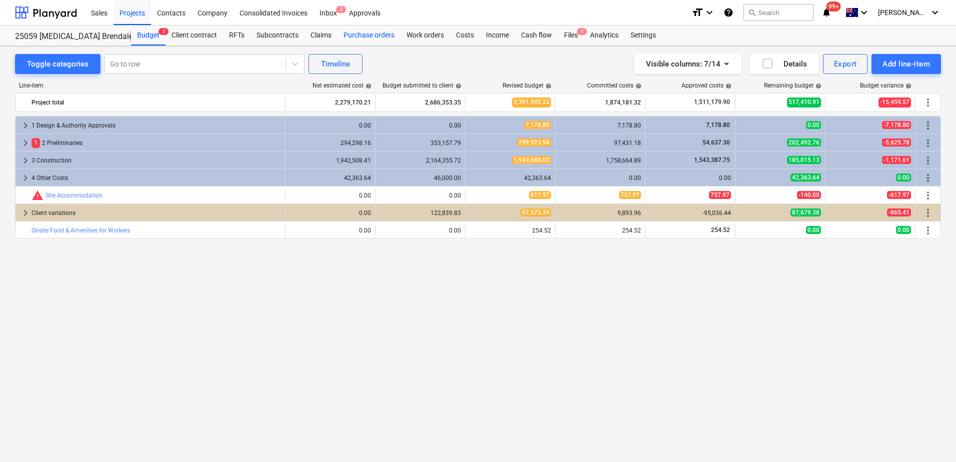
click at [371, 38] on div "Purchase orders" at bounding box center [368, 35] width 63 height 20
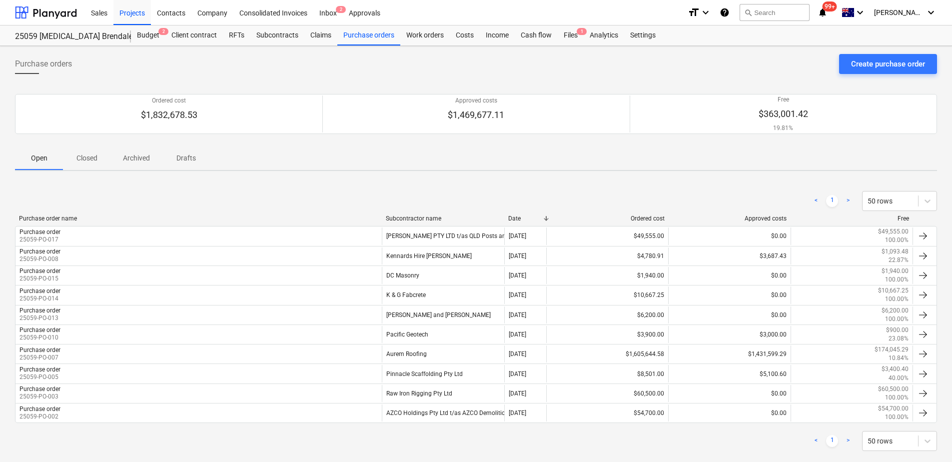
click at [94, 159] on p "Closed" at bounding box center [87, 158] width 24 height 10
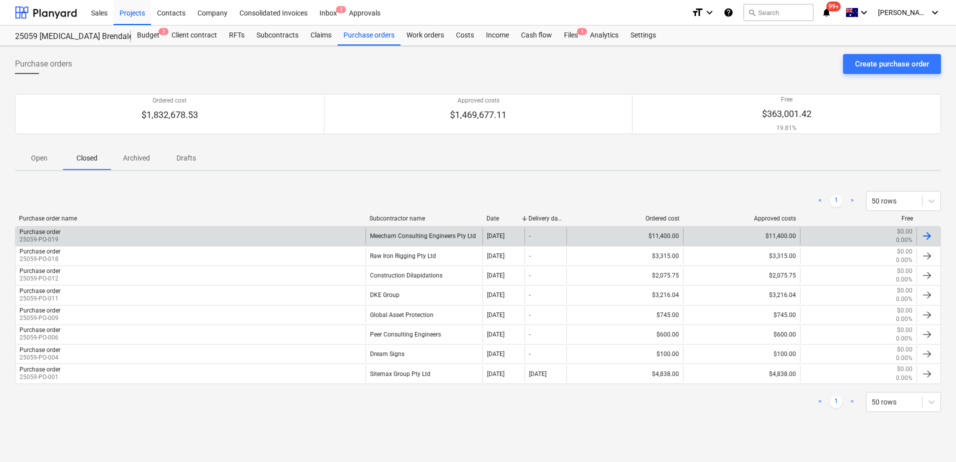
click at [383, 237] on div "Meecham Consulting Engineers Pty Ltd" at bounding box center [423, 235] width 116 height 17
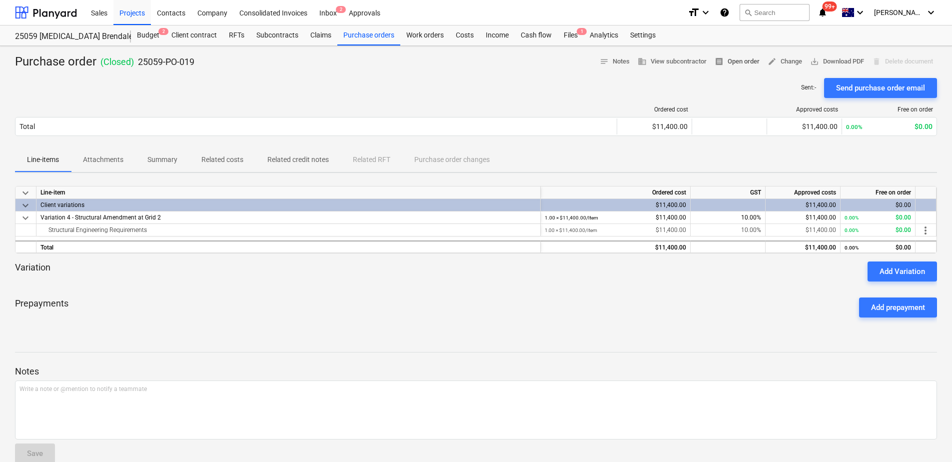
click at [729, 62] on span "receipt Open order" at bounding box center [737, 61] width 45 height 11
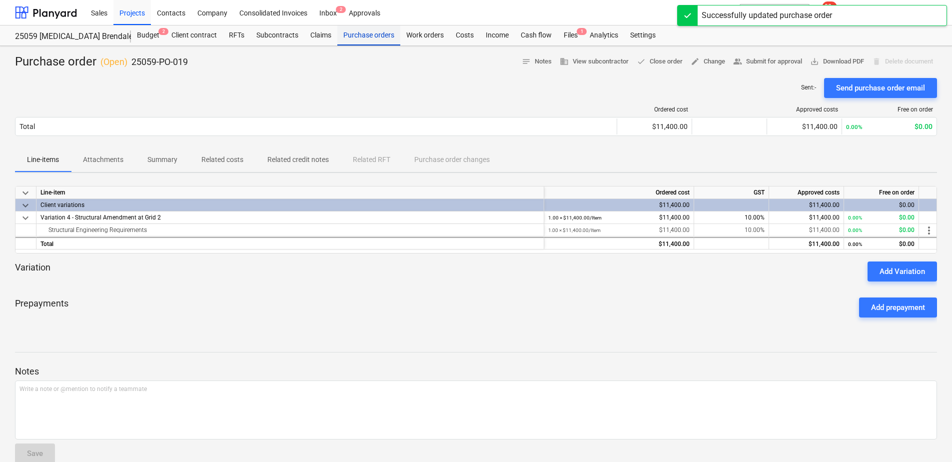
click at [364, 38] on div "Purchase orders" at bounding box center [368, 35] width 63 height 20
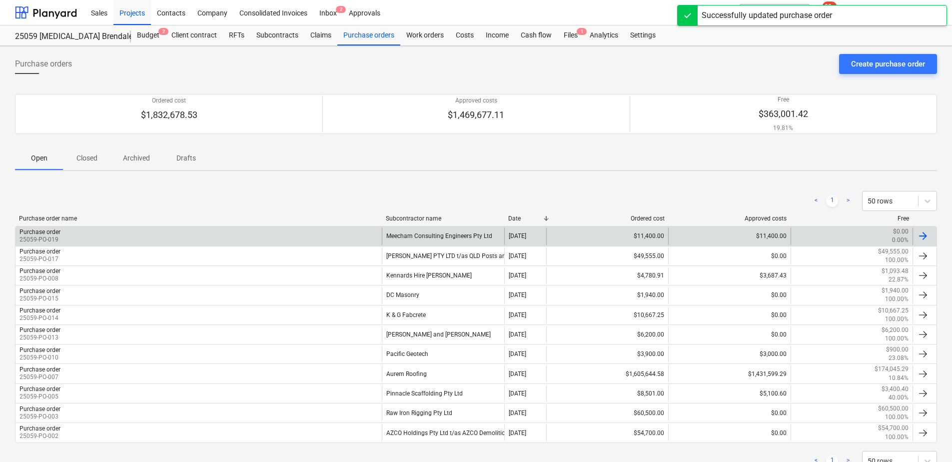
click at [404, 235] on div "Meecham Consulting Engineers Pty Ltd" at bounding box center [443, 235] width 122 height 17
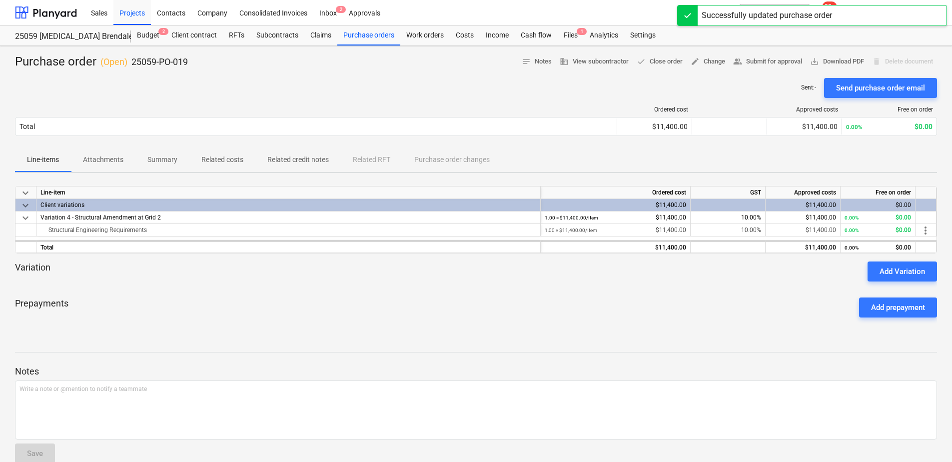
click at [251, 162] on span "Related costs" at bounding box center [222, 159] width 66 height 16
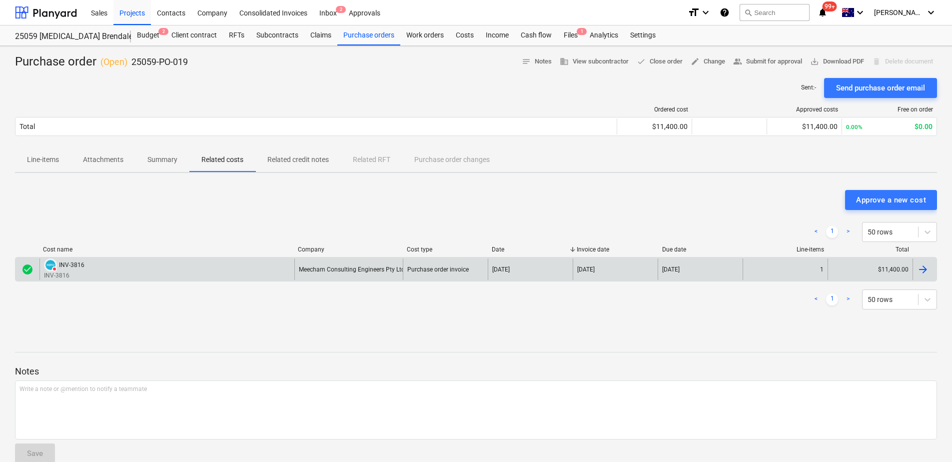
click at [242, 271] on div "DELETED INV-3816 INV-3816" at bounding box center [166, 268] width 255 height 21
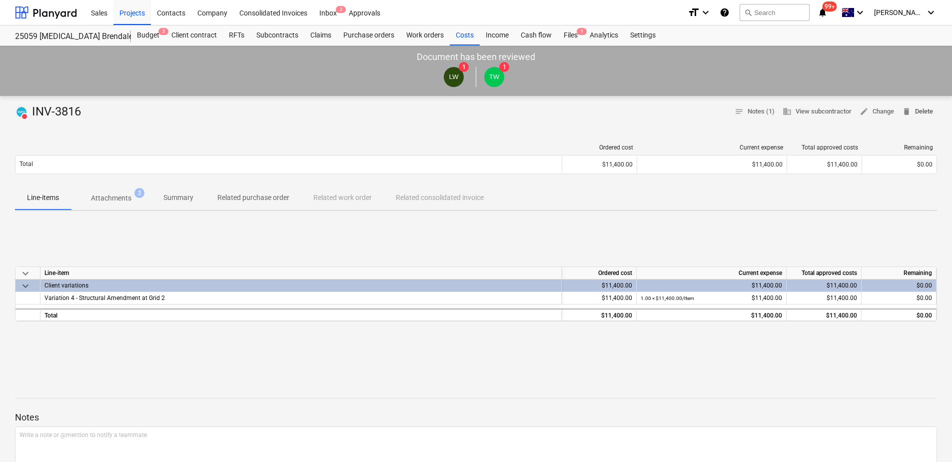
click at [917, 111] on span "delete Delete" at bounding box center [917, 111] width 31 height 11
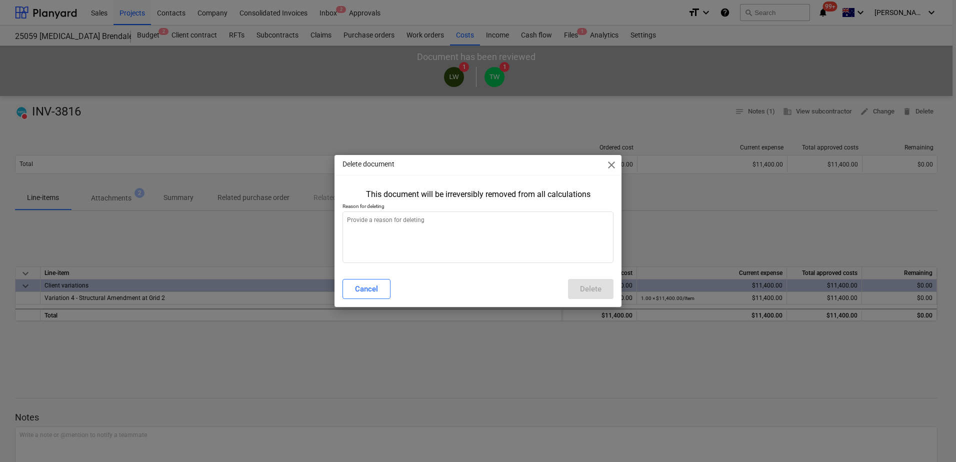
type textarea "x"
click at [382, 227] on textarea at bounding box center [477, 236] width 271 height 51
type textarea "b"
type textarea "x"
type textarea "bi"
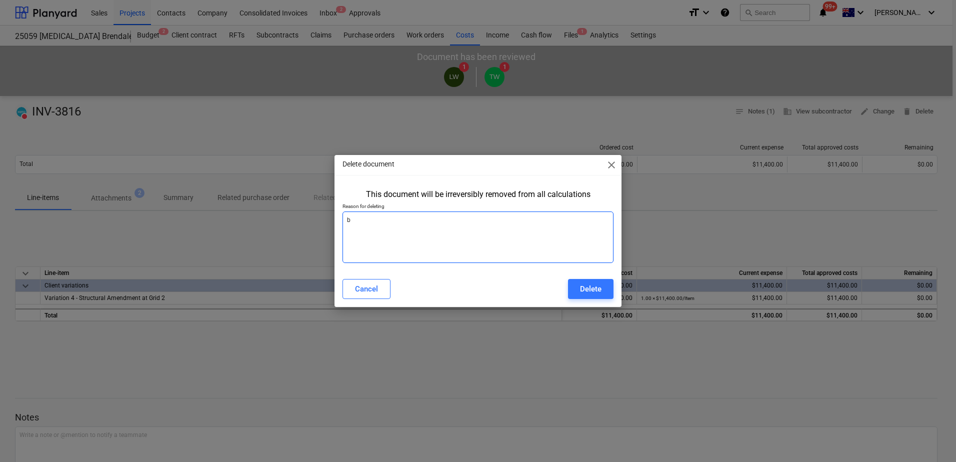
type textarea "x"
type textarea "bil"
type textarea "x"
type textarea "bile"
type textarea "x"
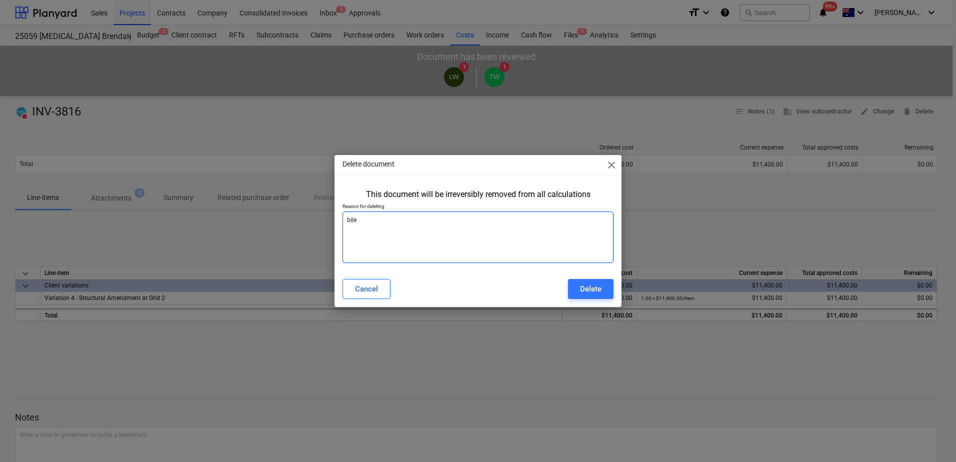
type textarea "bil"
type textarea "x"
type textarea "bill"
type textarea "x"
type textarea "bille"
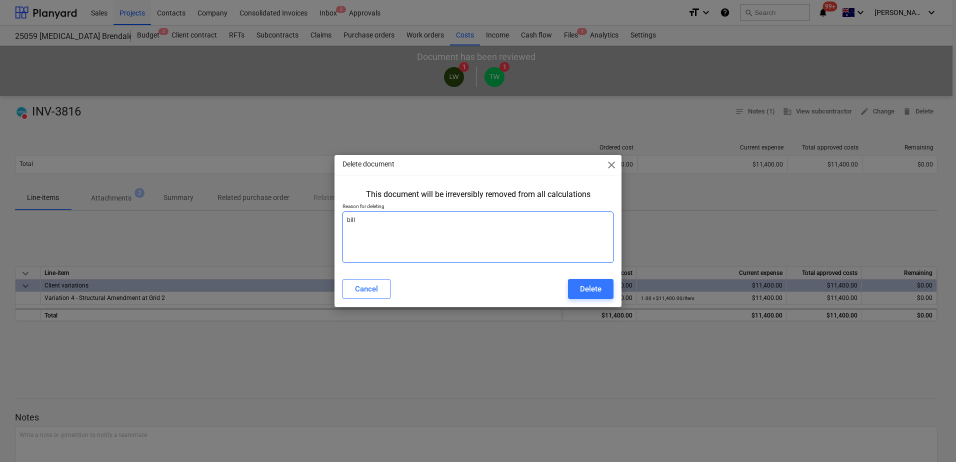
type textarea "x"
type textarea "billed"
type textarea "x"
type textarea "billed"
type textarea "x"
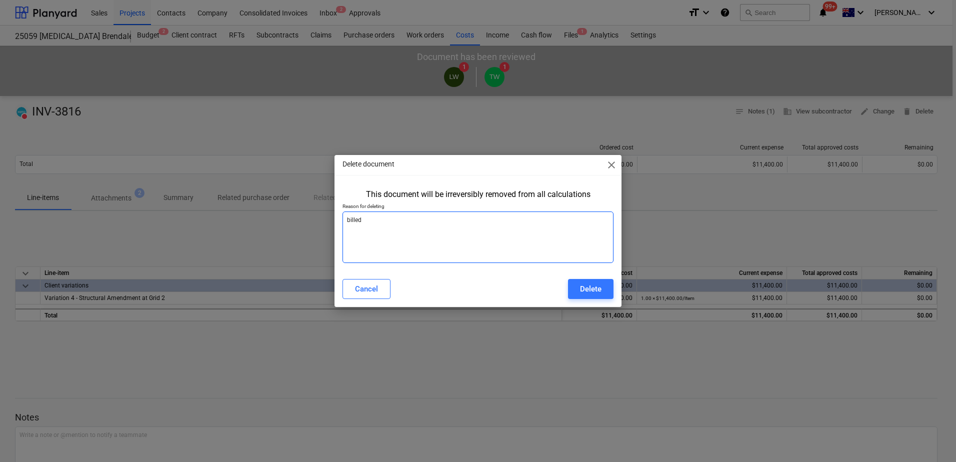
type textarea "billed t"
type textarea "x"
type textarea "billed to"
type textarea "x"
type textarea "billed too"
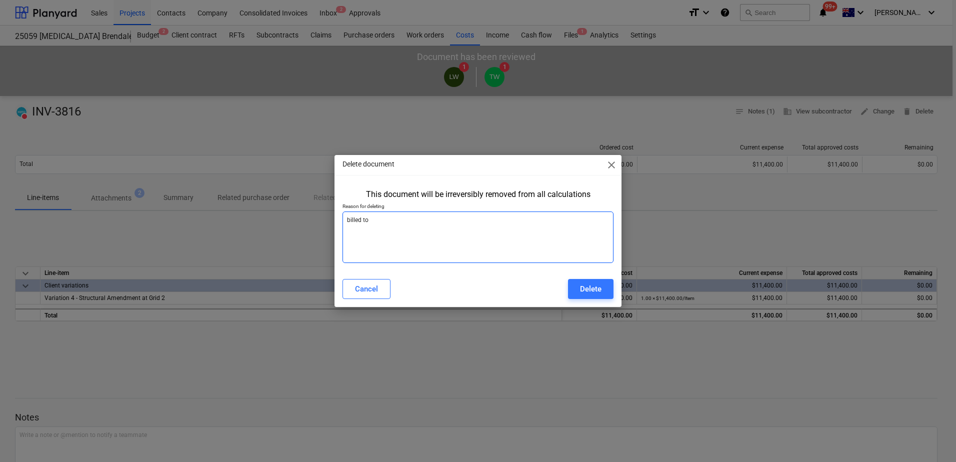
type textarea "x"
type textarea "billed too"
type textarea "x"
type textarea "billed too m"
type textarea "x"
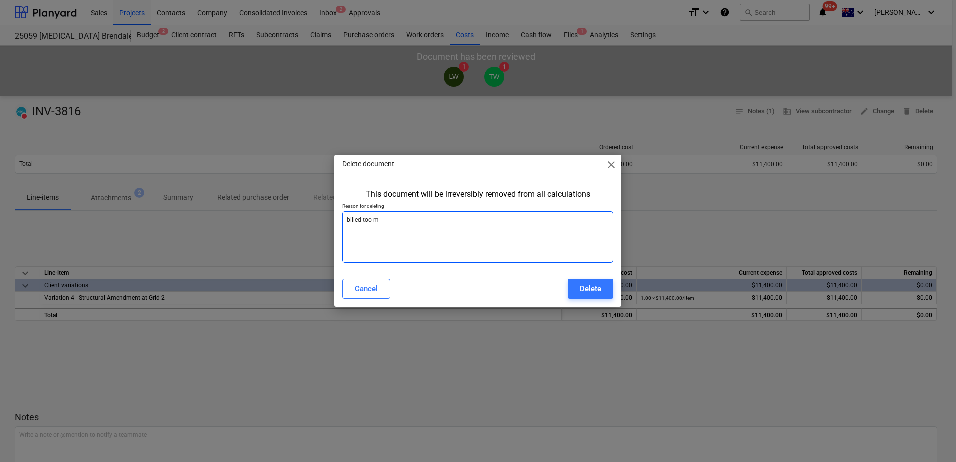
type textarea "billed too mu"
type textarea "x"
type textarea "billed too muc"
type textarea "x"
type textarea "billed too much"
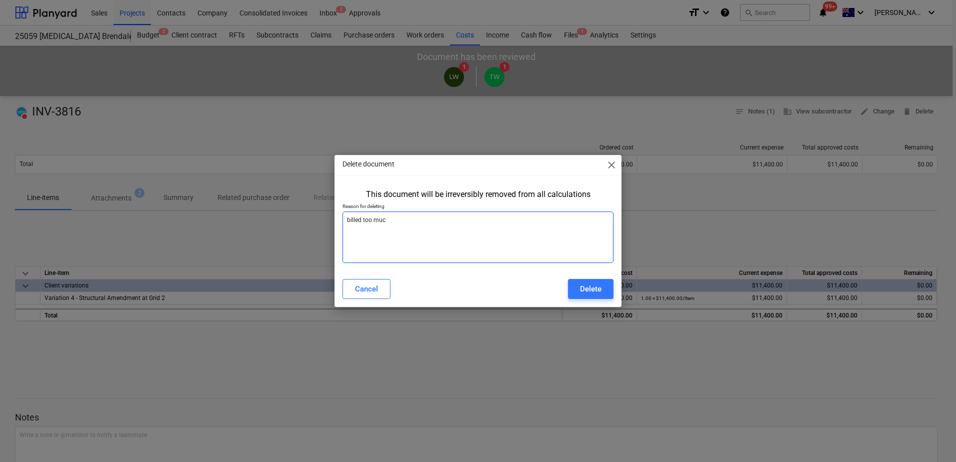
type textarea "x"
type textarea "billed too much"
click at [593, 287] on div "Delete" at bounding box center [590, 288] width 21 height 13
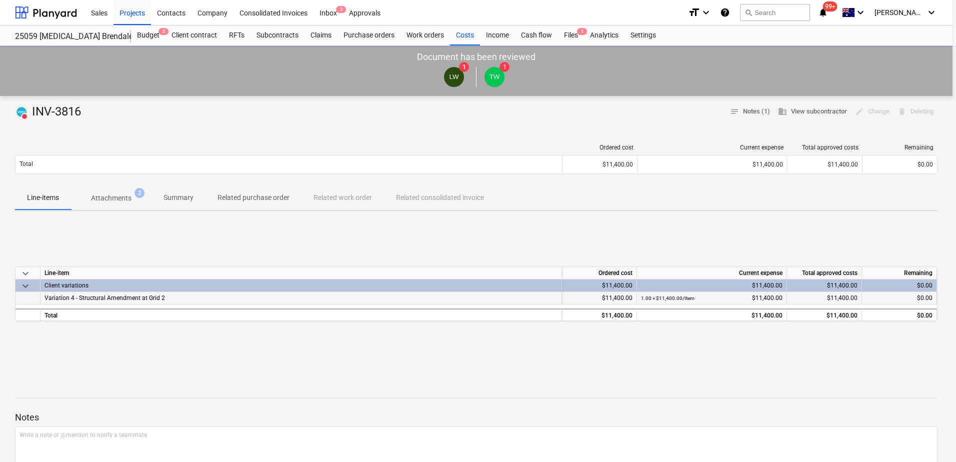
type textarea "x"
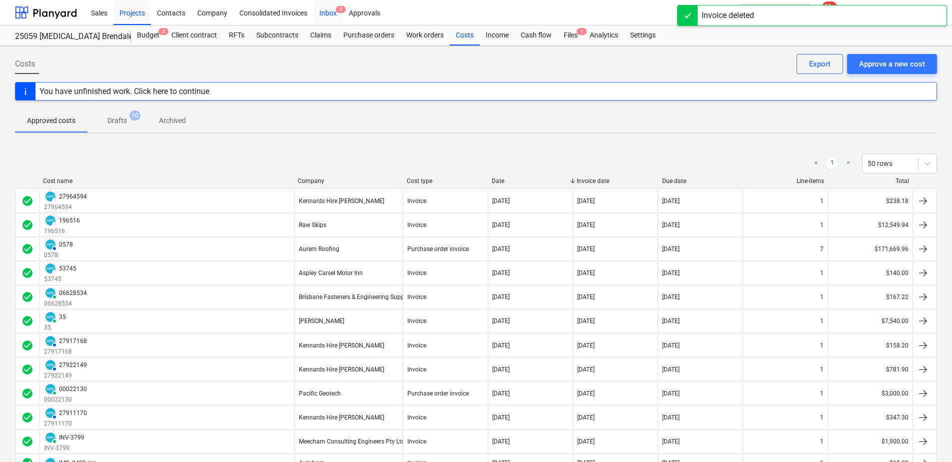
drag, startPoint x: 332, startPoint y: 14, endPoint x: 318, endPoint y: 21, distance: 15.0
click at [332, 14] on div "Inbox 2" at bounding box center [327, 12] width 29 height 25
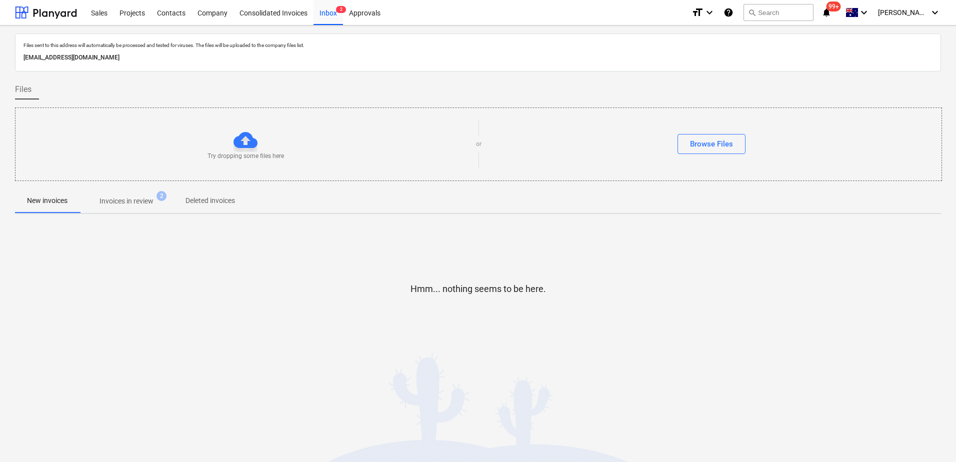
click at [142, 200] on p "Invoices in review" at bounding box center [126, 201] width 54 height 10
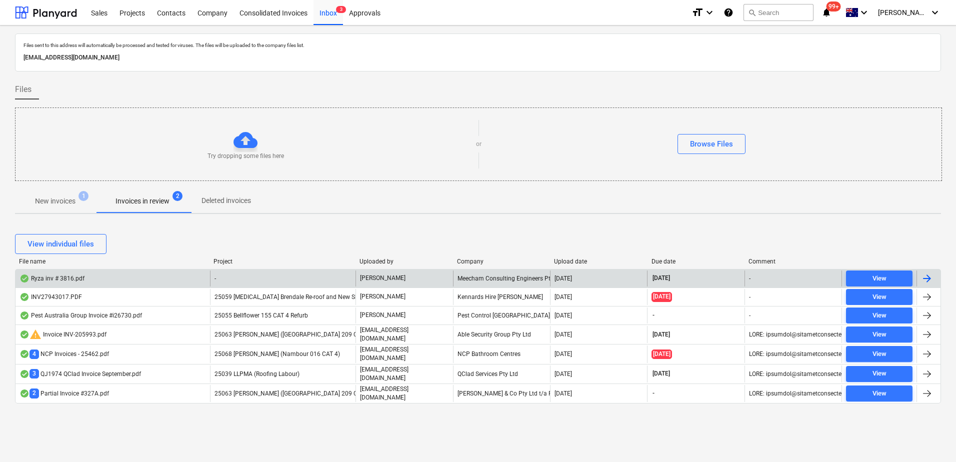
click at [257, 275] on div "-" at bounding box center [283, 278] width 146 height 16
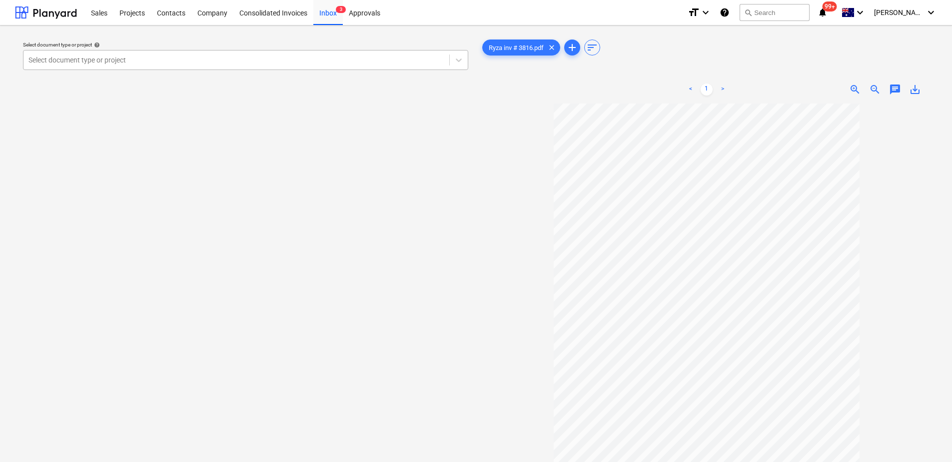
click at [204, 64] on div at bounding box center [236, 60] width 416 height 10
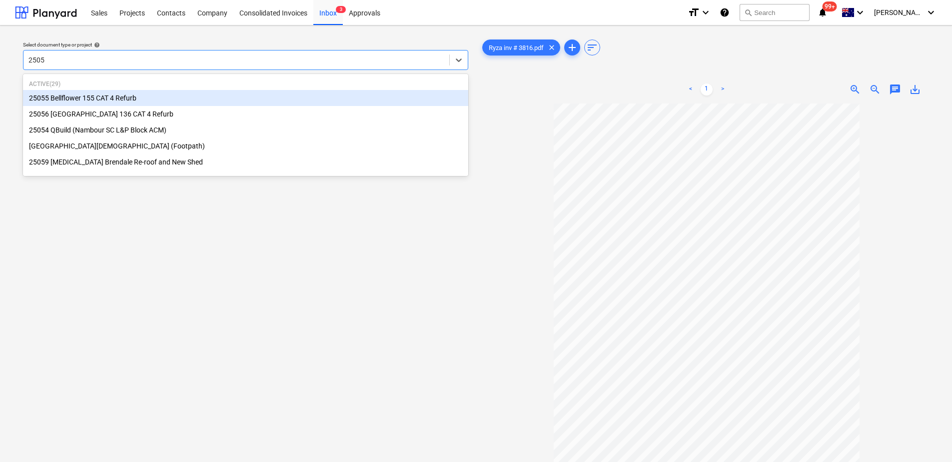
type input "25059"
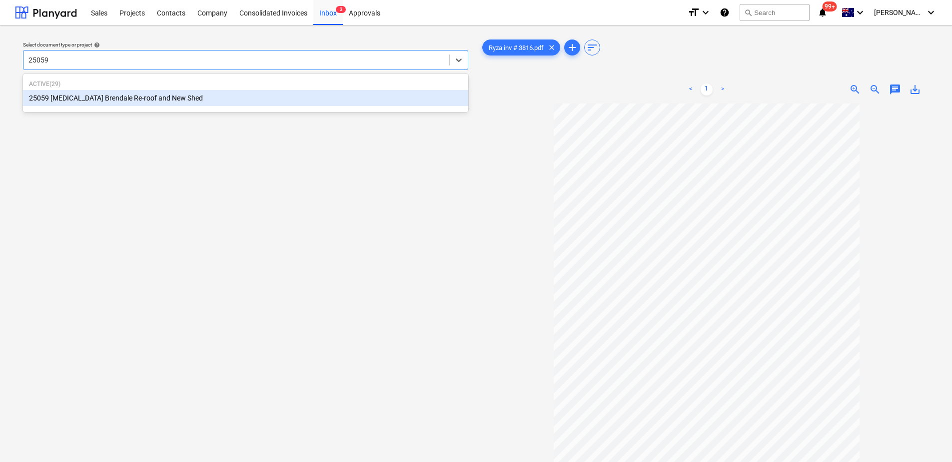
click at [185, 97] on div "25059 [MEDICAL_DATA] Brendale Re-roof and New Shed" at bounding box center [245, 98] width 445 height 16
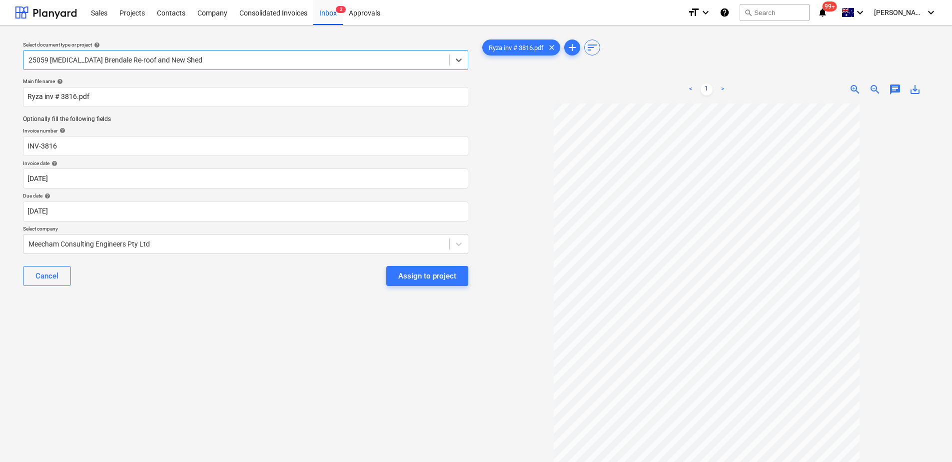
click at [433, 281] on div "Assign to project" at bounding box center [427, 275] width 58 height 13
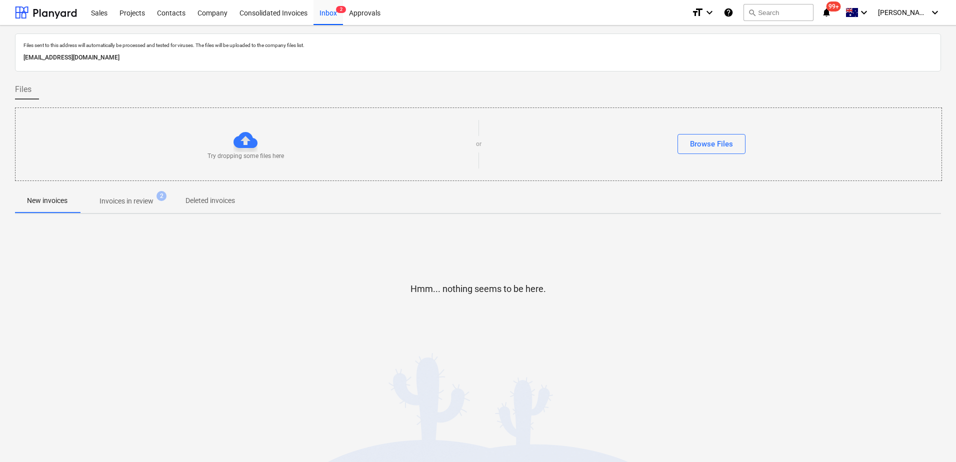
click at [127, 205] on p "Invoices in review" at bounding box center [126, 201] width 54 height 10
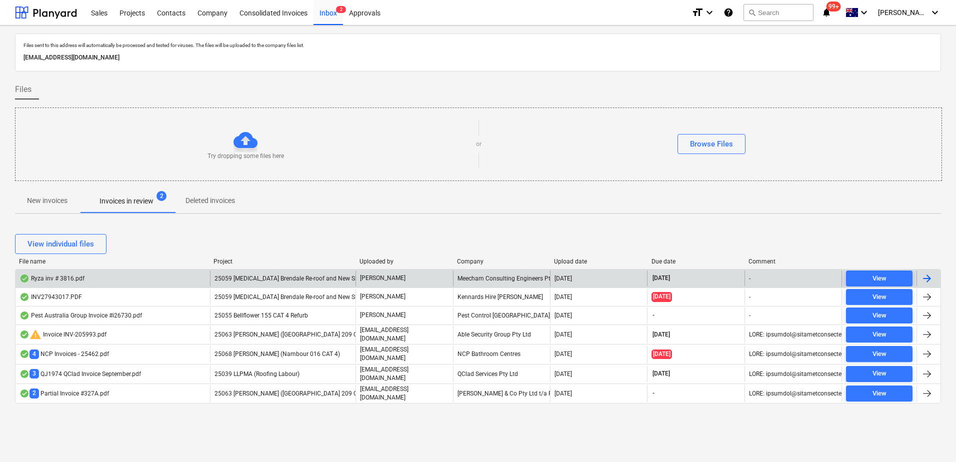
click at [288, 280] on span "25059 [MEDICAL_DATA] Brendale Re-roof and New Shed" at bounding box center [289, 278] width 150 height 7
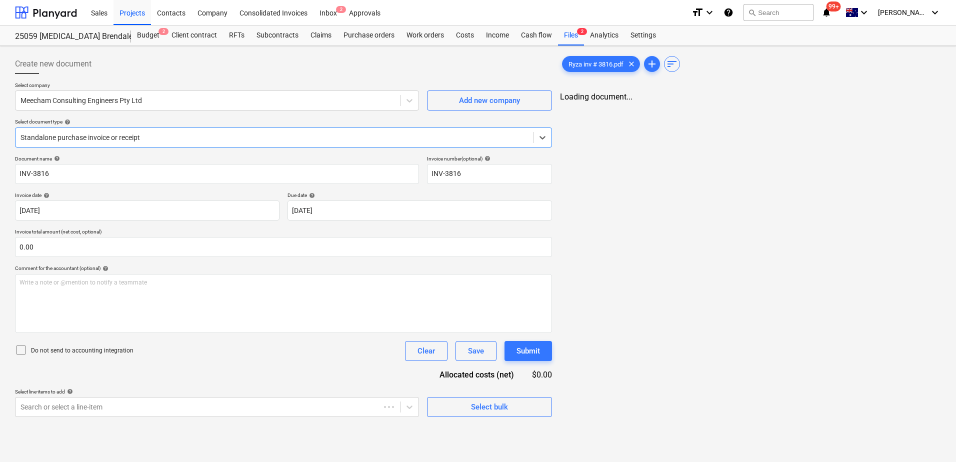
click at [129, 140] on div at bounding box center [273, 137] width 507 height 10
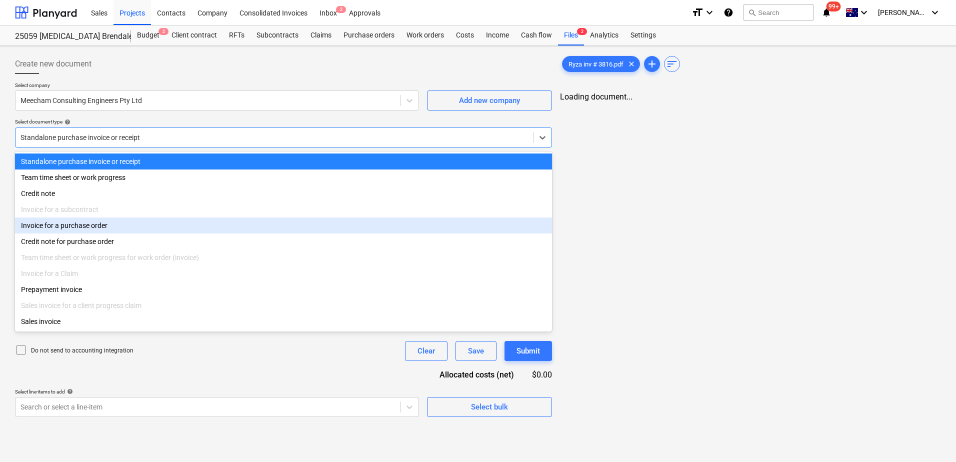
click at [102, 223] on div "Invoice for a purchase order" at bounding box center [283, 225] width 537 height 16
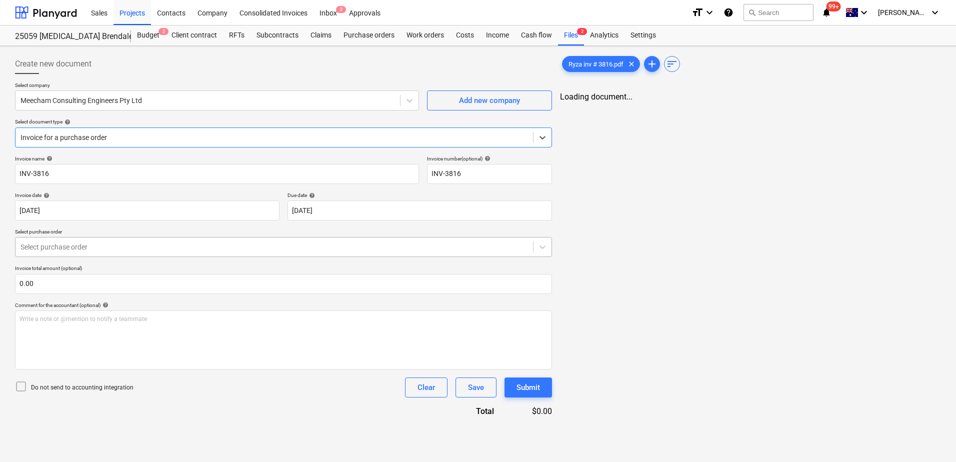
click at [158, 246] on div at bounding box center [273, 247] width 507 height 10
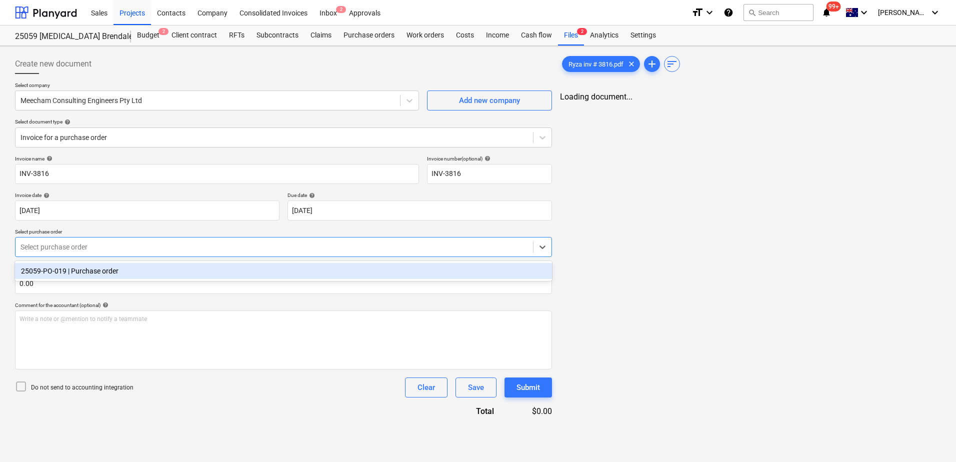
click at [142, 278] on div "25059-PO-019 | Purchase order" at bounding box center [283, 271] width 537 height 16
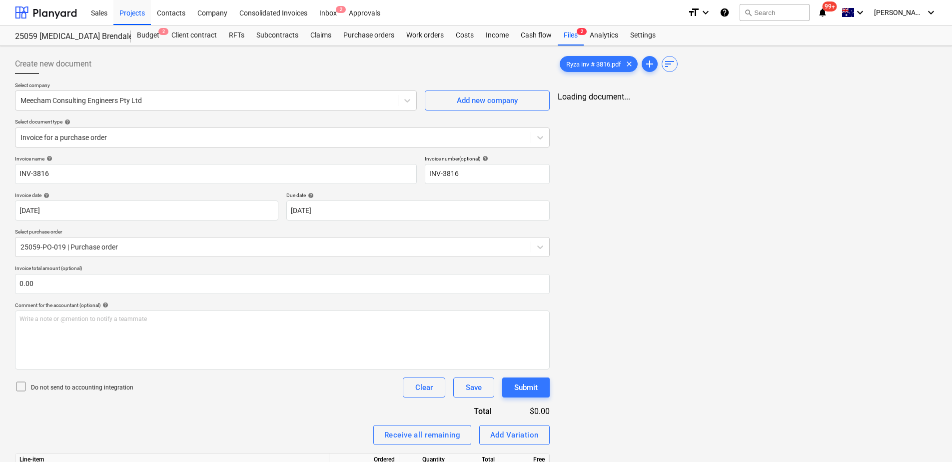
click at [159, 393] on div "Do not send to accounting integration Clear Save Submit" at bounding box center [282, 387] width 535 height 20
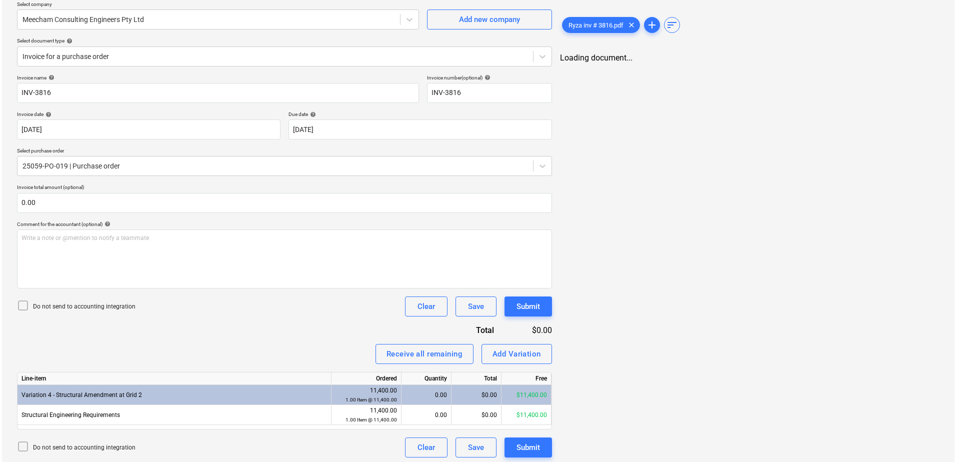
scroll to position [84, 0]
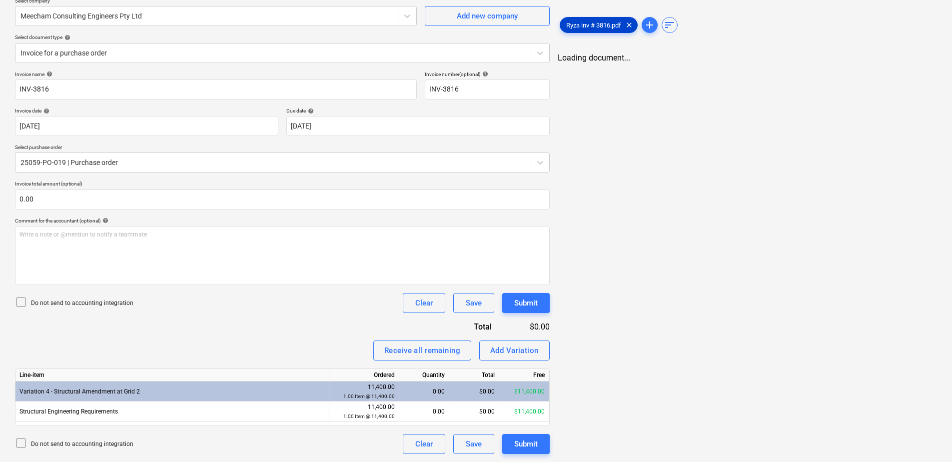
click at [600, 21] on span "Ryza inv # 3816.pdf" at bounding box center [593, 24] width 67 height 7
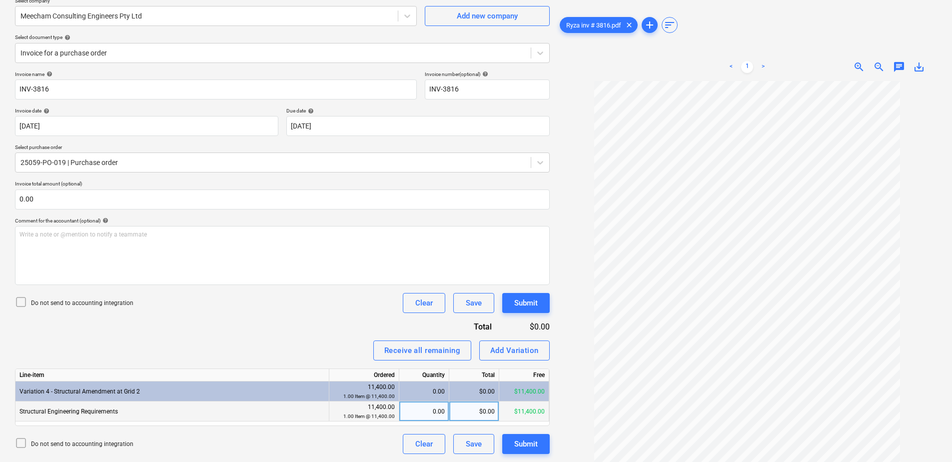
click at [429, 414] on div "0.00" at bounding box center [423, 411] width 41 height 20
type input "1"
click at [429, 414] on div "1.00" at bounding box center [423, 411] width 41 height 20
type input "0"
type input "9500"
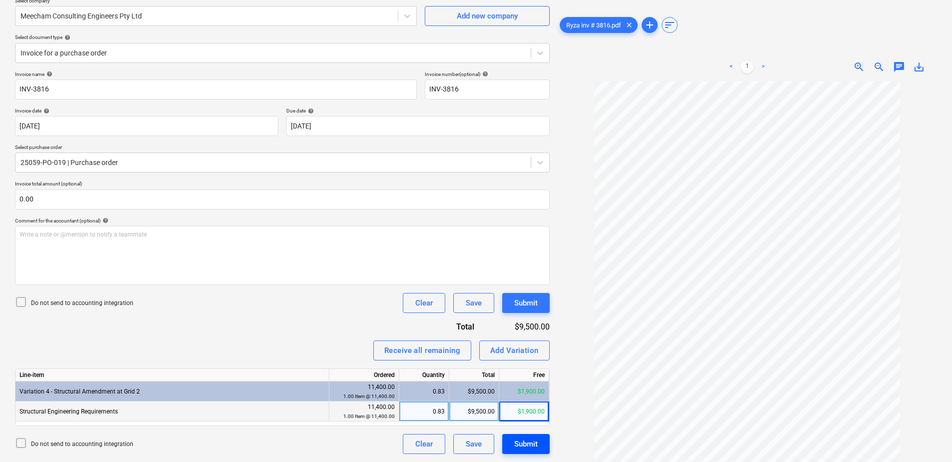
click at [539, 445] on button "Submit" at bounding box center [525, 444] width 47 height 20
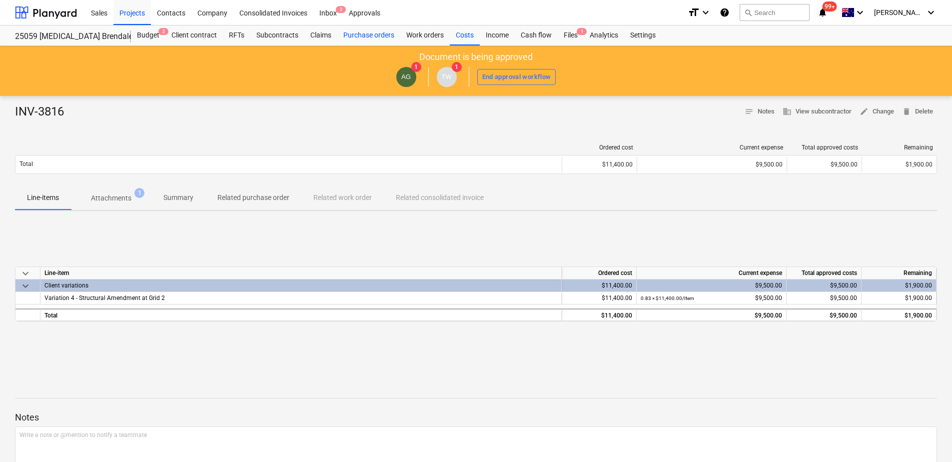
click at [362, 34] on div "Purchase orders" at bounding box center [368, 35] width 63 height 20
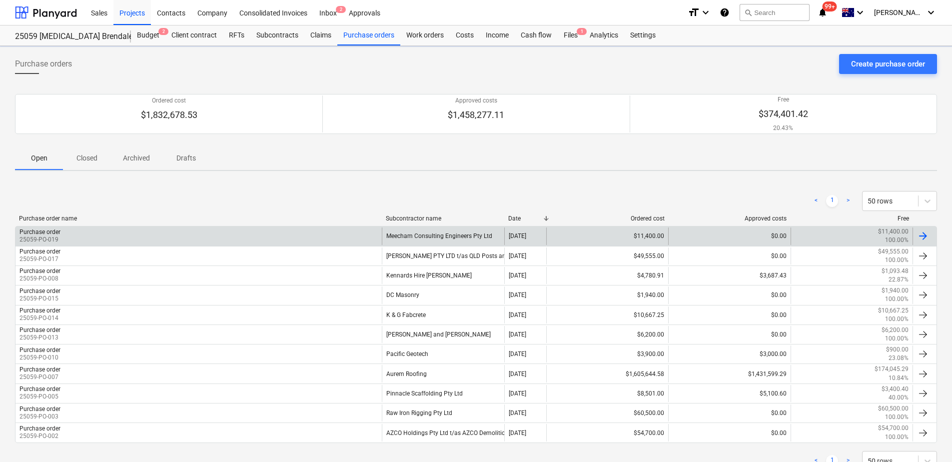
click at [438, 228] on div "Meecham Consulting Engineers Pty Ltd" at bounding box center [443, 235] width 122 height 17
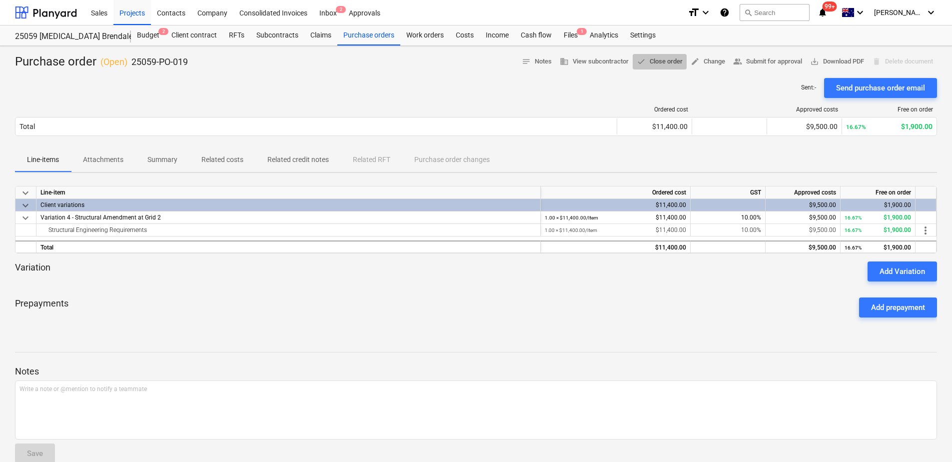
click at [664, 65] on span "done Close order" at bounding box center [660, 61] width 46 height 11
